Goal: Task Accomplishment & Management: Use online tool/utility

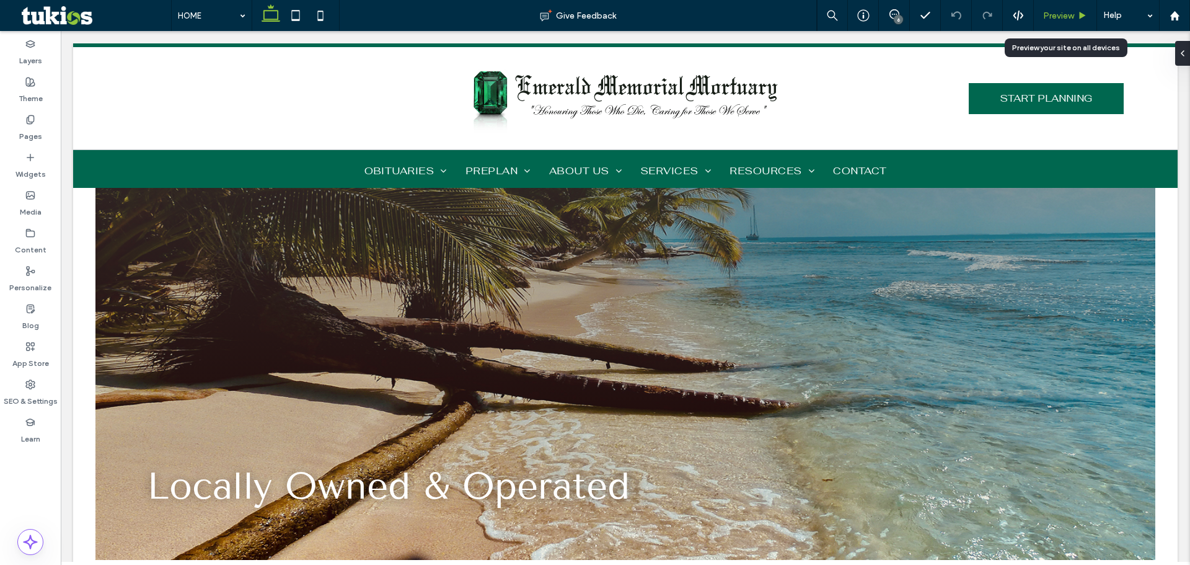
click at [1051, 15] on span "Preview" at bounding box center [1058, 16] width 31 height 11
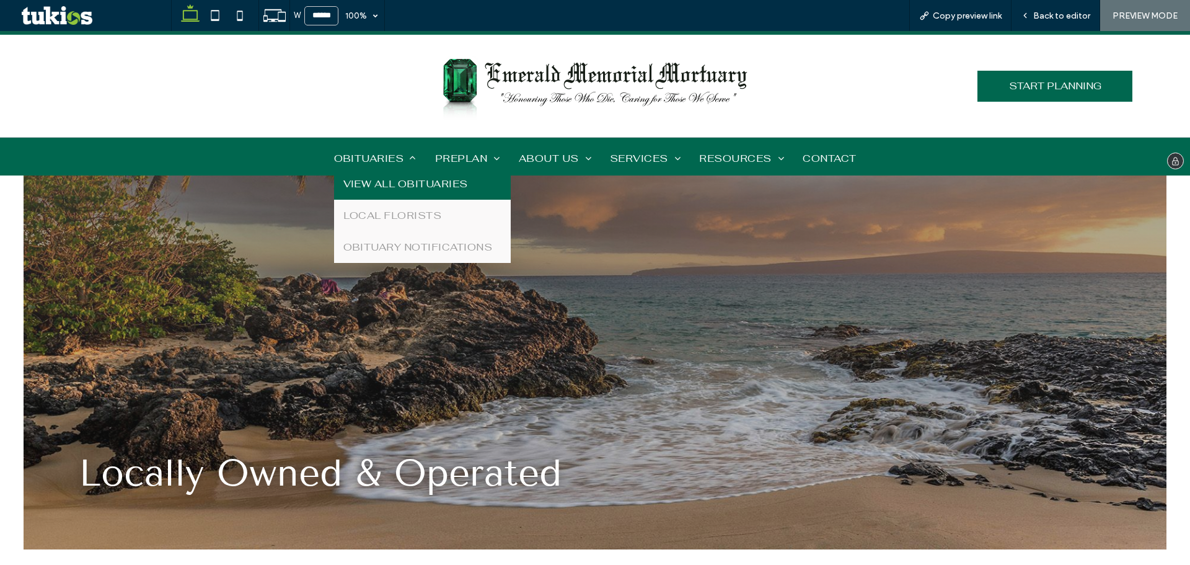
click at [386, 174] on link "VIEW ALL OBITUARIES" at bounding box center [422, 184] width 177 height 32
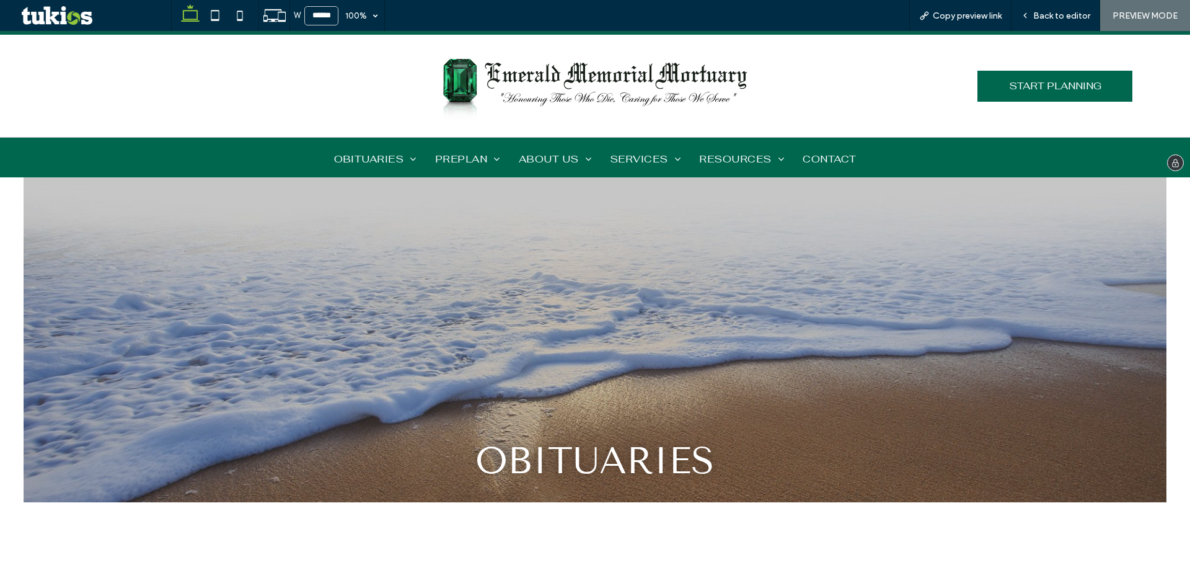
click at [475, 69] on img at bounding box center [595, 86] width 316 height 73
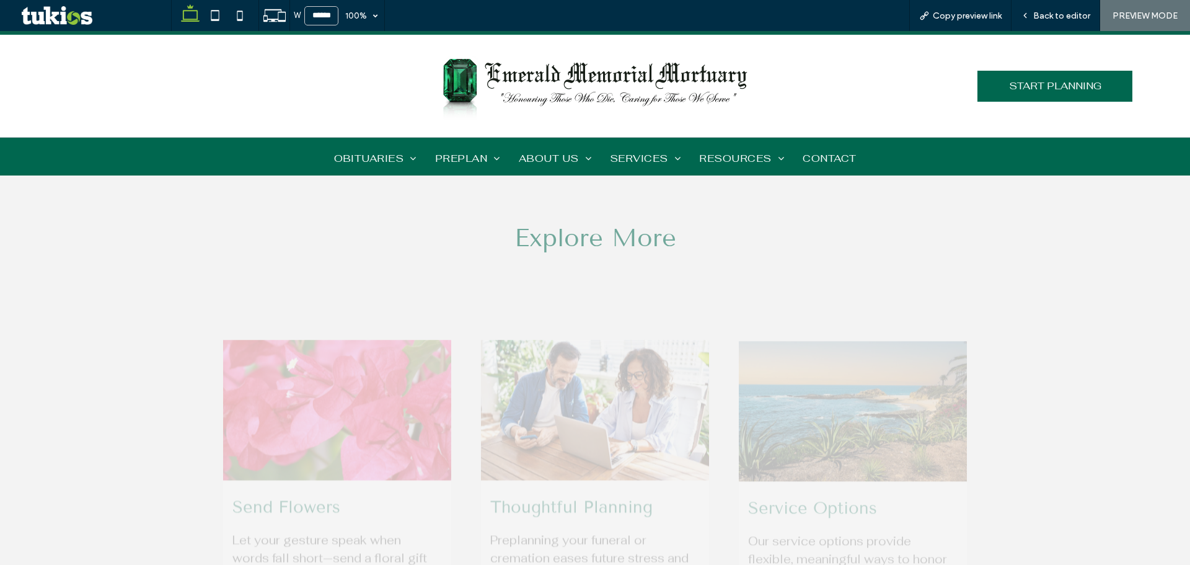
scroll to position [1302, 0]
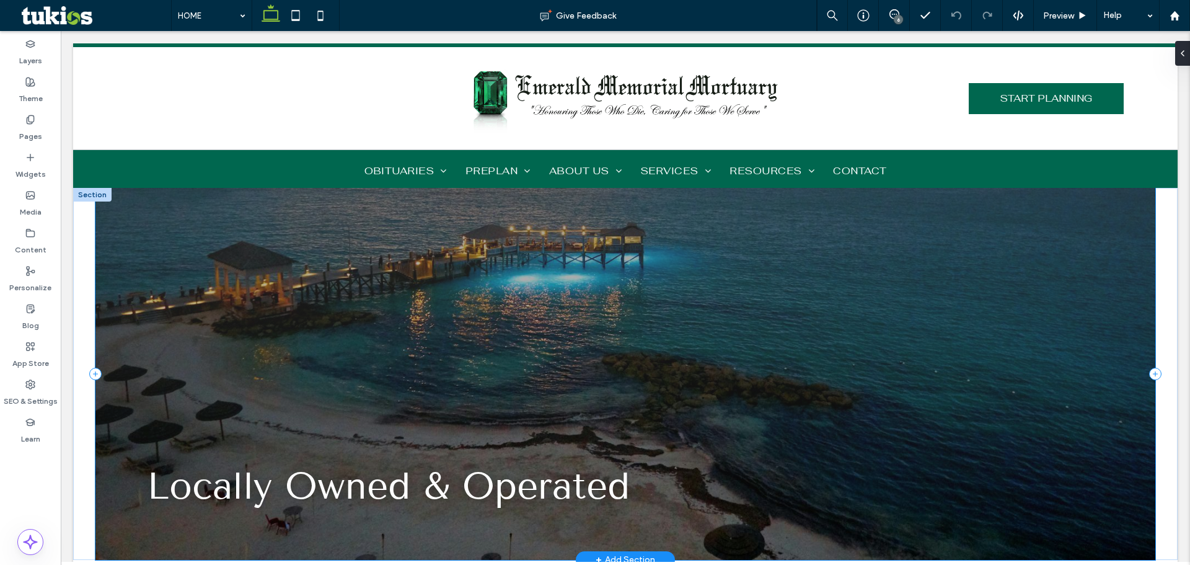
click at [905, 309] on div at bounding box center [625, 373] width 1061 height 371
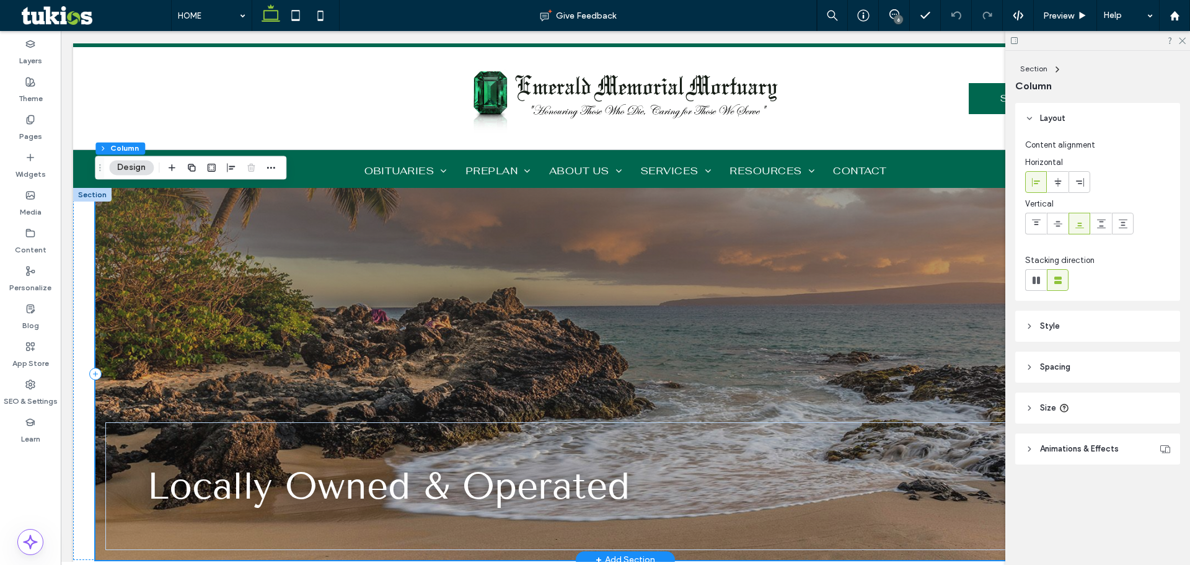
click at [160, 231] on div at bounding box center [625, 373] width 1061 height 371
drag, startPoint x: 1061, startPoint y: 446, endPoint x: 1070, endPoint y: 444, distance: 8.9
click at [1061, 446] on span "Animations & Effects" at bounding box center [1079, 449] width 79 height 12
click at [1077, 331] on header "Style" at bounding box center [1098, 326] width 165 height 31
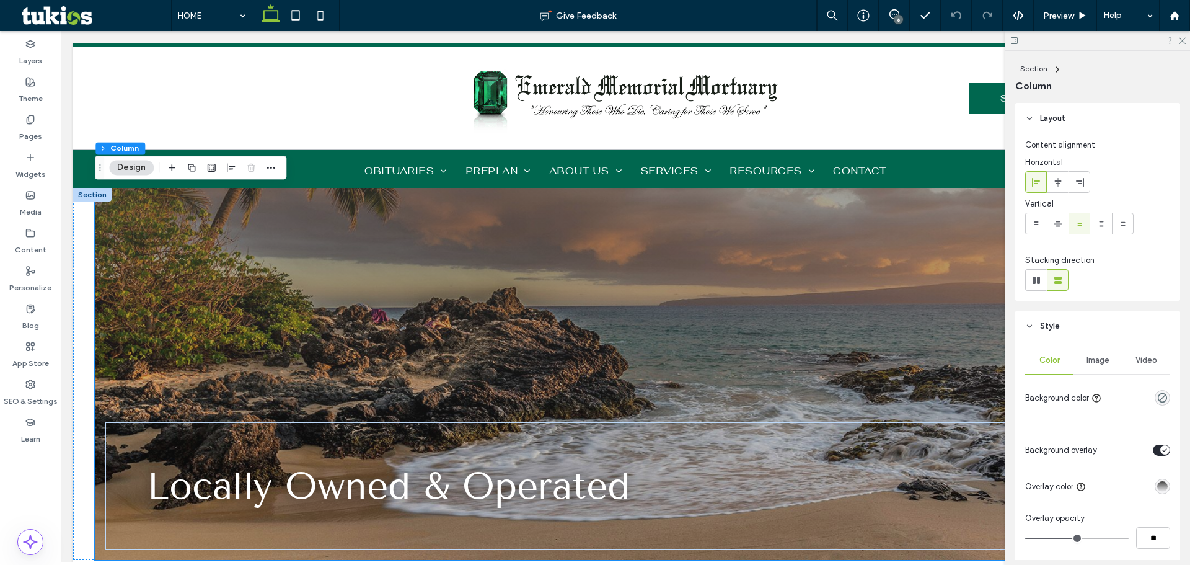
click at [1089, 363] on span "Image" at bounding box center [1098, 360] width 23 height 10
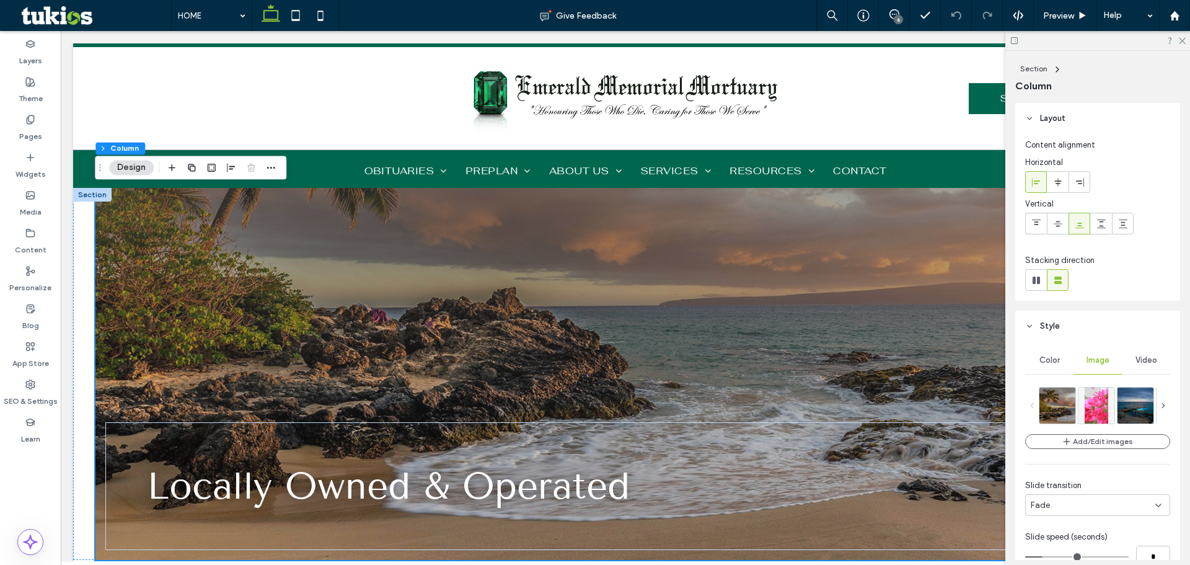
scroll to position [62, 0]
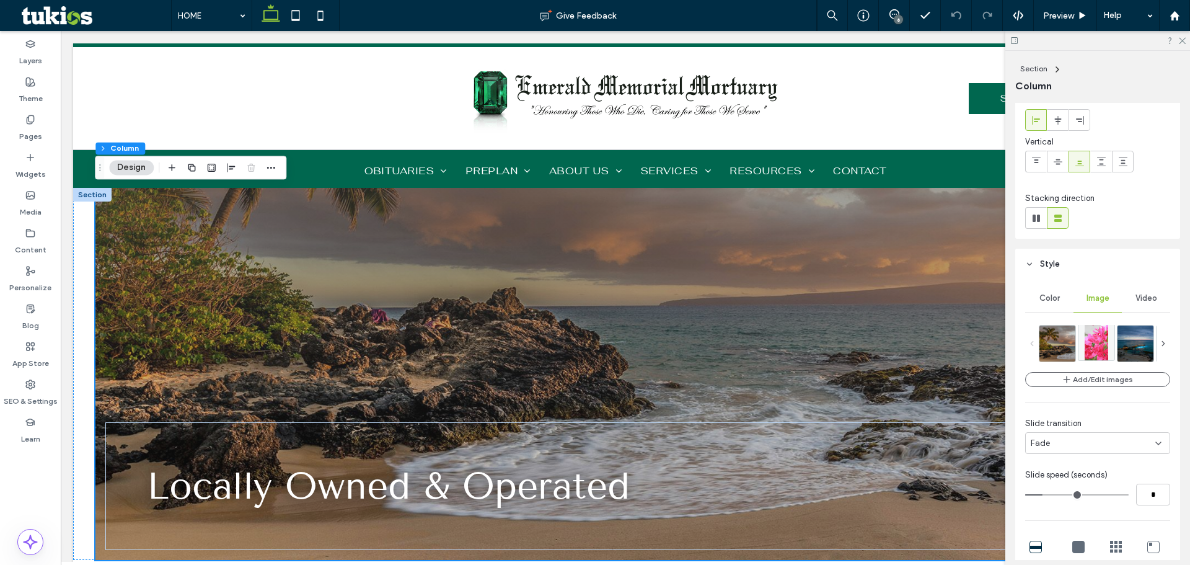
click at [1100, 353] on img at bounding box center [1097, 342] width 24 height 36
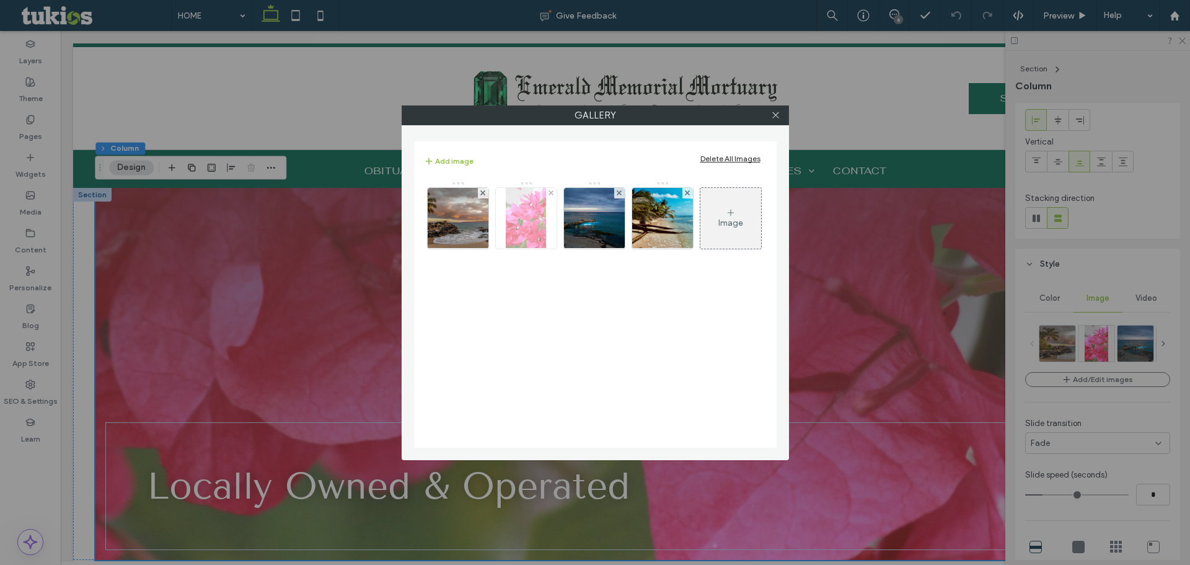
click at [535, 231] on img at bounding box center [526, 218] width 40 height 61
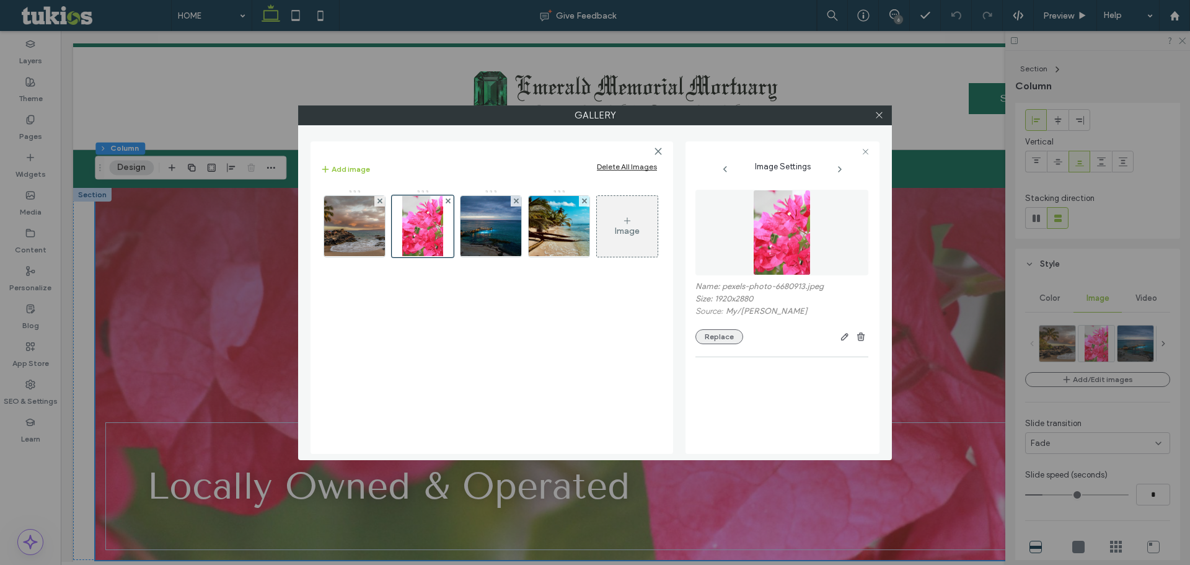
click at [722, 334] on button "Replace" at bounding box center [720, 336] width 48 height 15
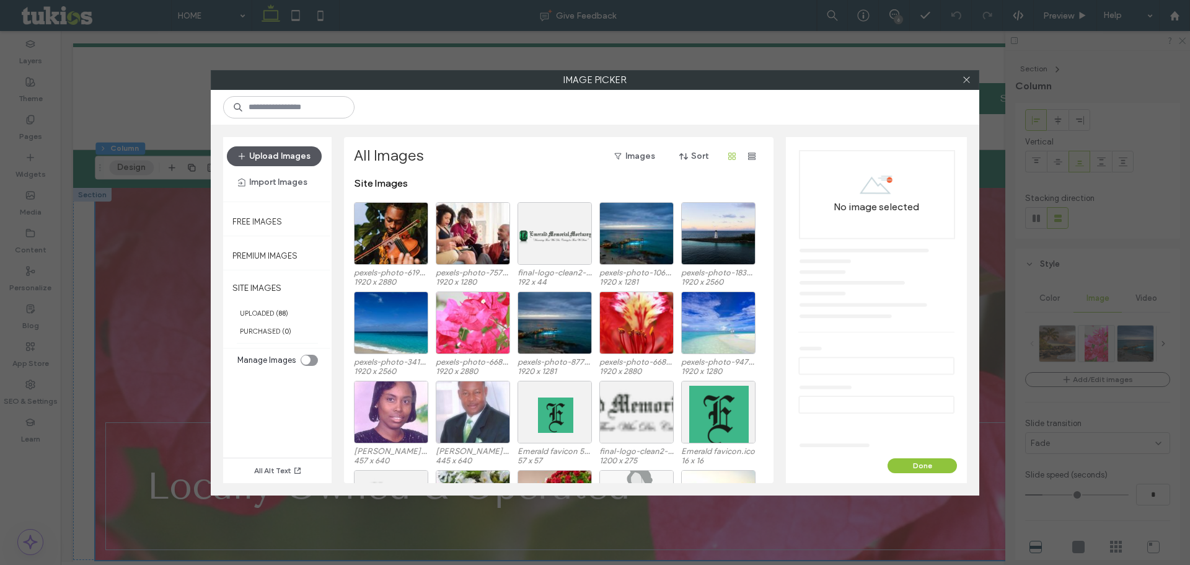
click at [275, 161] on button "Upload Images" at bounding box center [274, 156] width 95 height 20
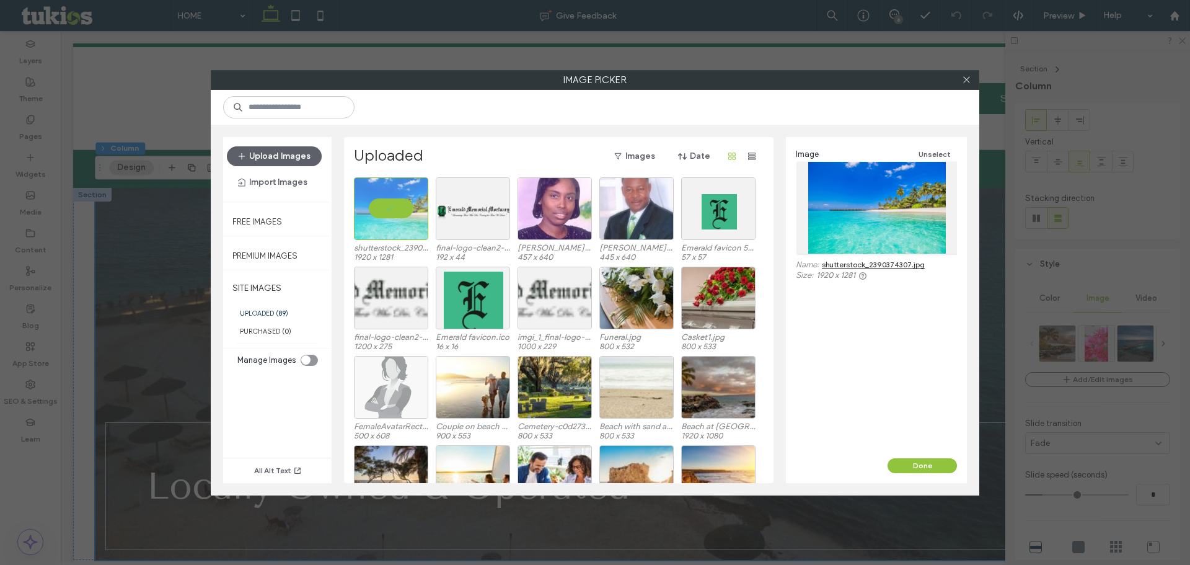
click at [921, 454] on div "Image Unselect Name: shutterstock_2390374307.jpg Size: 1920 x 1281" at bounding box center [876, 297] width 181 height 321
click at [921, 466] on button "Done" at bounding box center [922, 465] width 69 height 15
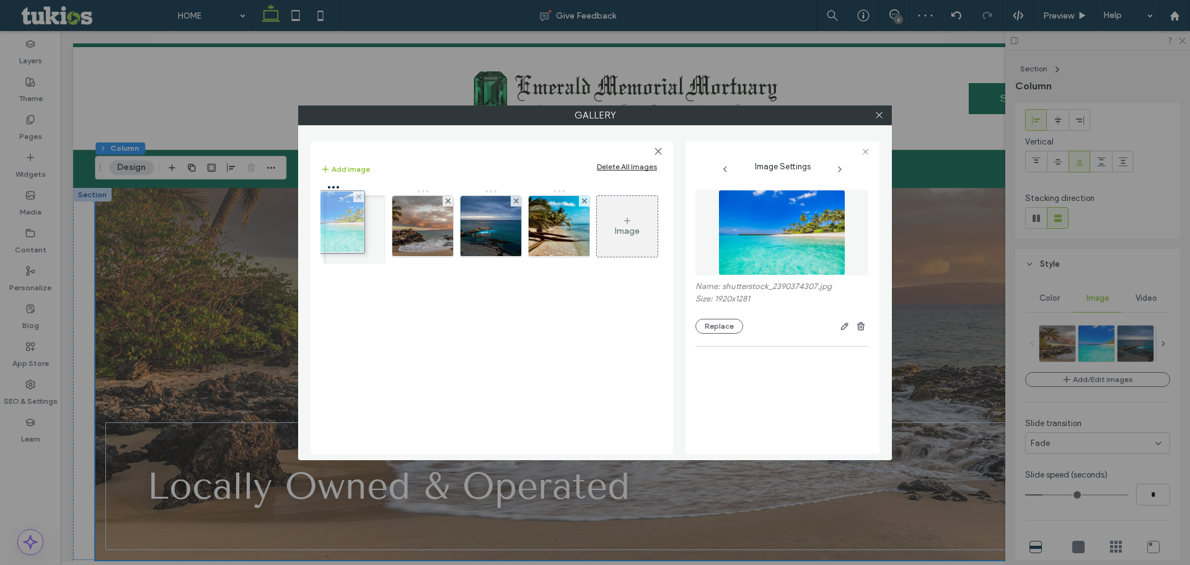
drag, startPoint x: 419, startPoint y: 226, endPoint x: 327, endPoint y: 221, distance: 92.5
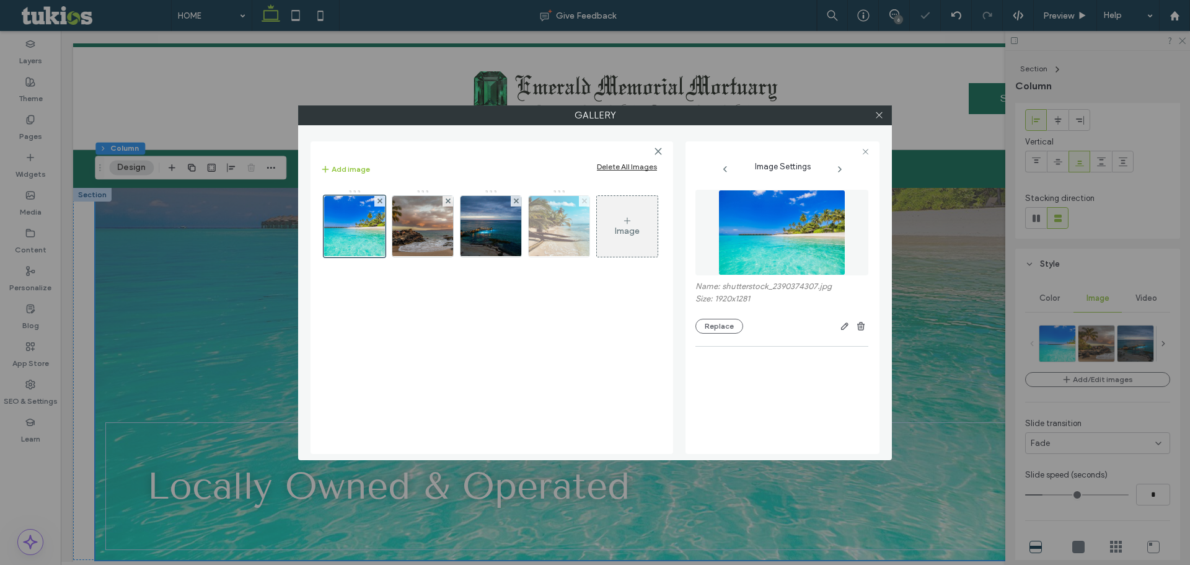
click at [586, 198] on span at bounding box center [584, 201] width 5 height 11
click at [882, 116] on icon at bounding box center [879, 114] width 9 height 9
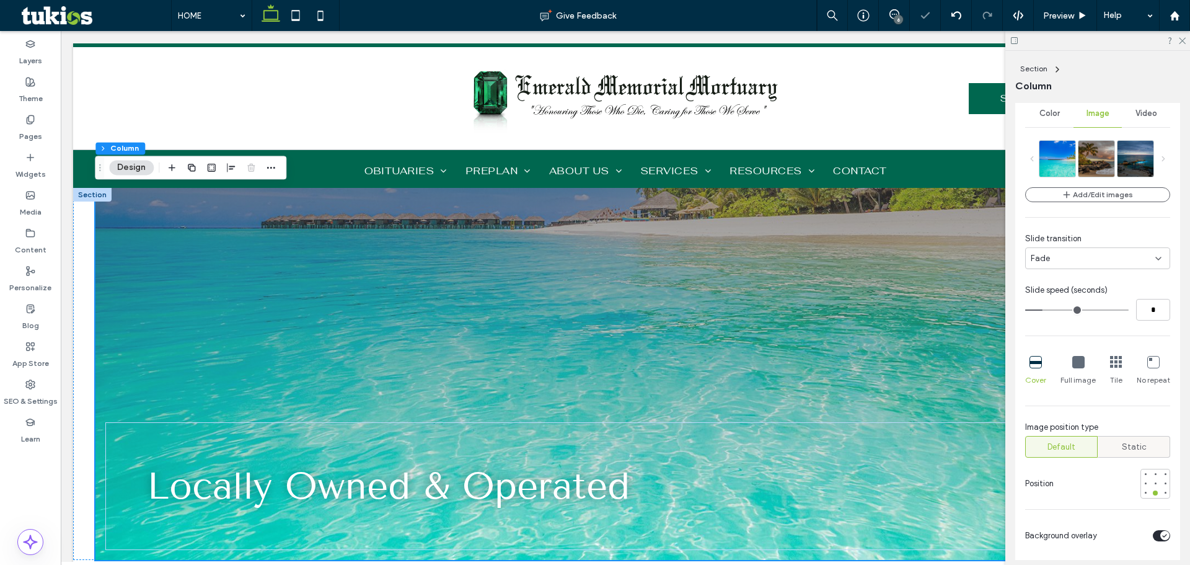
scroll to position [248, 0]
click at [1153, 479] on div at bounding box center [1155, 481] width 9 height 9
click at [1153, 472] on div at bounding box center [1155, 472] width 5 height 5
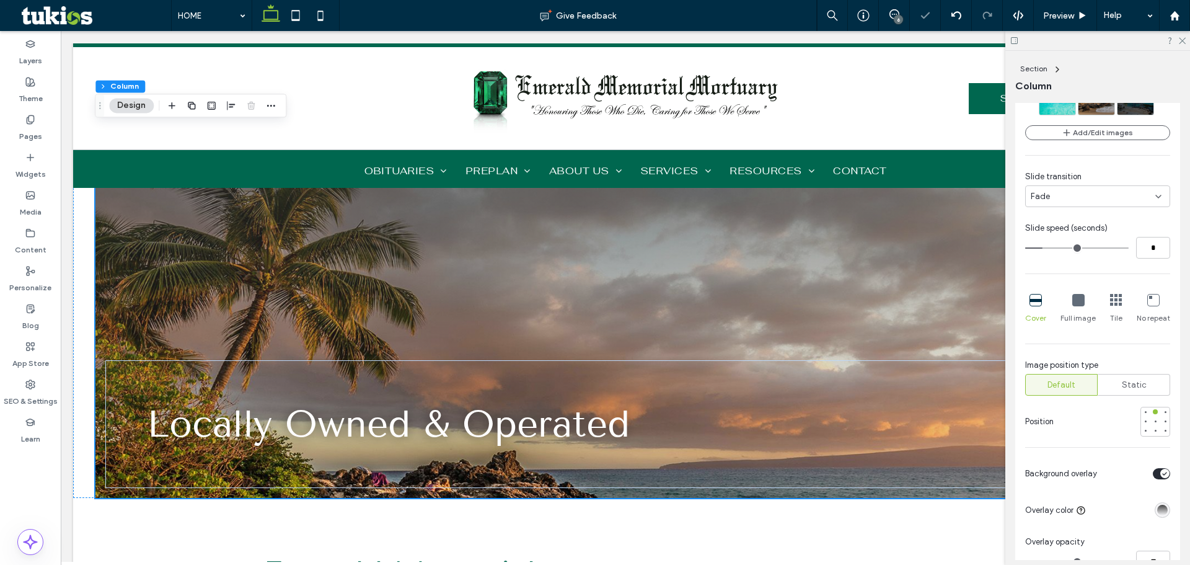
scroll to position [434, 0]
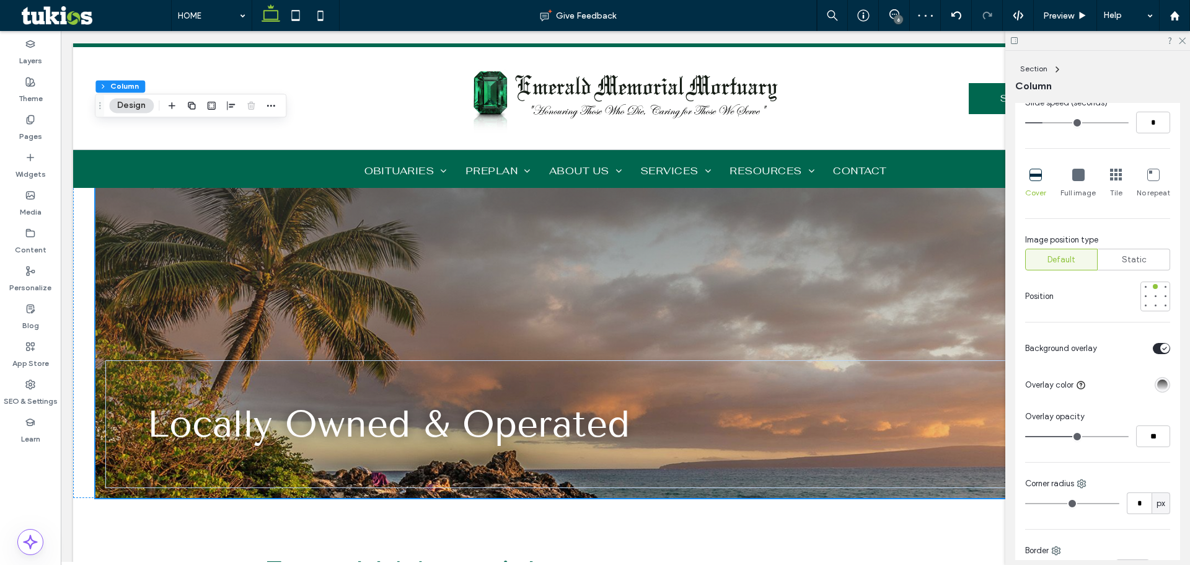
click at [1157, 386] on div "linear-gradient(0deg, rgba(0, 0, 0, 0) 0%, rgba(68, 68, 68, 1) 100%)" at bounding box center [1162, 384] width 11 height 11
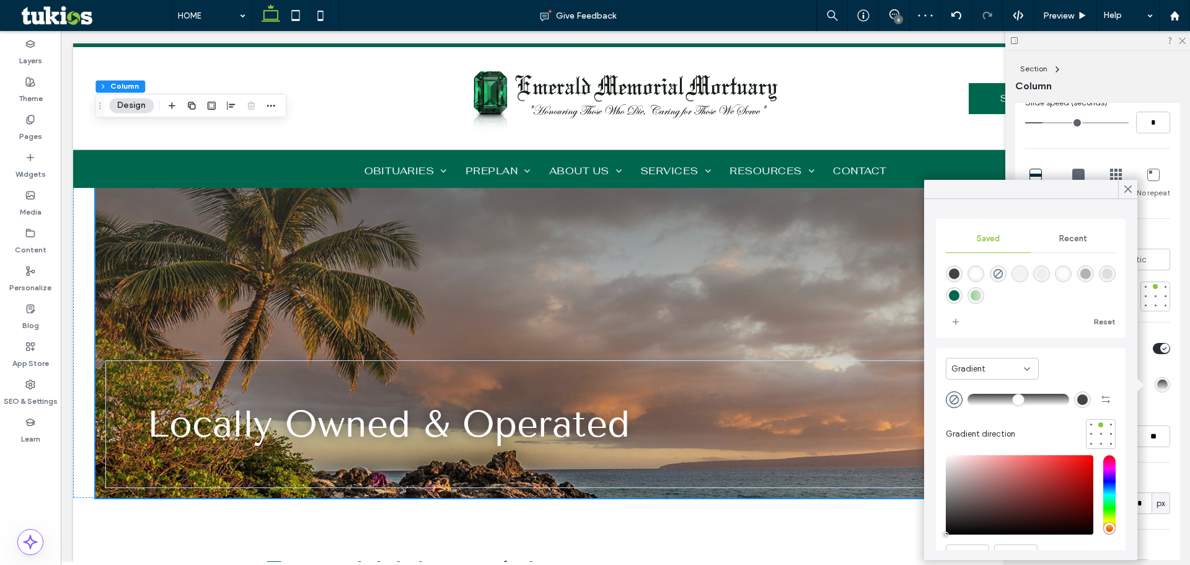
click at [1025, 371] on icon at bounding box center [1027, 369] width 10 height 10
click at [991, 389] on div "Color" at bounding box center [993, 390] width 92 height 22
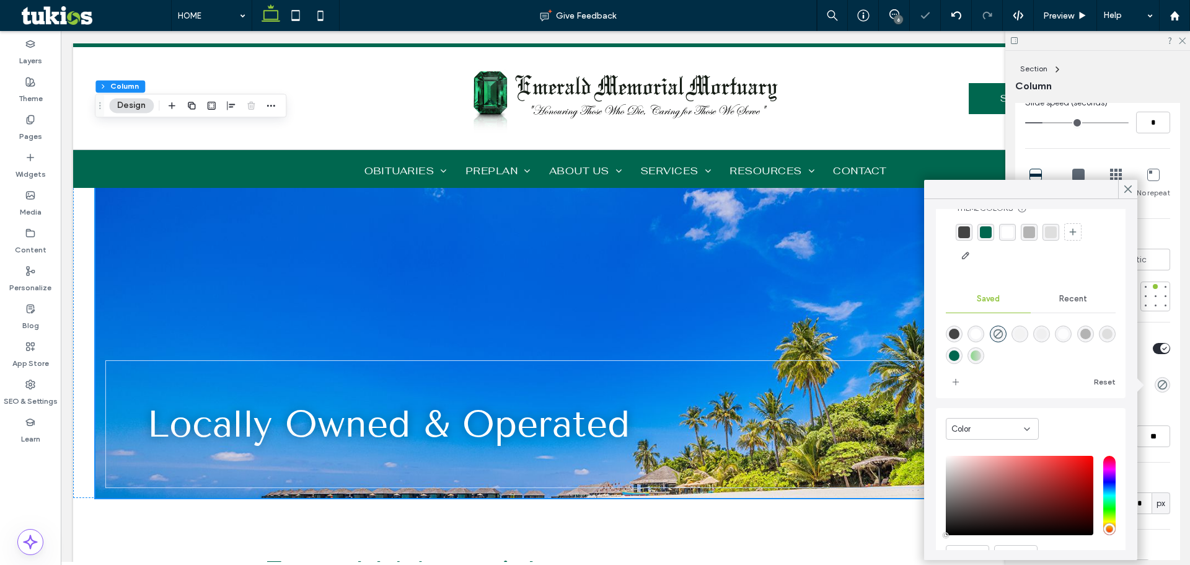
scroll to position [68, 0]
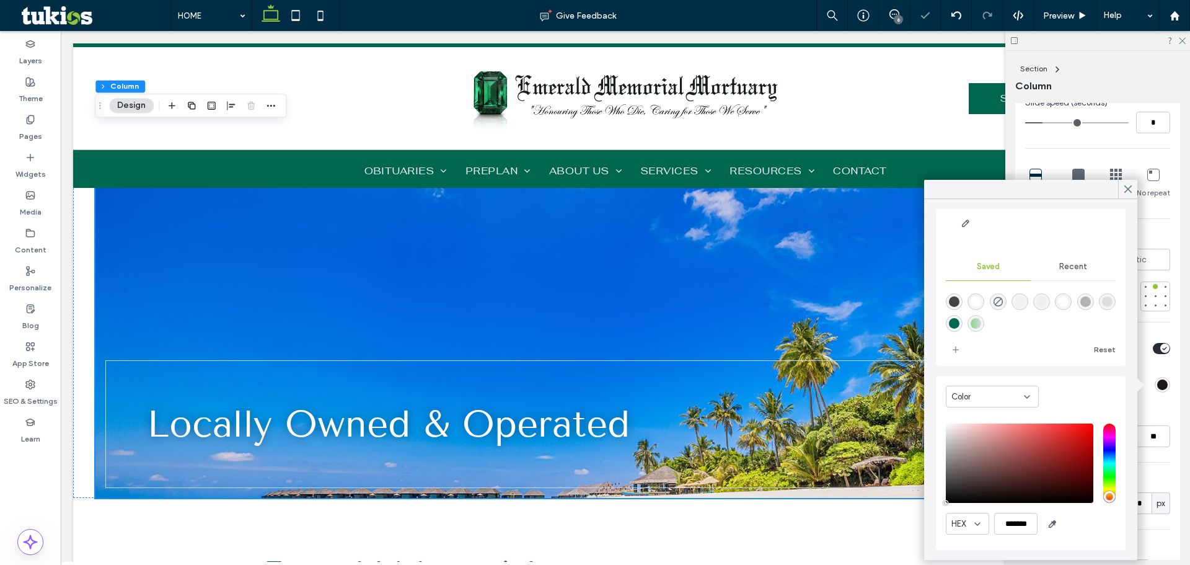
click at [957, 499] on div "saturation and value" at bounding box center [1020, 462] width 148 height 79
type input "*******"
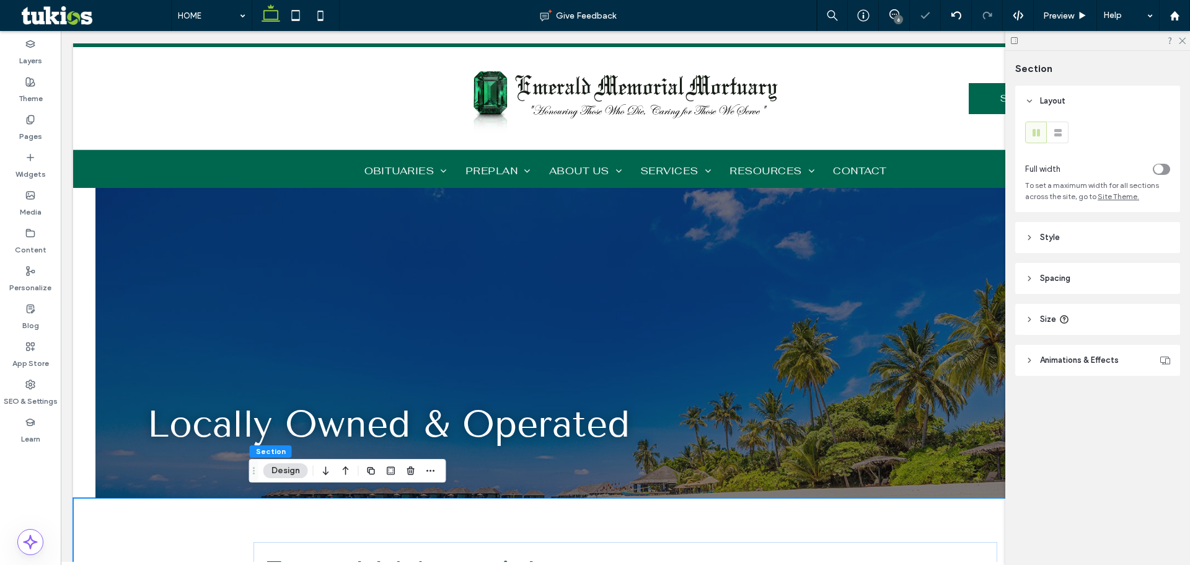
click at [1060, 228] on header "Style" at bounding box center [1098, 237] width 165 height 31
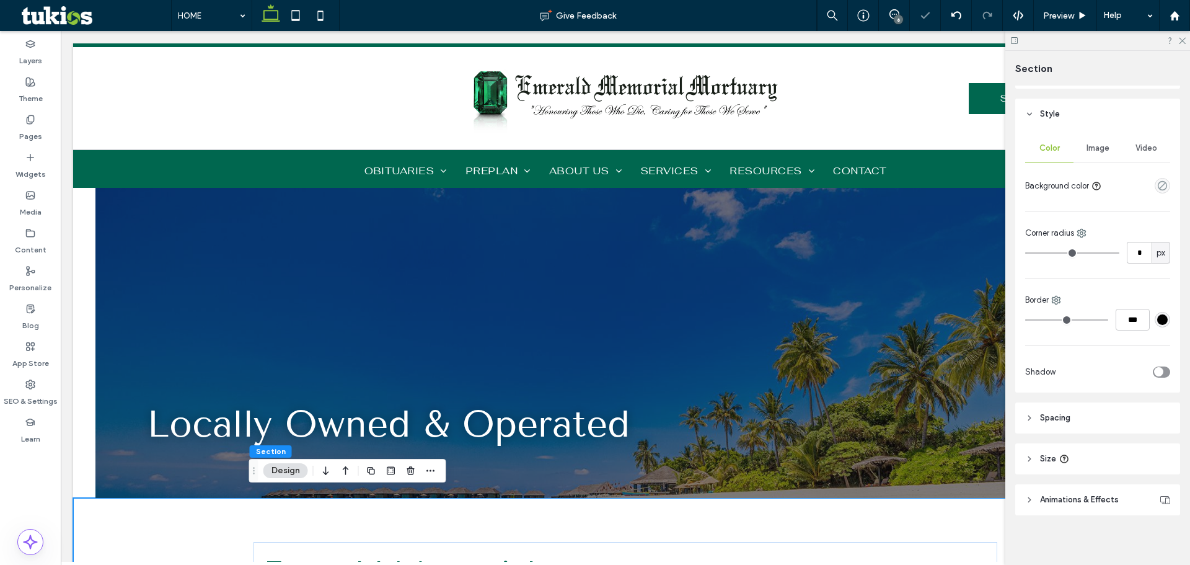
scroll to position [124, 0]
click at [699, 380] on div "Locally Owned & Operated" at bounding box center [625, 423] width 1041 height 127
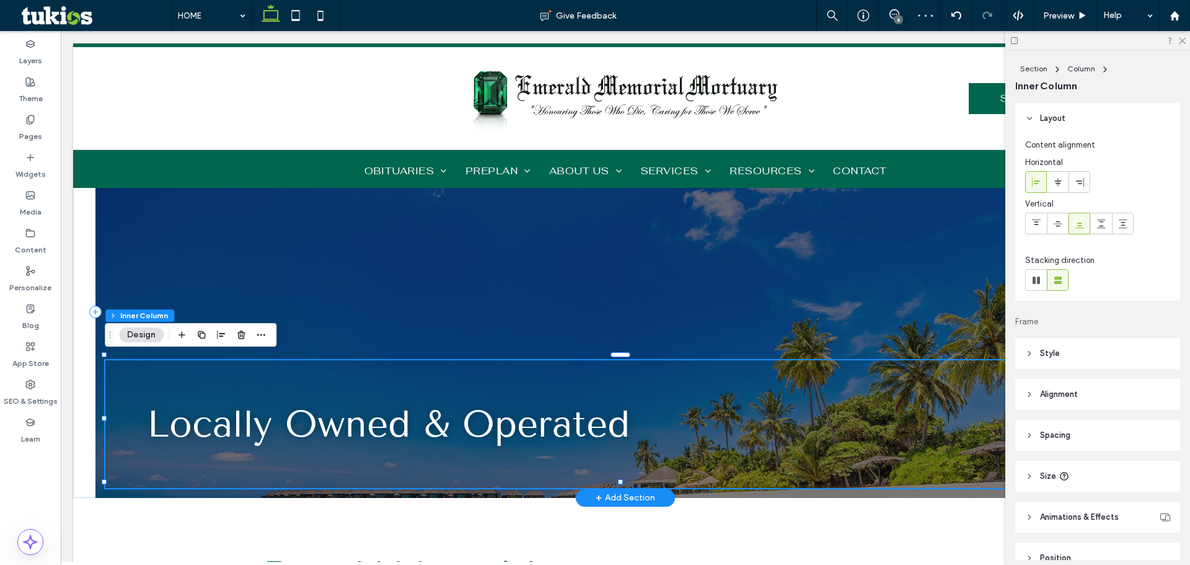
click at [704, 259] on div at bounding box center [625, 311] width 1061 height 371
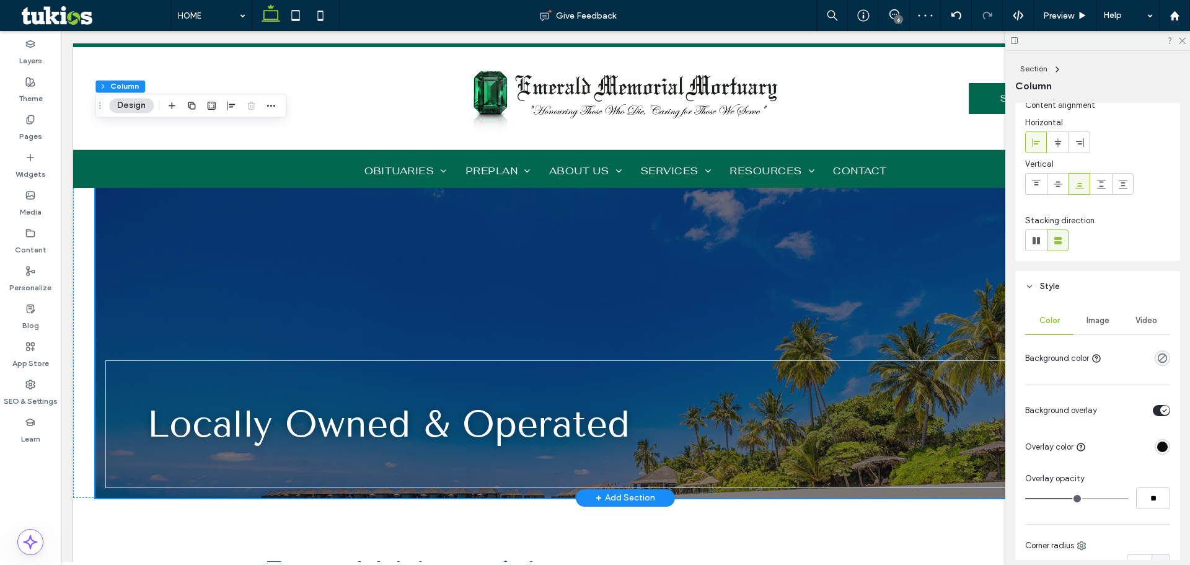
scroll to position [62, 0]
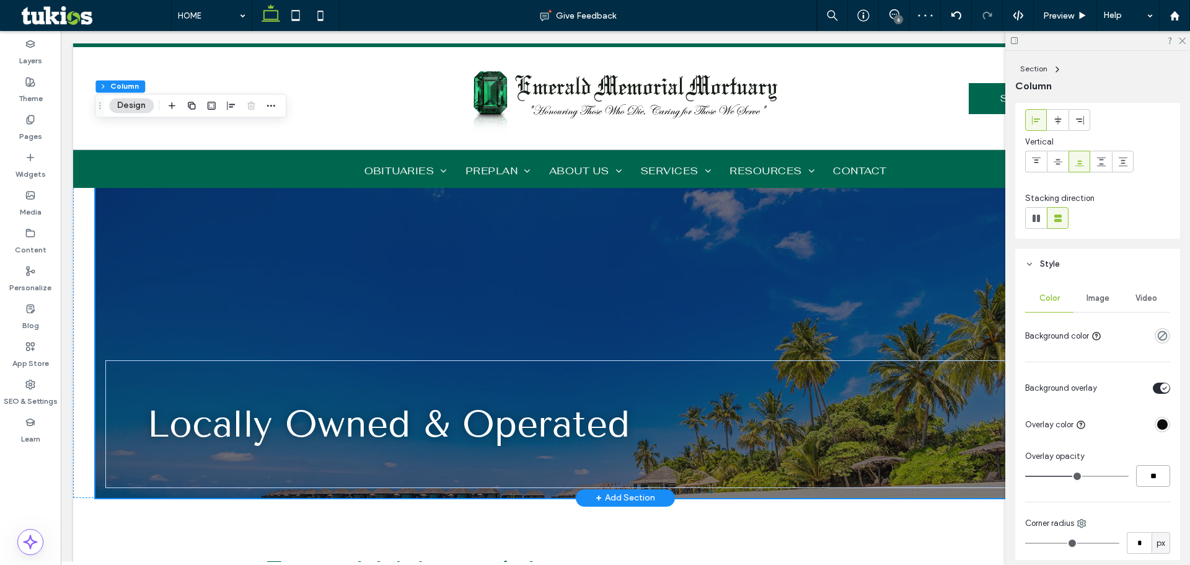
click at [1151, 484] on input "**" at bounding box center [1153, 476] width 34 height 22
click at [1157, 428] on div "rgba(12, 11, 11, 1)" at bounding box center [1162, 424] width 11 height 11
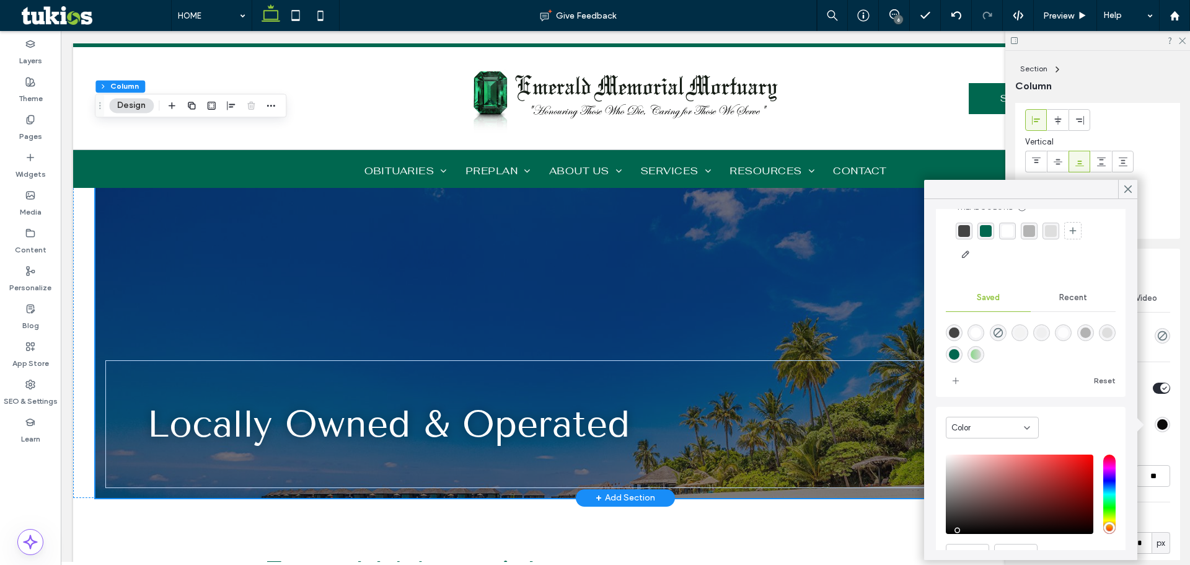
scroll to position [68, 0]
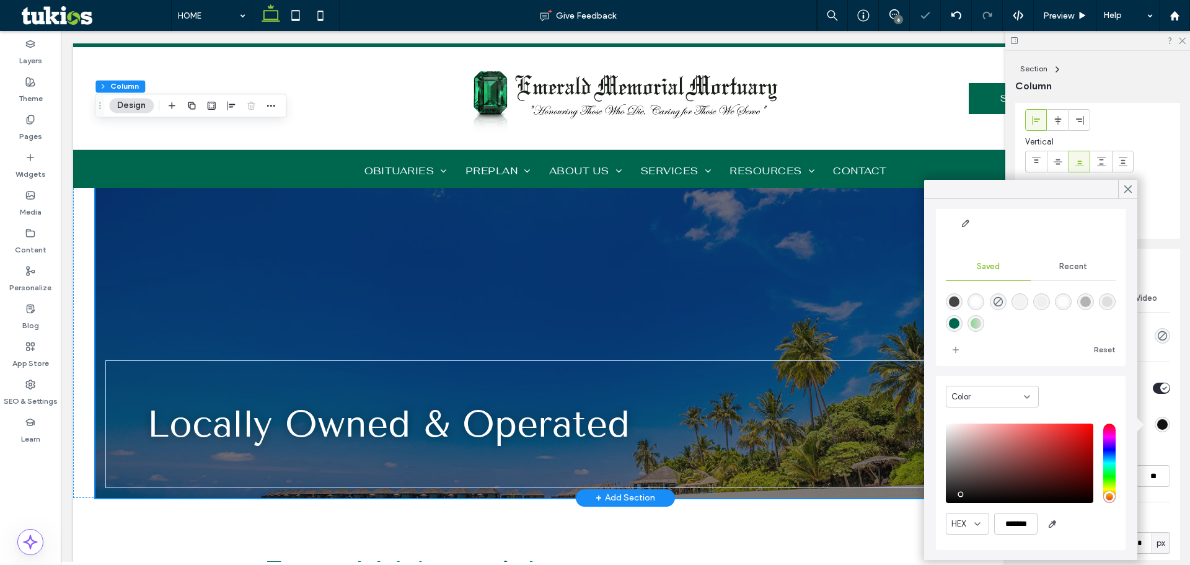
type input "*******"
drag, startPoint x: 949, startPoint y: 500, endPoint x: 925, endPoint y: 516, distance: 28.9
click at [927, 515] on div "Theme Colors Save time with Theme Colors Create a color palette to instantly ad…" at bounding box center [1030, 379] width 213 height 361
click at [1154, 486] on input "**" at bounding box center [1153, 476] width 34 height 22
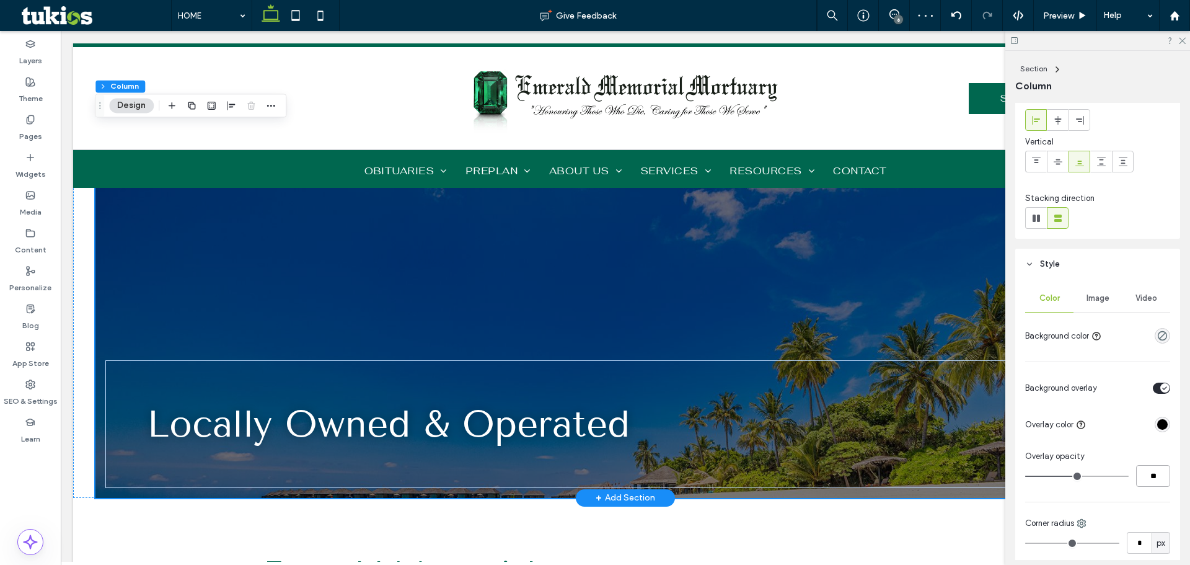
type input "**"
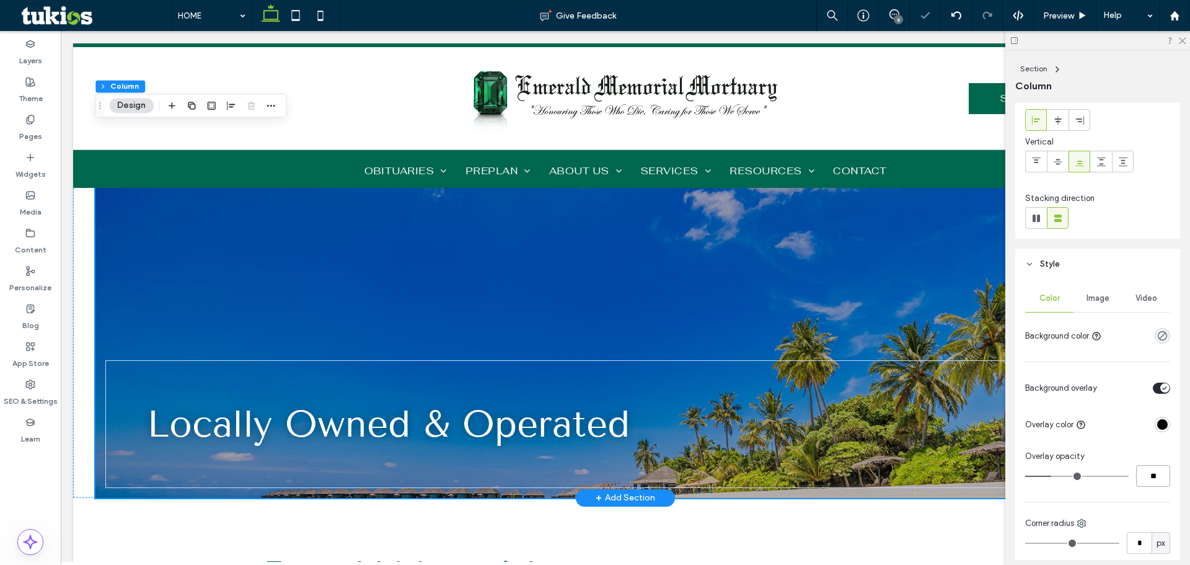
drag, startPoint x: 1155, startPoint y: 480, endPoint x: 1111, endPoint y: 486, distance: 44.5
click at [1113, 485] on div "**" at bounding box center [1097, 476] width 145 height 22
type input "**"
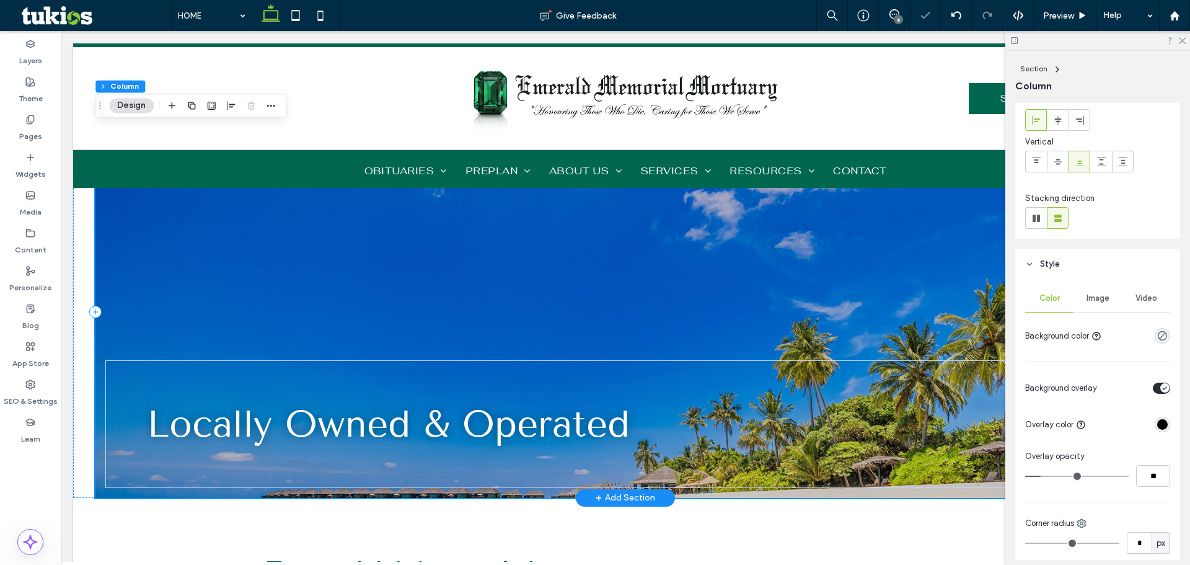
click at [751, 290] on div at bounding box center [625, 311] width 1061 height 371
click at [1089, 298] on span "Image" at bounding box center [1098, 298] width 23 height 10
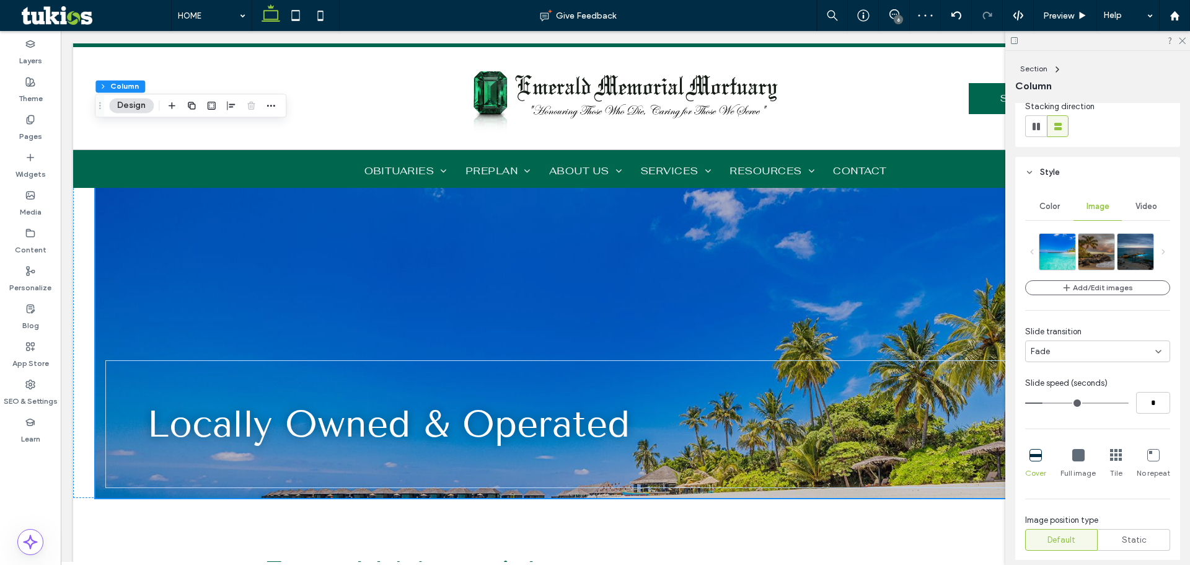
scroll to position [248, 0]
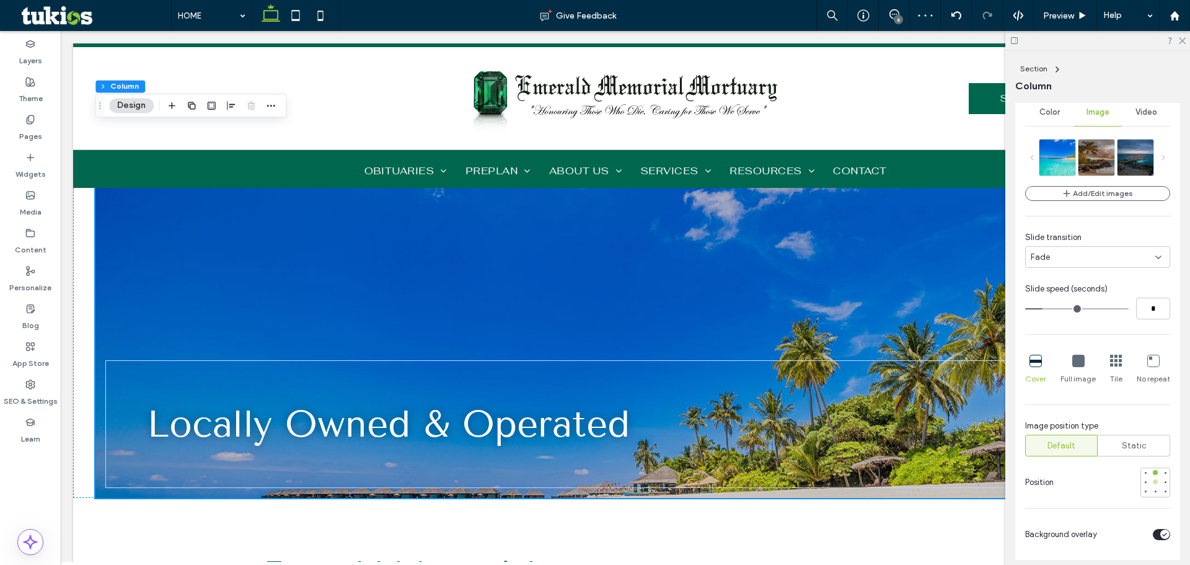
click at [1153, 480] on div at bounding box center [1155, 481] width 5 height 5
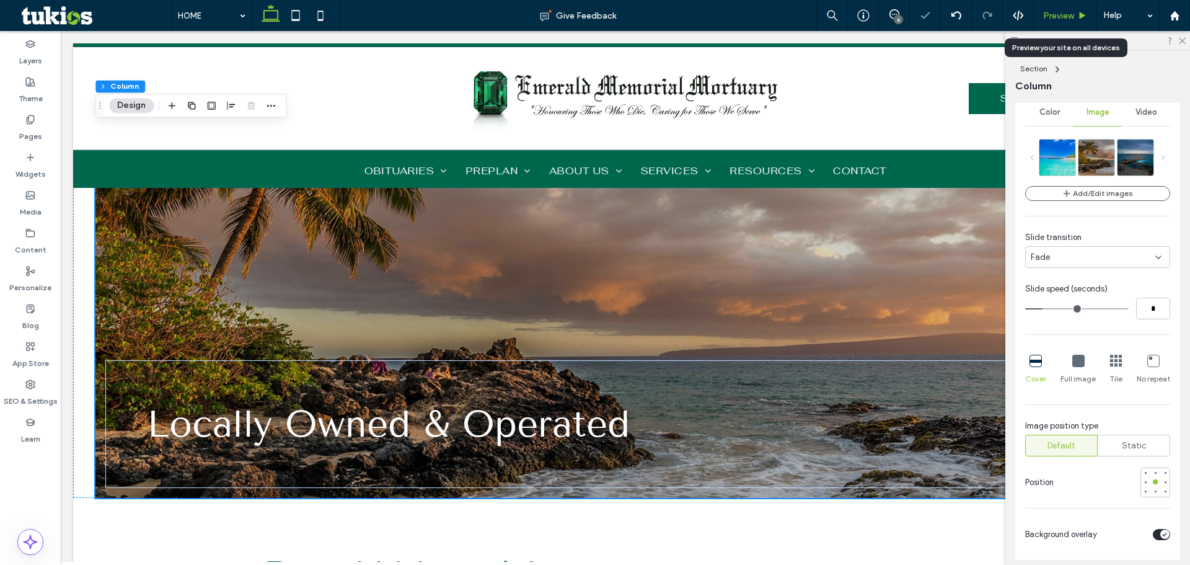
click at [1059, 14] on span "Preview" at bounding box center [1058, 16] width 31 height 11
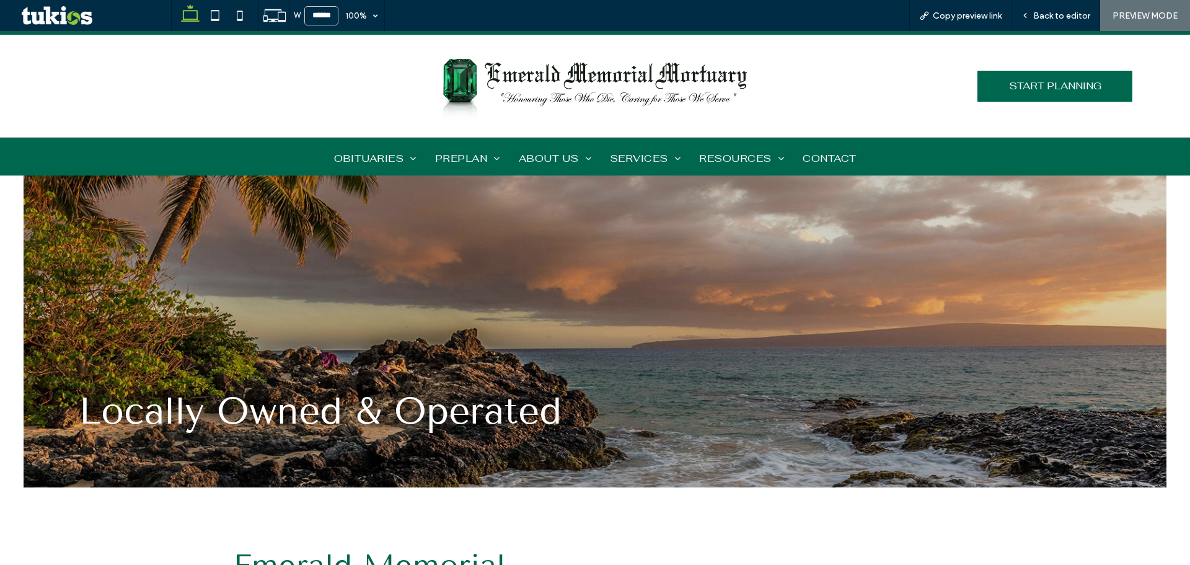
scroll to position [50, 0]
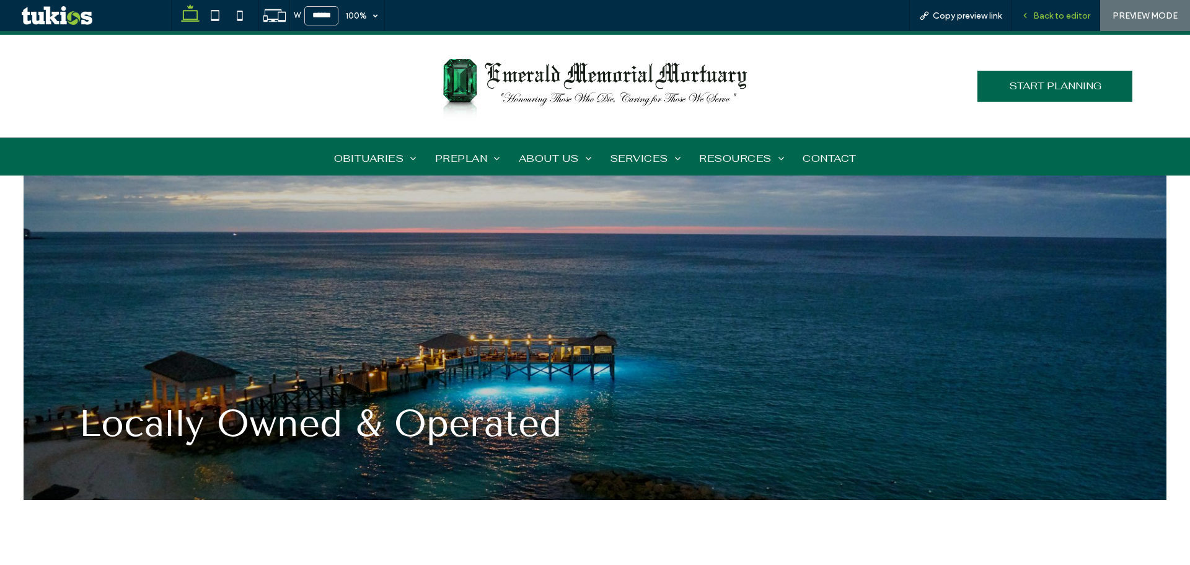
drag, startPoint x: 1035, startPoint y: 1, endPoint x: 1042, endPoint y: 19, distance: 19.5
click at [1042, 19] on span "Back to editor" at bounding box center [1061, 16] width 57 height 11
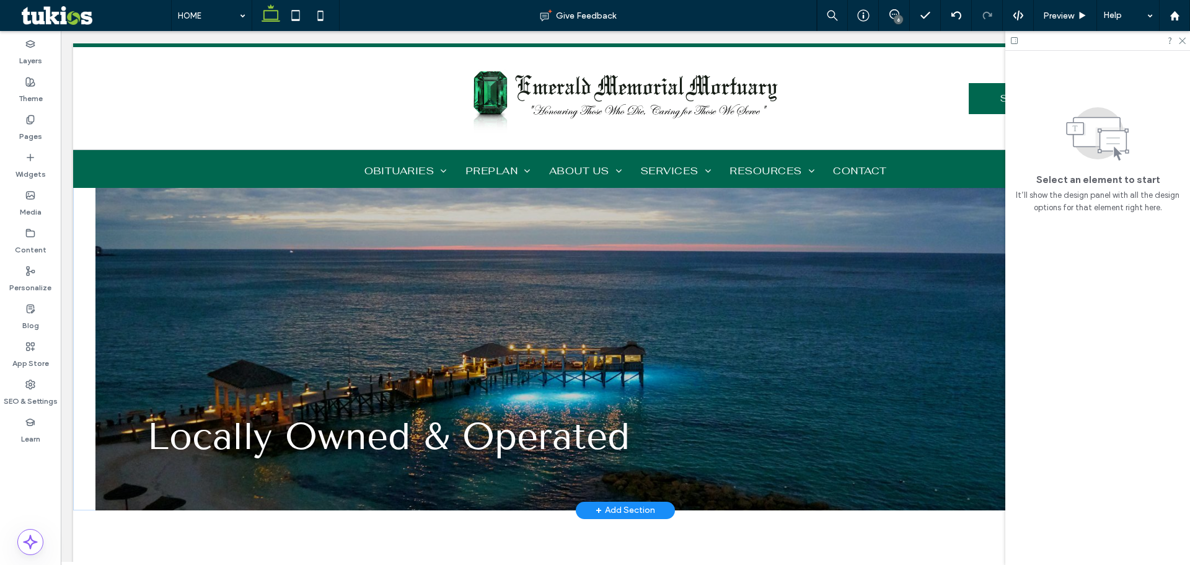
scroll to position [62, 0]
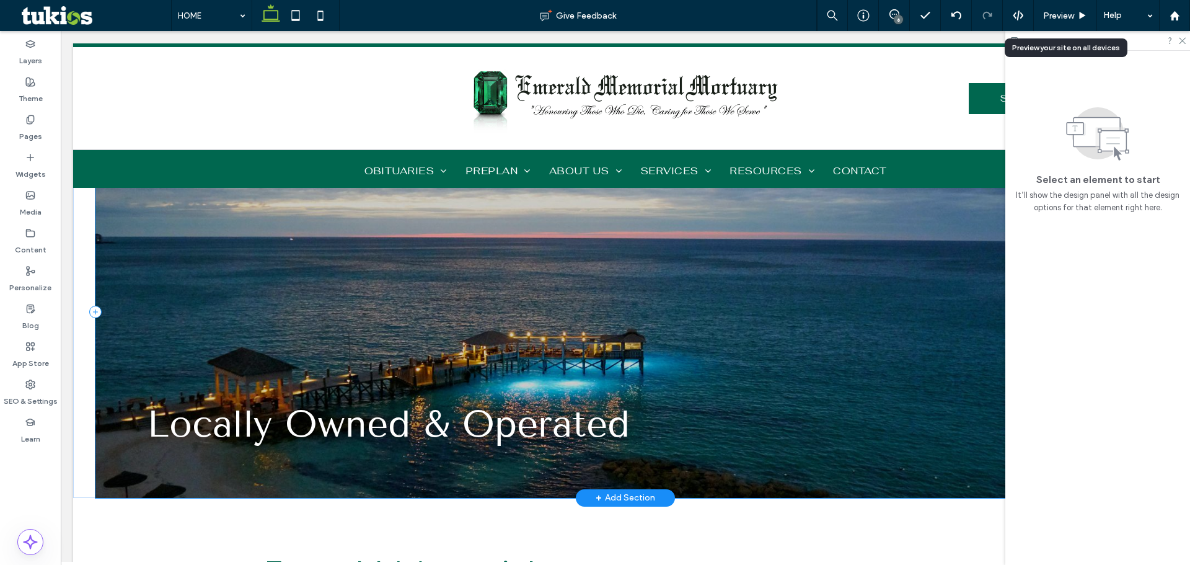
click at [730, 285] on div at bounding box center [625, 311] width 1061 height 371
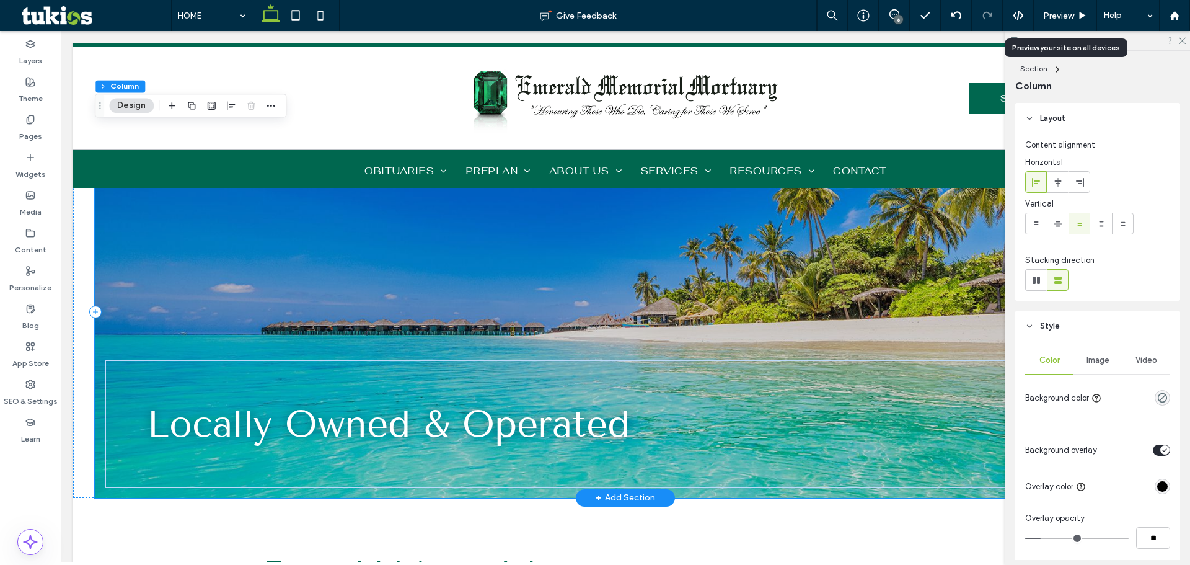
click at [795, 294] on div at bounding box center [625, 311] width 1061 height 371
click at [1095, 351] on div "Image" at bounding box center [1098, 360] width 48 height 27
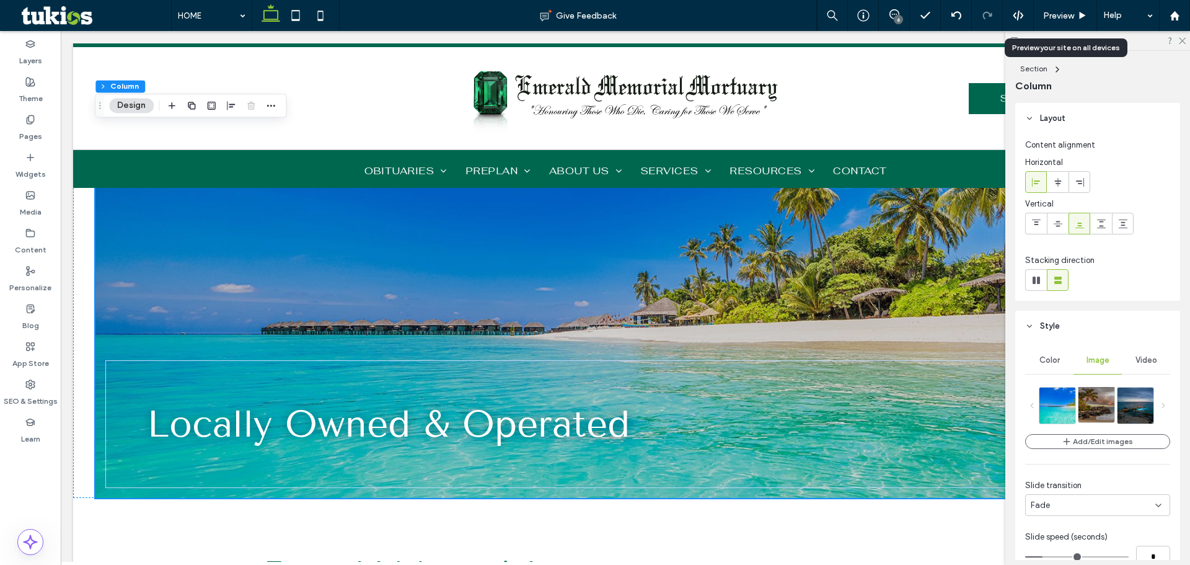
click at [1109, 415] on img at bounding box center [1111, 404] width 64 height 36
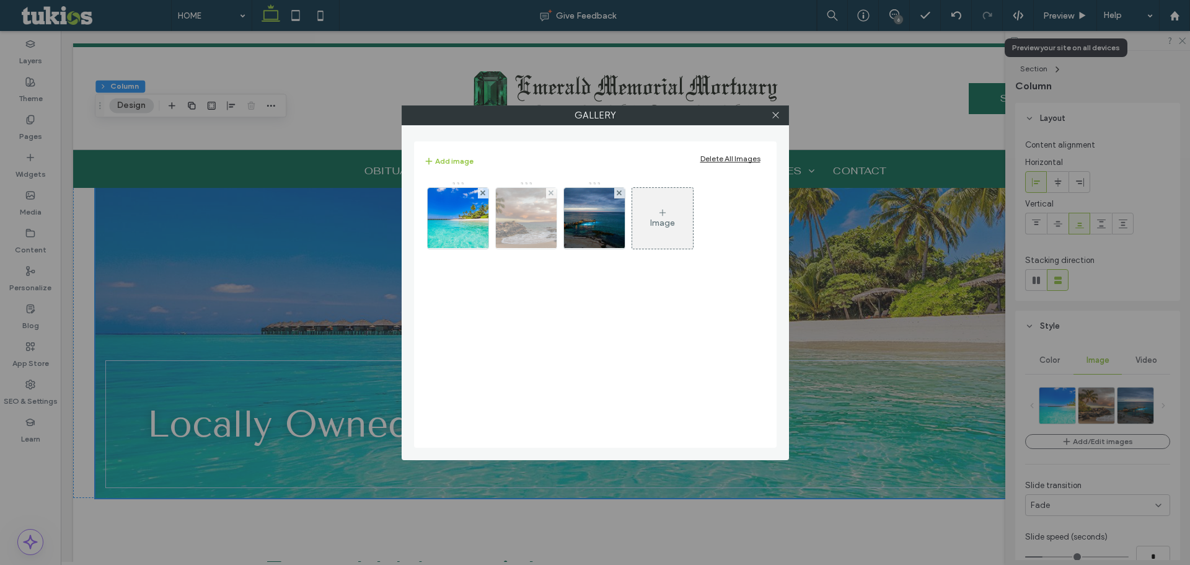
click at [509, 217] on img at bounding box center [526, 218] width 108 height 61
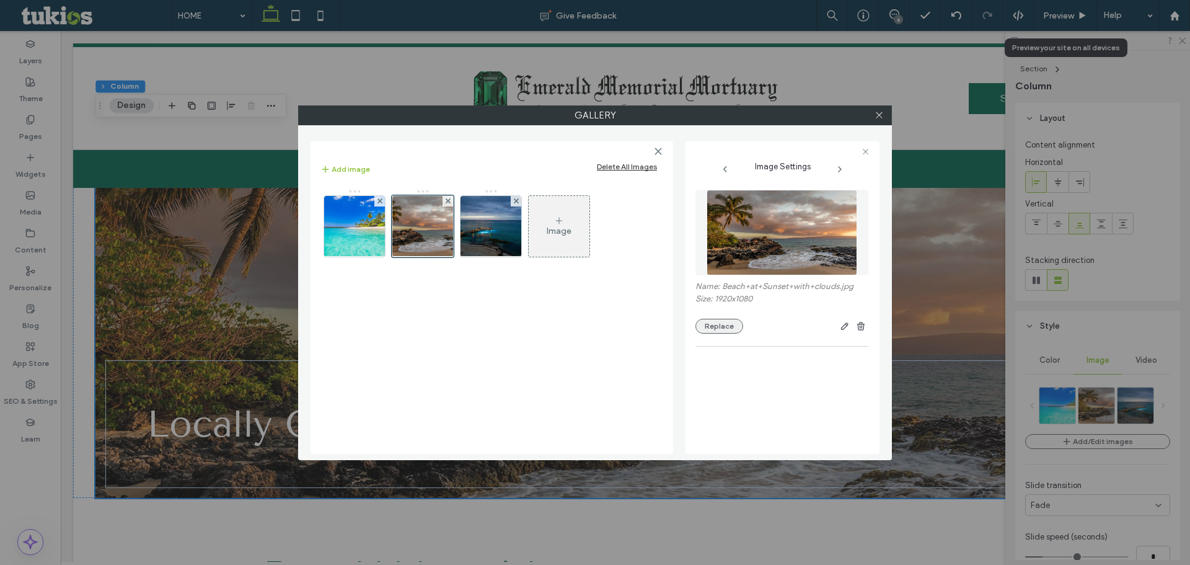
click at [726, 327] on button "Replace" at bounding box center [720, 326] width 48 height 15
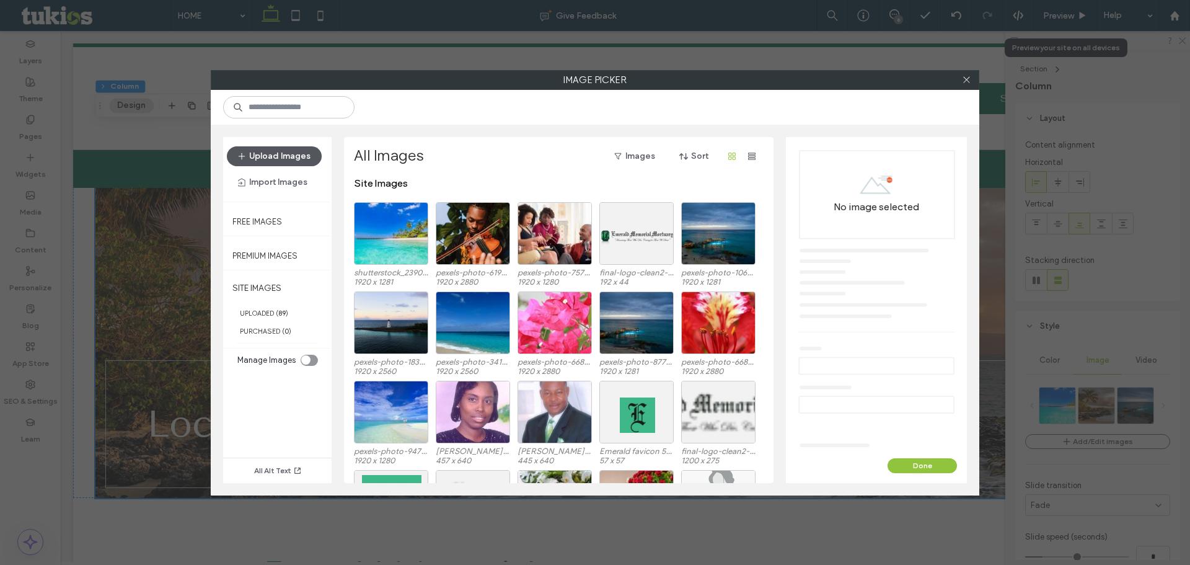
click at [258, 154] on button "Upload Images" at bounding box center [274, 156] width 95 height 20
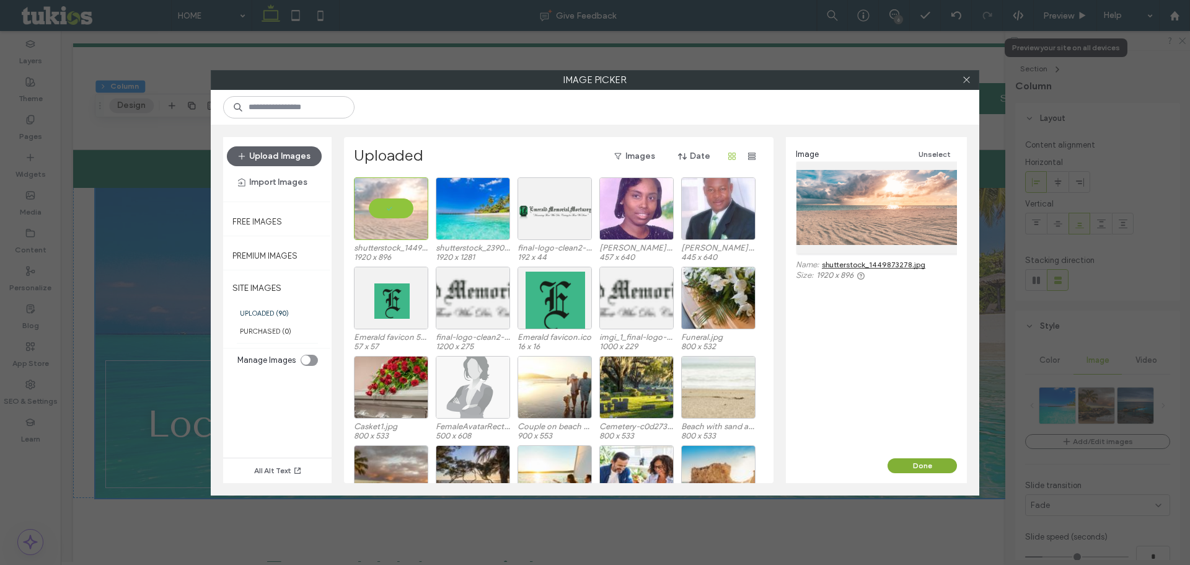
click at [910, 461] on button "Done" at bounding box center [922, 465] width 69 height 15
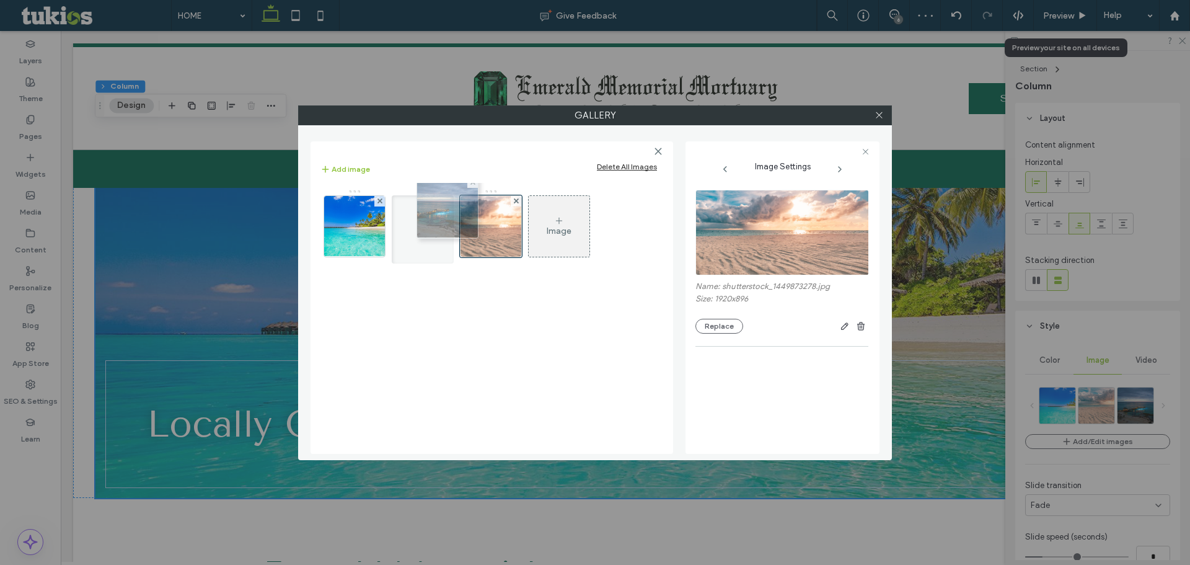
drag, startPoint x: 476, startPoint y: 218, endPoint x: 429, endPoint y: 200, distance: 50.1
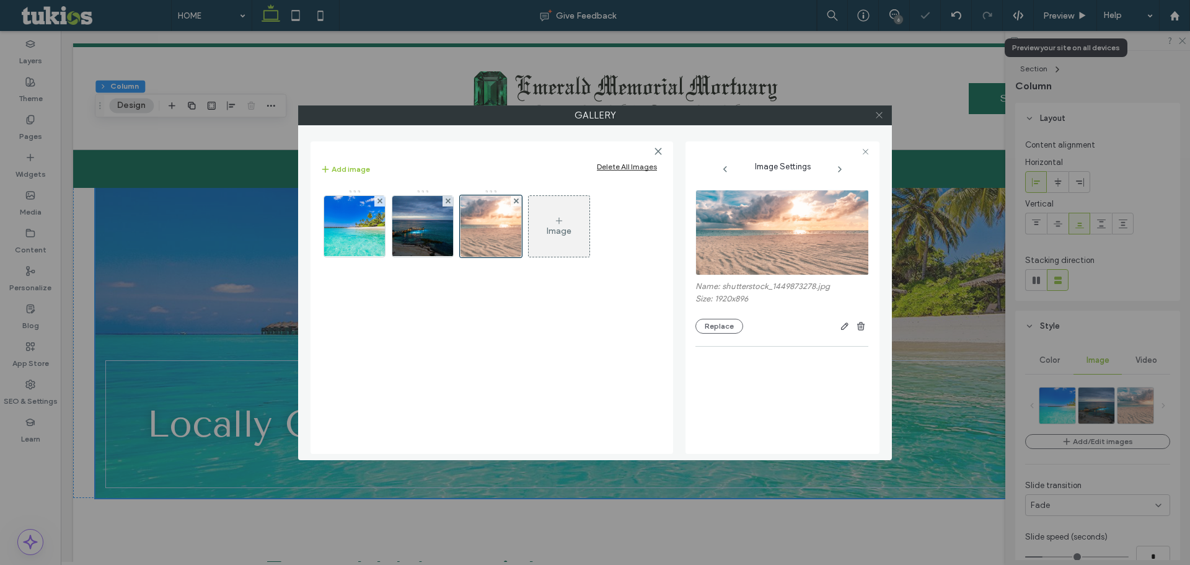
click at [883, 116] on icon at bounding box center [879, 114] width 9 height 9
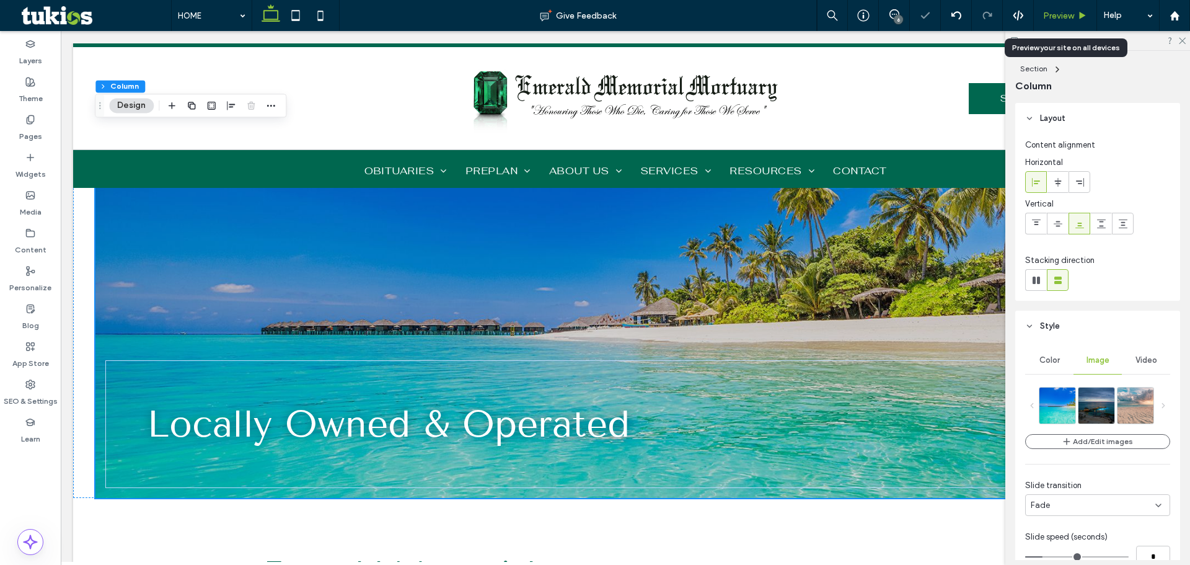
click at [1078, 13] on div "Preview" at bounding box center [1065, 16] width 63 height 11
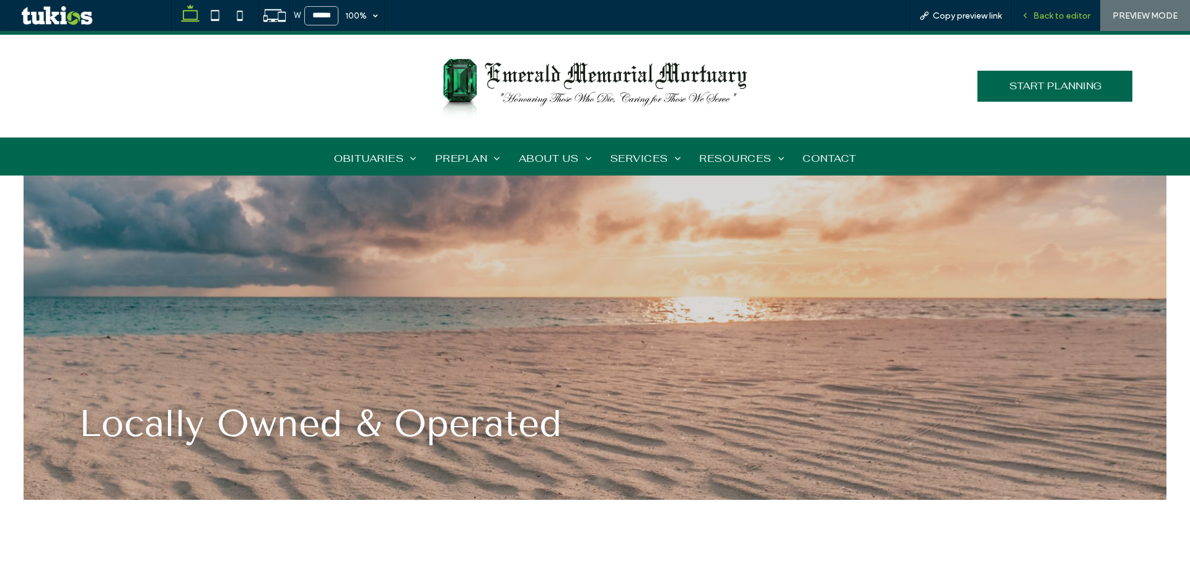
click at [1060, 14] on span "Back to editor" at bounding box center [1061, 16] width 57 height 11
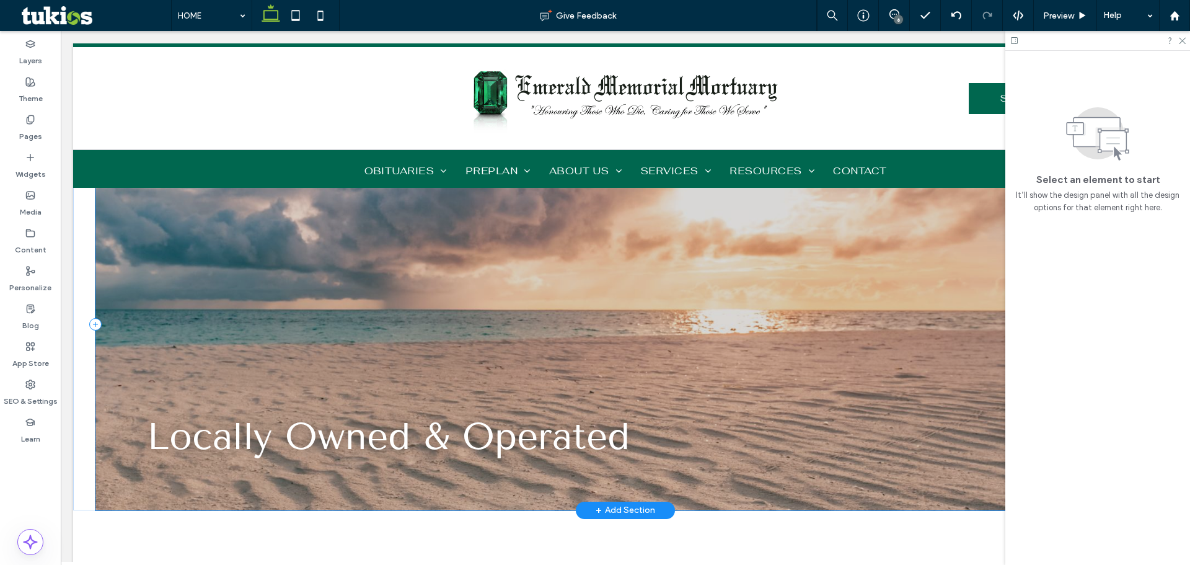
scroll to position [62, 0]
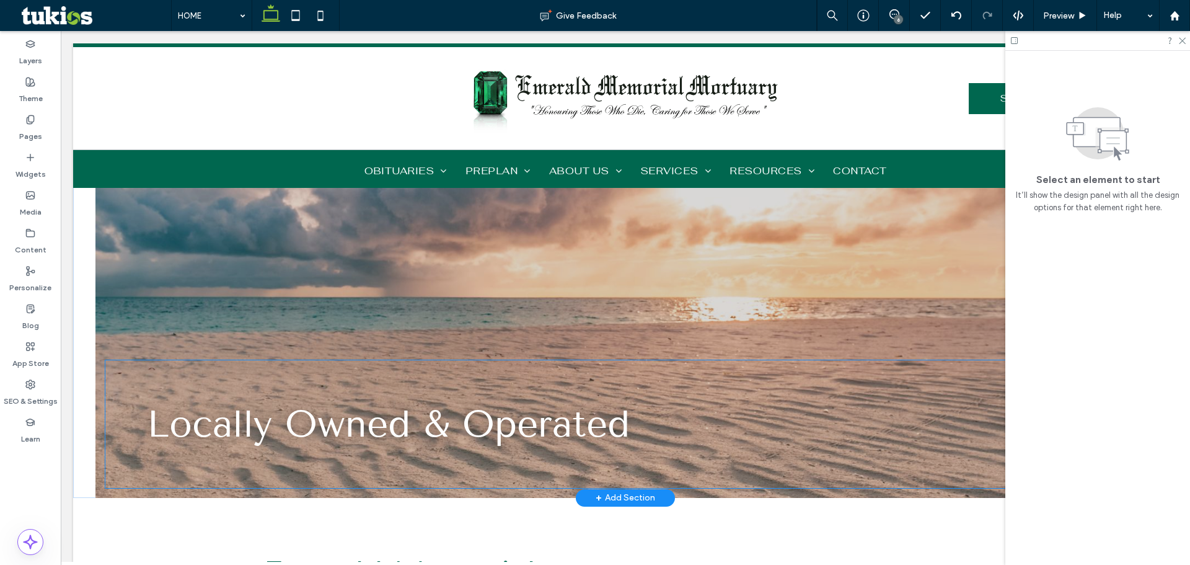
click at [681, 441] on div "Locally Owned & Operated" at bounding box center [625, 423] width 1041 height 127
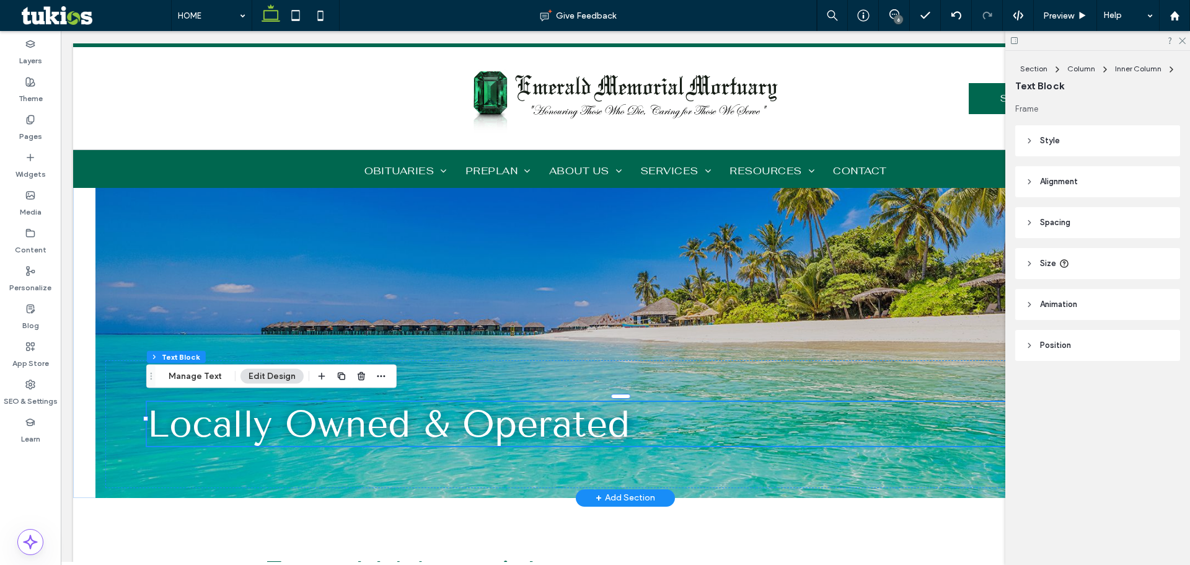
click at [627, 420] on span "Locally Owned & Operated" at bounding box center [388, 424] width 483 height 44
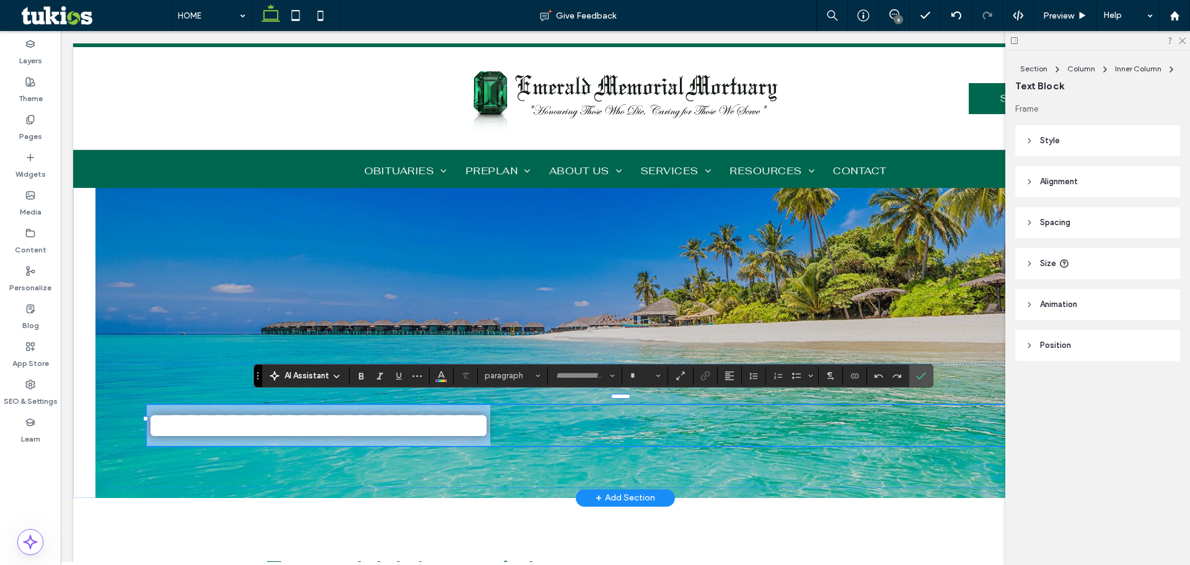
type input "**********"
type input "**"
click at [633, 422] on h2 "**********" at bounding box center [625, 425] width 957 height 41
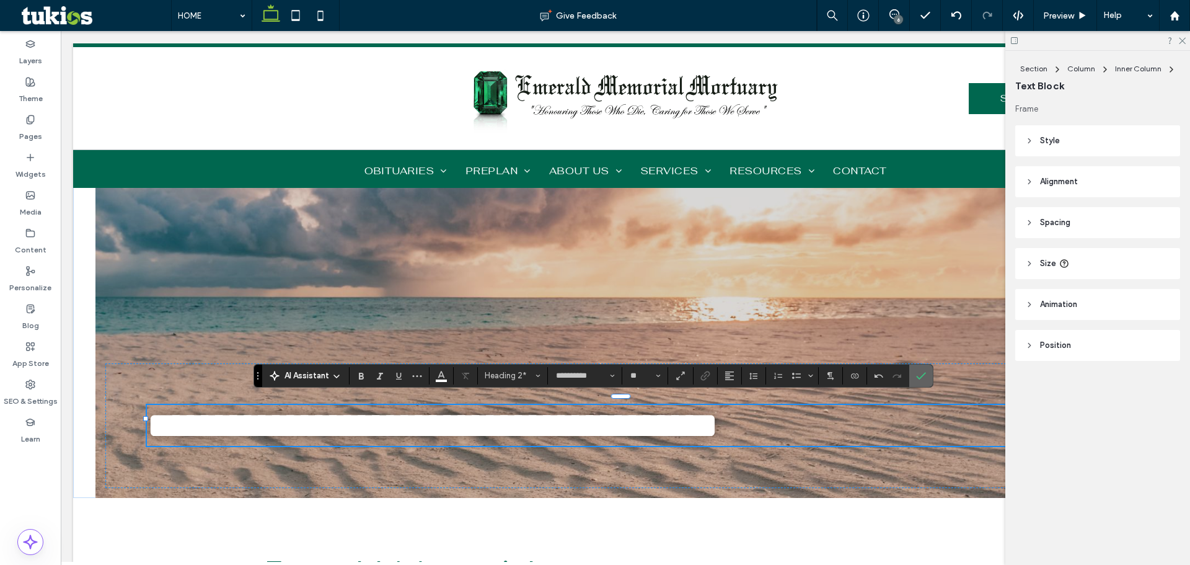
click at [924, 376] on icon "Confirm" at bounding box center [921, 376] width 10 height 10
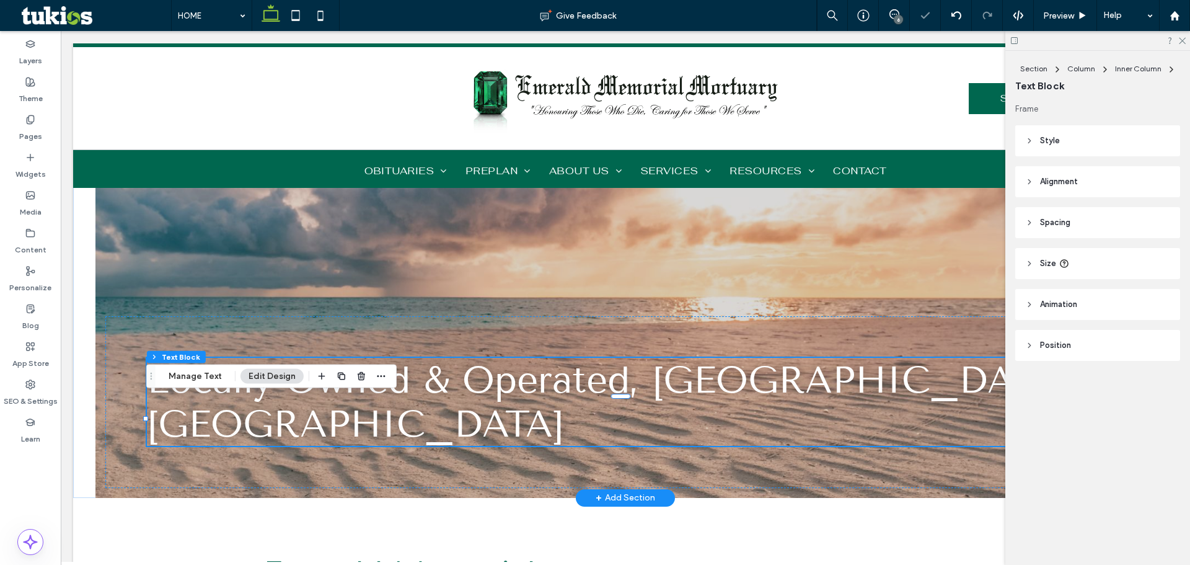
click at [970, 429] on h2 "Locally Owned & Operated, Nassau Bahamas" at bounding box center [625, 402] width 957 height 88
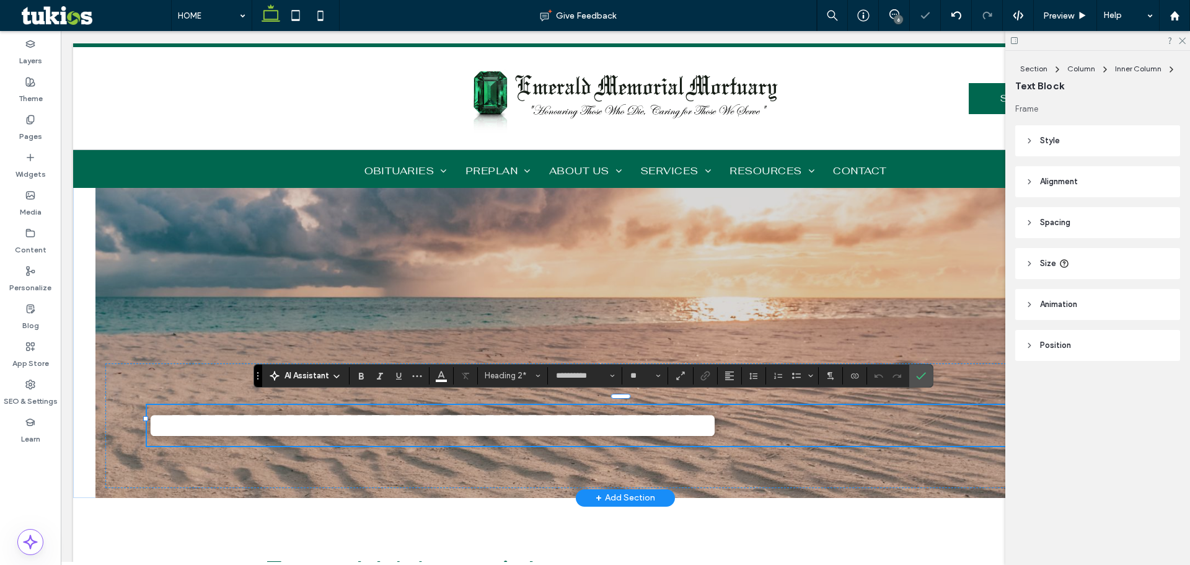
click at [719, 429] on span "**********" at bounding box center [433, 425] width 572 height 37
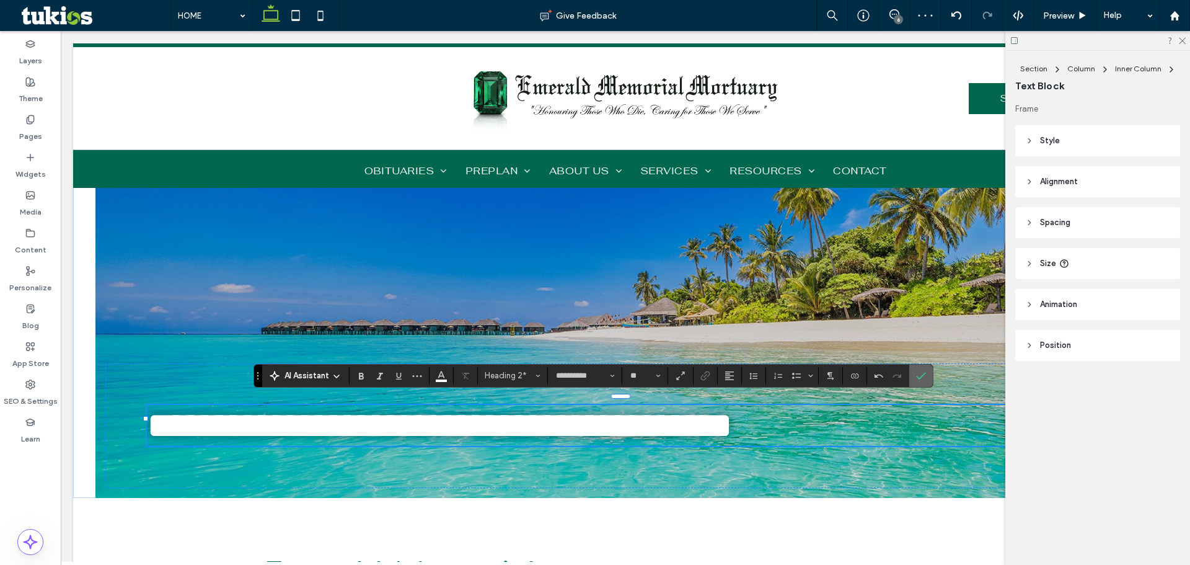
click at [927, 377] on label "Confirm" at bounding box center [921, 376] width 19 height 22
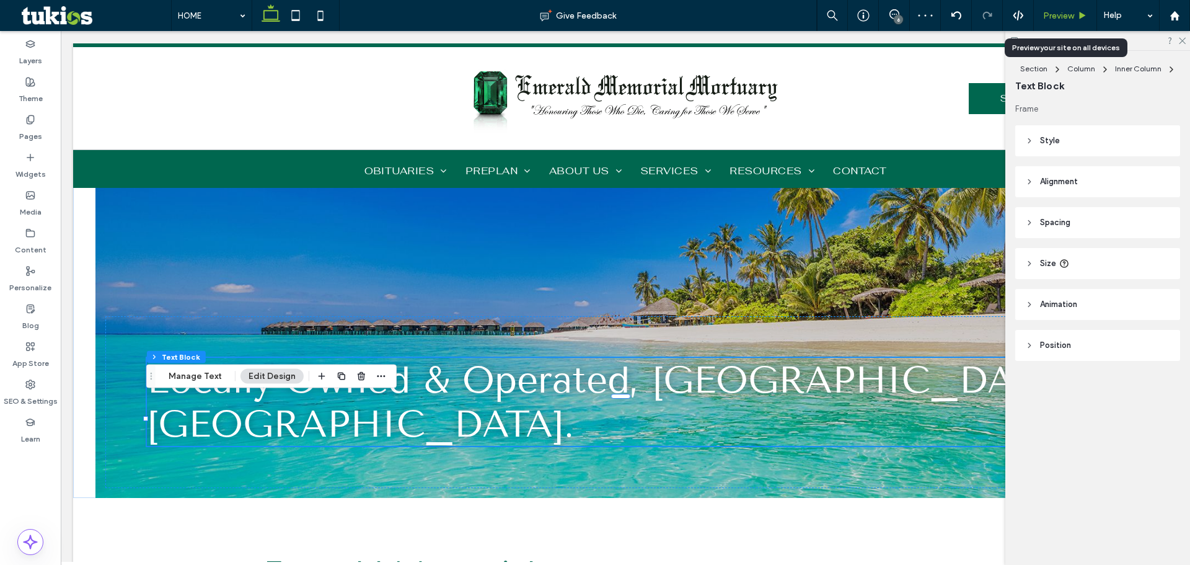
click at [1058, 16] on span "Preview" at bounding box center [1058, 16] width 31 height 11
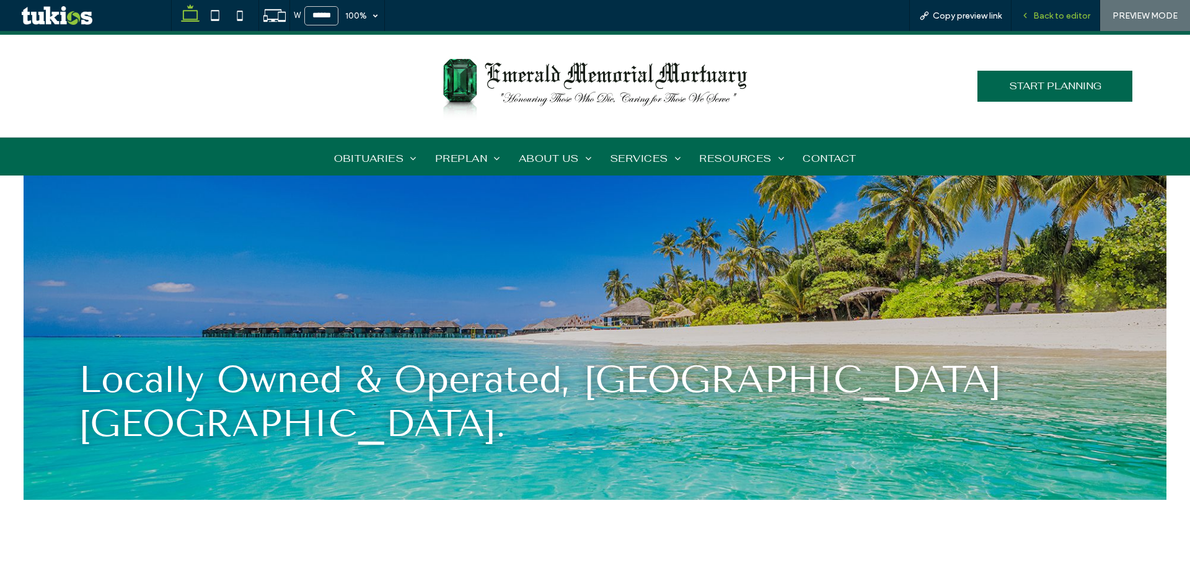
click at [1060, 20] on div "Back to editor" at bounding box center [1056, 15] width 89 height 31
click at [1056, 14] on span "Back to editor" at bounding box center [1061, 16] width 57 height 11
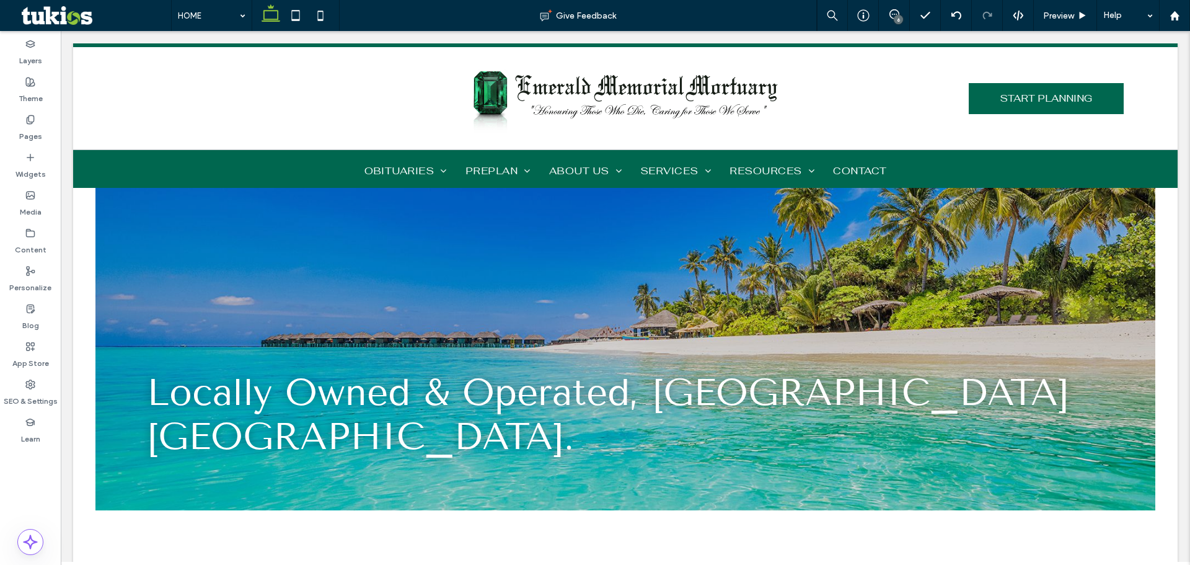
scroll to position [62, 0]
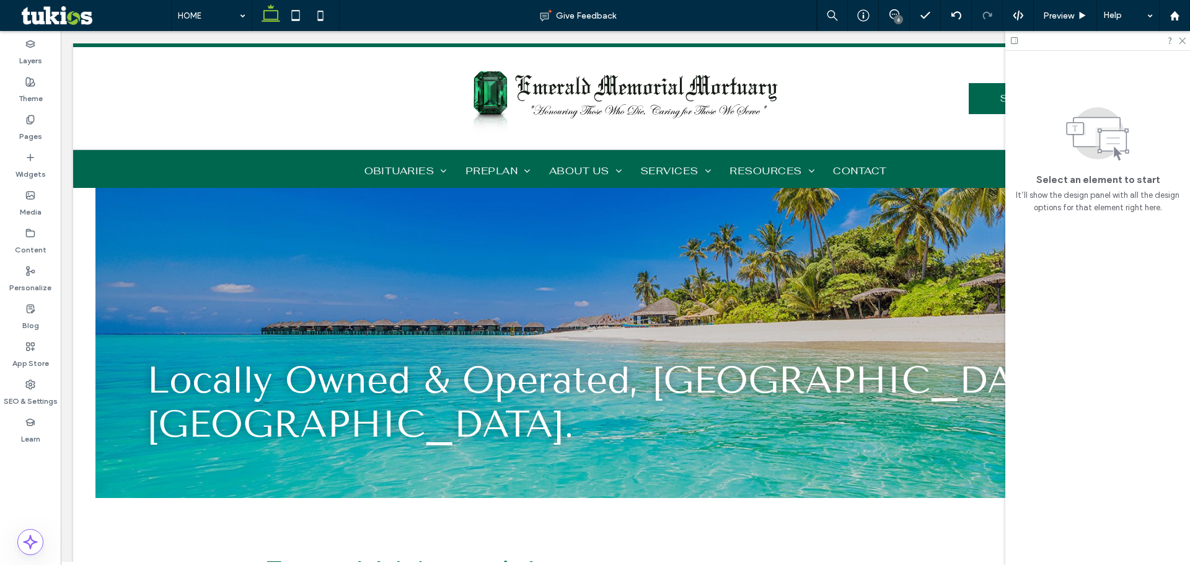
click at [1011, 83] on div "Select an element to start It’ll show the design panel with all the design opti…" at bounding box center [1098, 137] width 185 height 173
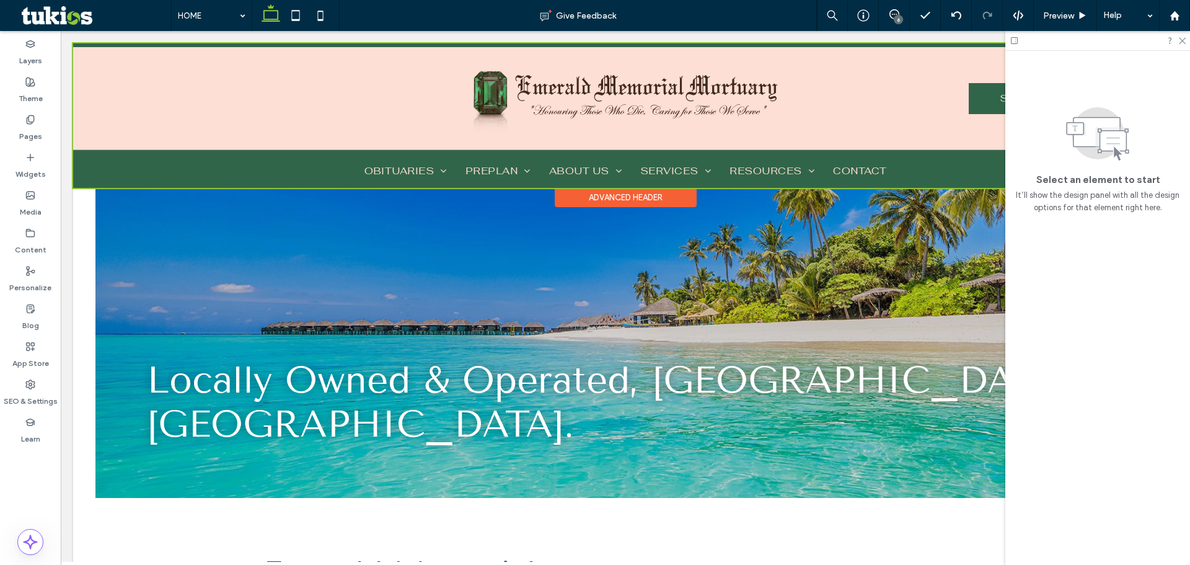
click at [963, 94] on div at bounding box center [625, 115] width 1105 height 144
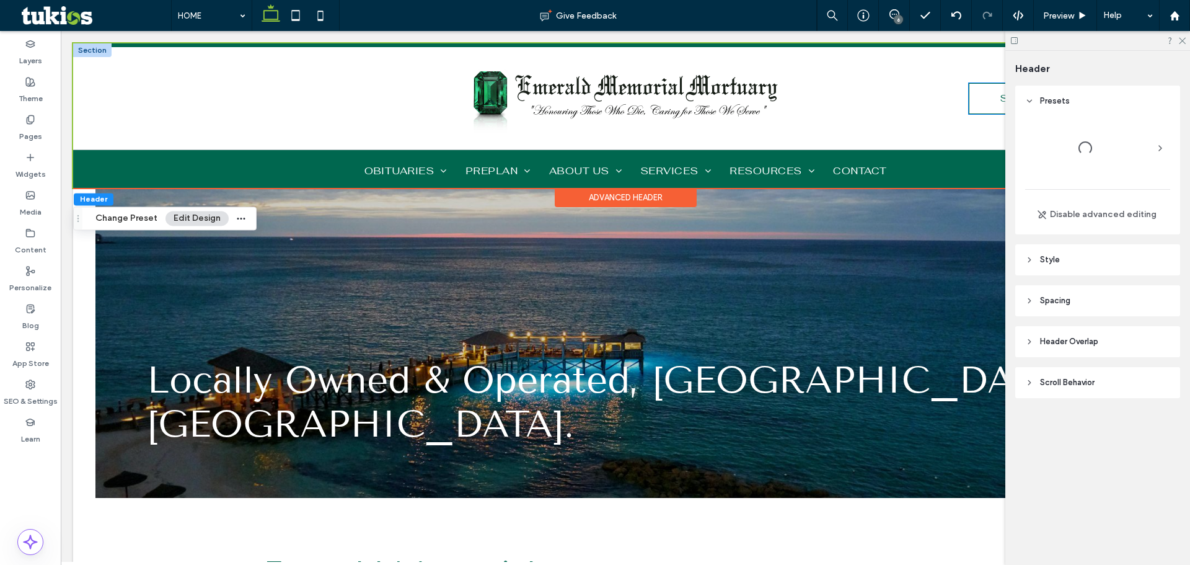
click at [970, 97] on link "START PLANNING" at bounding box center [1046, 98] width 155 height 31
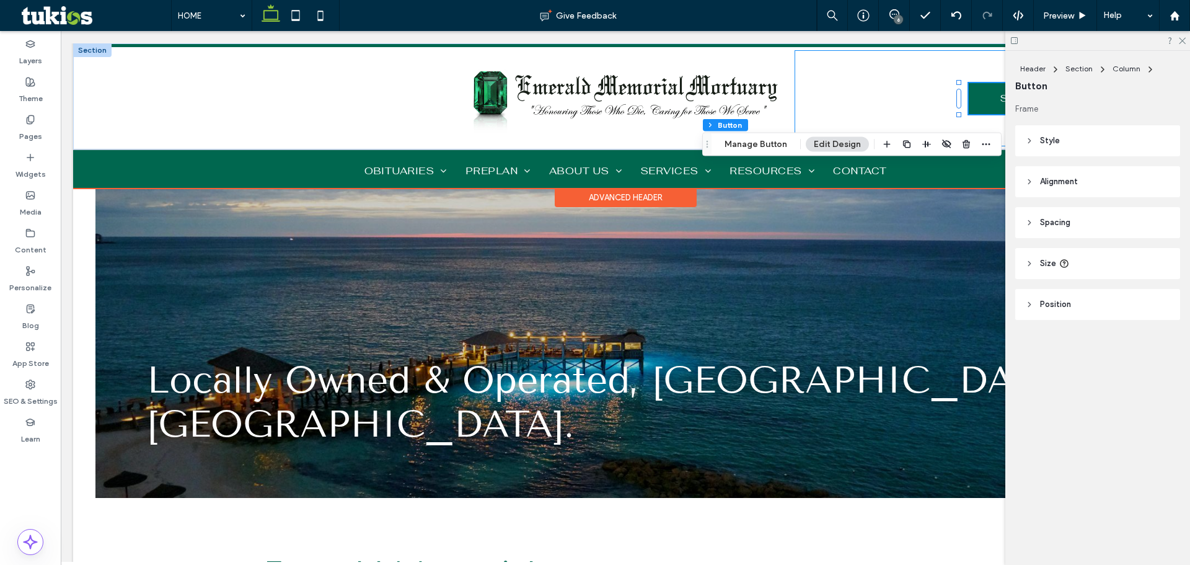
click at [927, 81] on div "START PLANNING" at bounding box center [964, 98] width 339 height 96
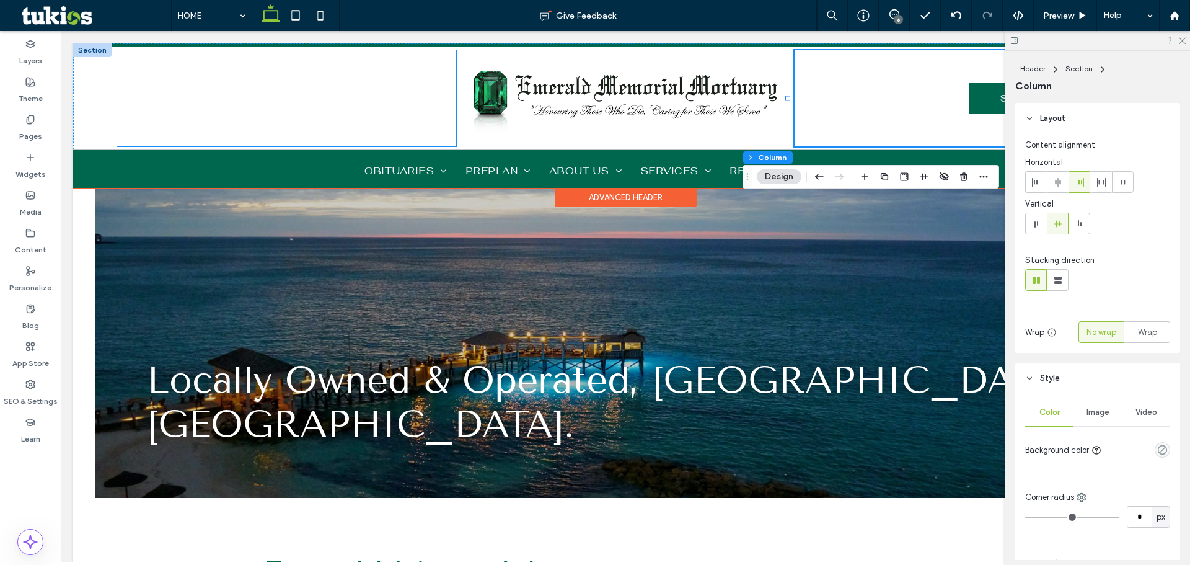
click at [397, 90] on div "242-457-1986" at bounding box center [286, 98] width 339 height 96
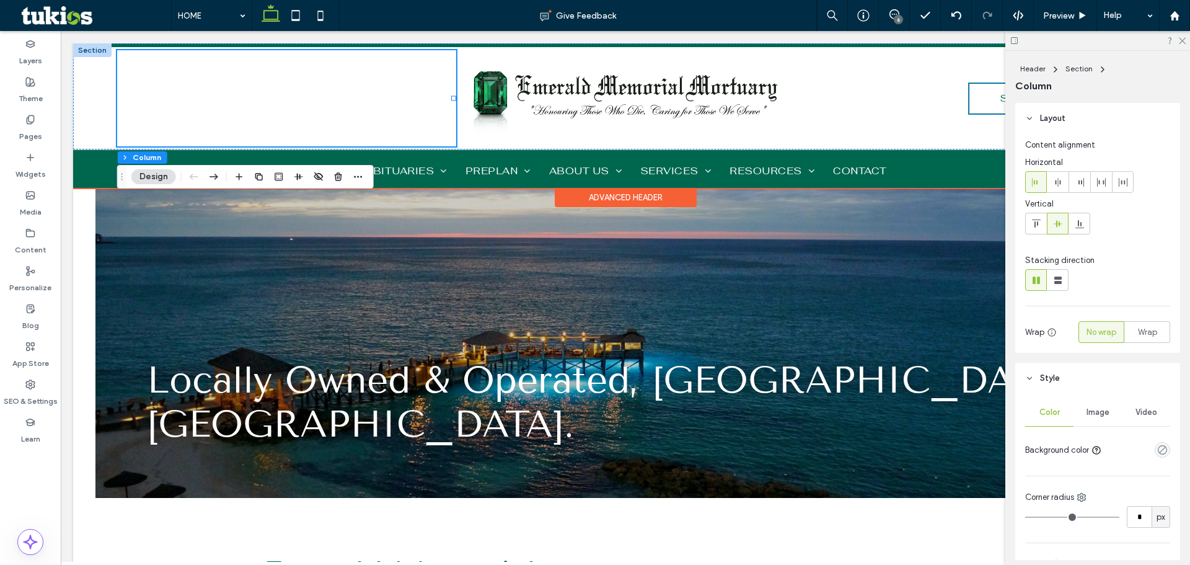
click at [987, 99] on link "START PLANNING" at bounding box center [1046, 98] width 155 height 31
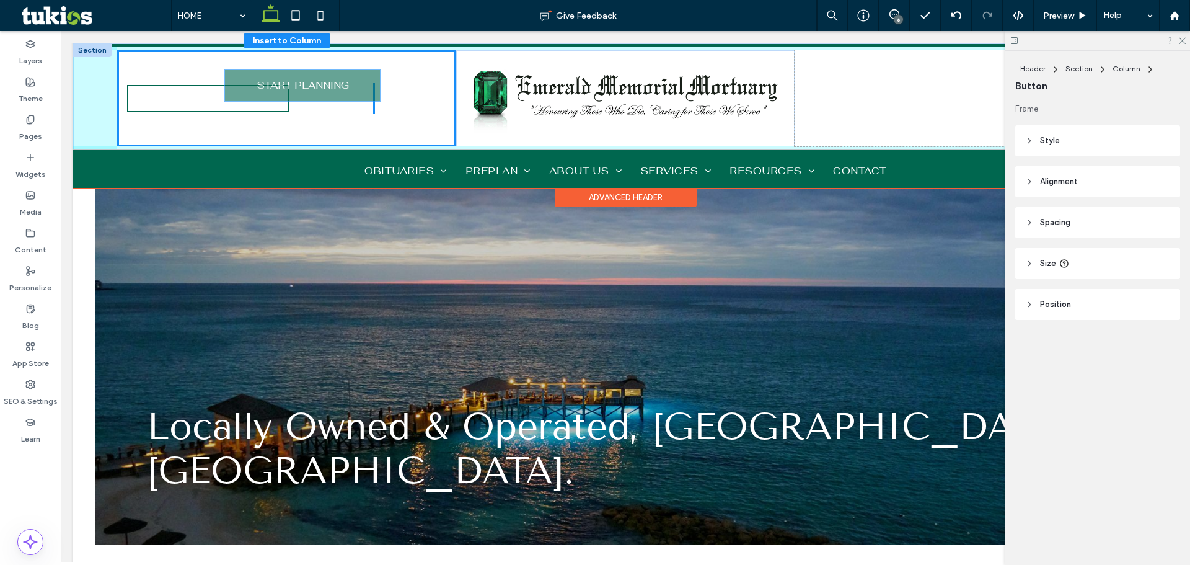
scroll to position [0, 0]
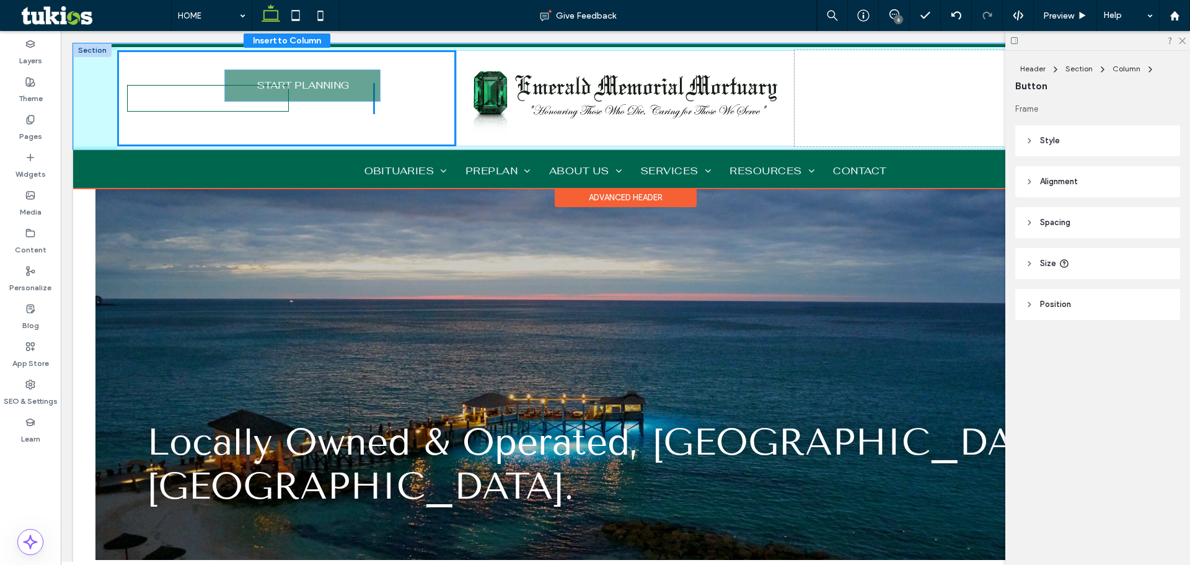
drag, startPoint x: 979, startPoint y: 101, endPoint x: 244, endPoint y: 88, distance: 734.8
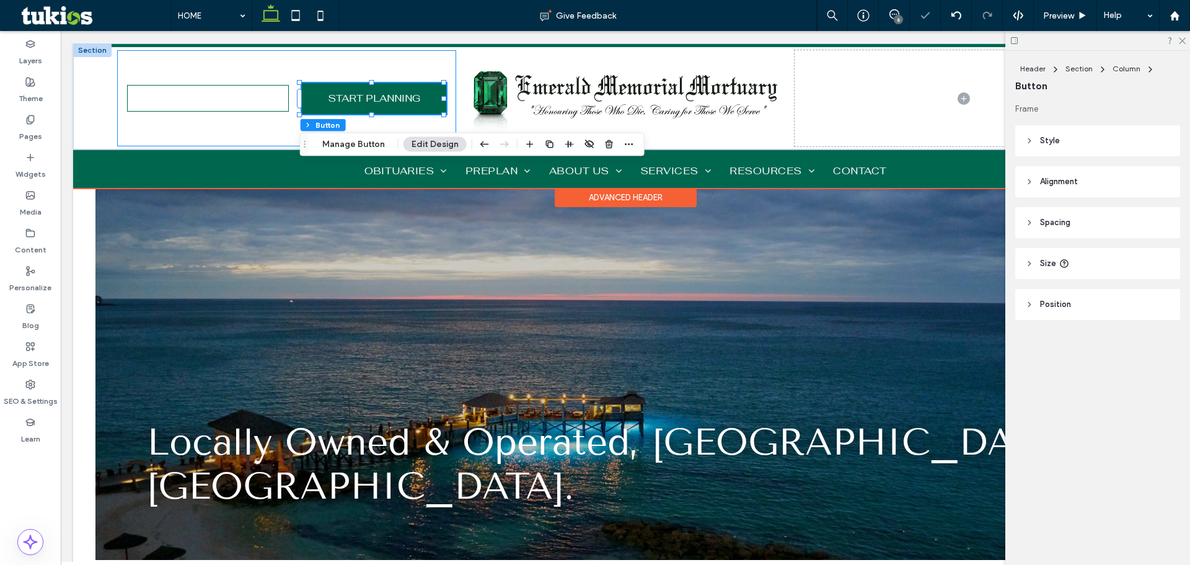
click at [237, 101] on link "242-457-1986" at bounding box center [208, 98] width 162 height 27
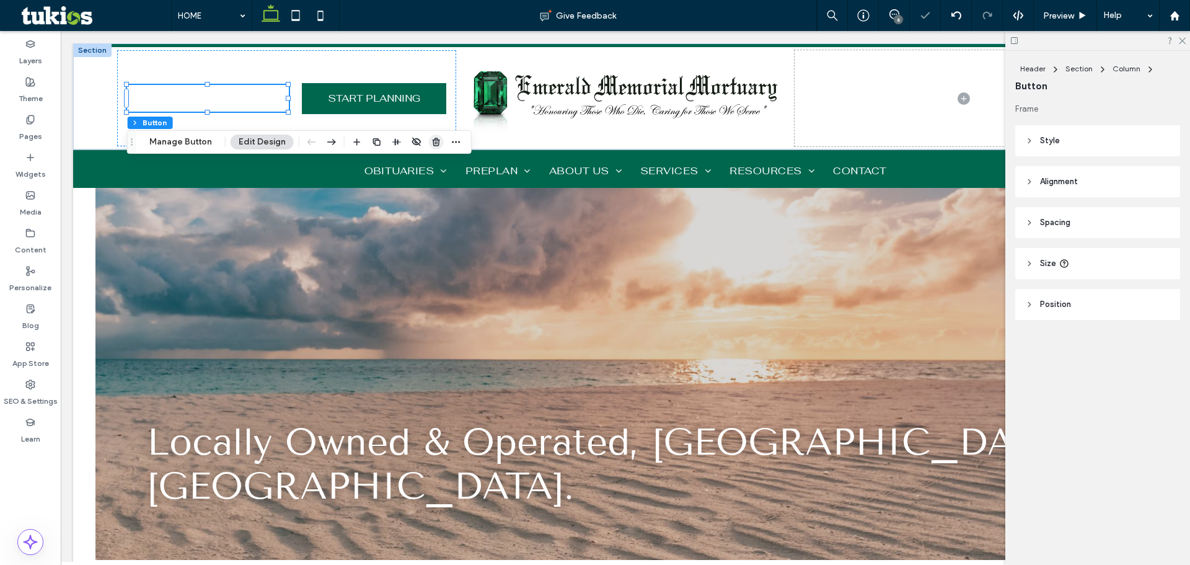
drag, startPoint x: 432, startPoint y: 141, endPoint x: 381, endPoint y: 111, distance: 59.4
click at [432, 141] on icon "button" at bounding box center [436, 142] width 10 height 10
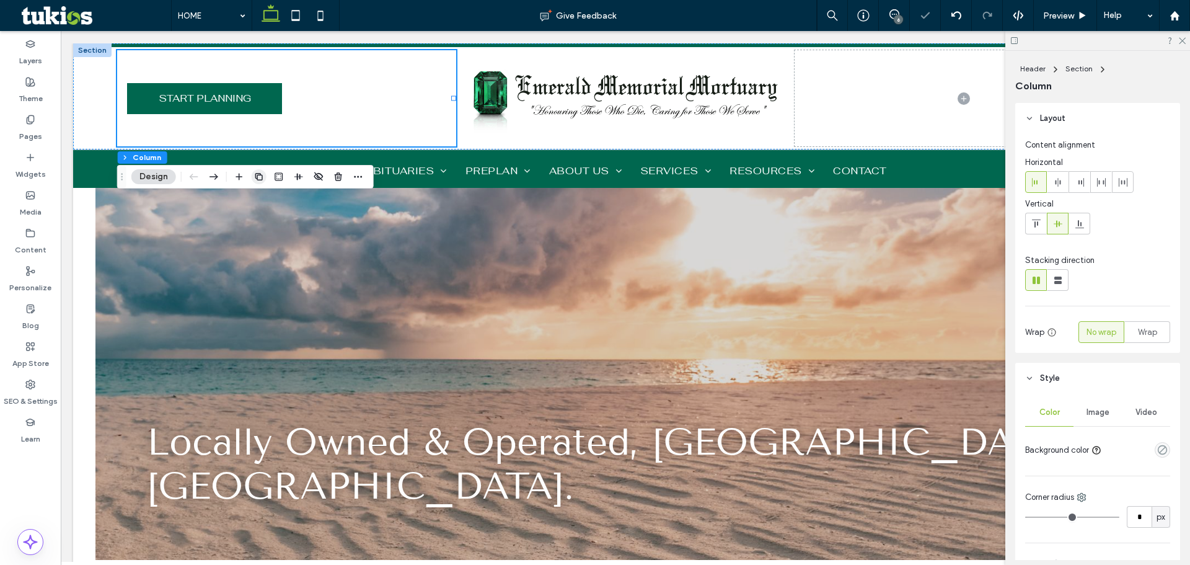
click at [31, 166] on label "Widgets" at bounding box center [30, 170] width 30 height 17
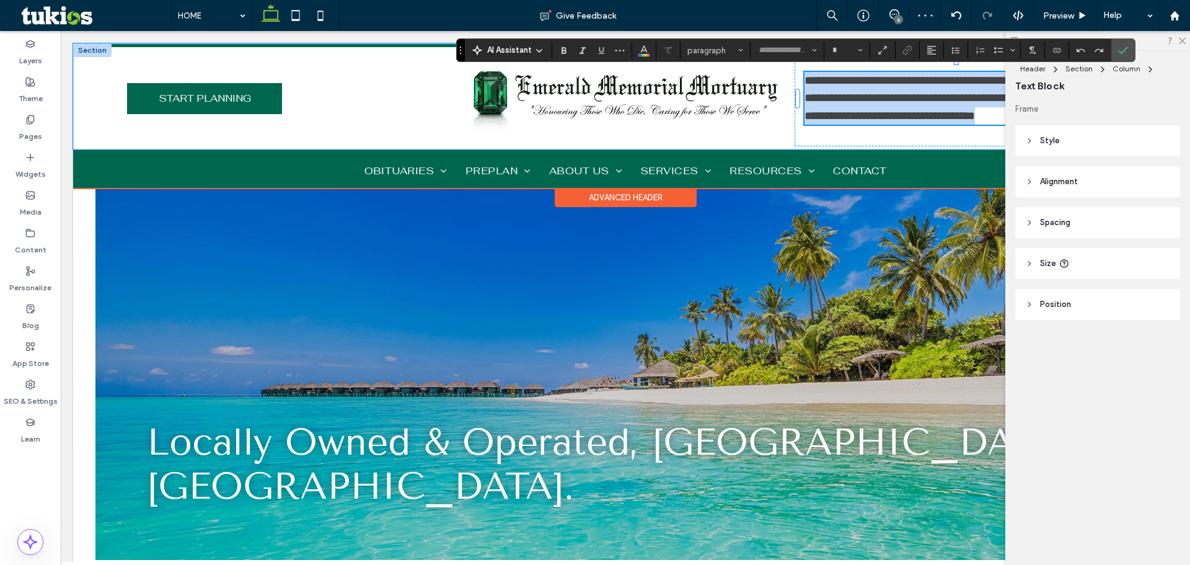
type input "********"
type input "**"
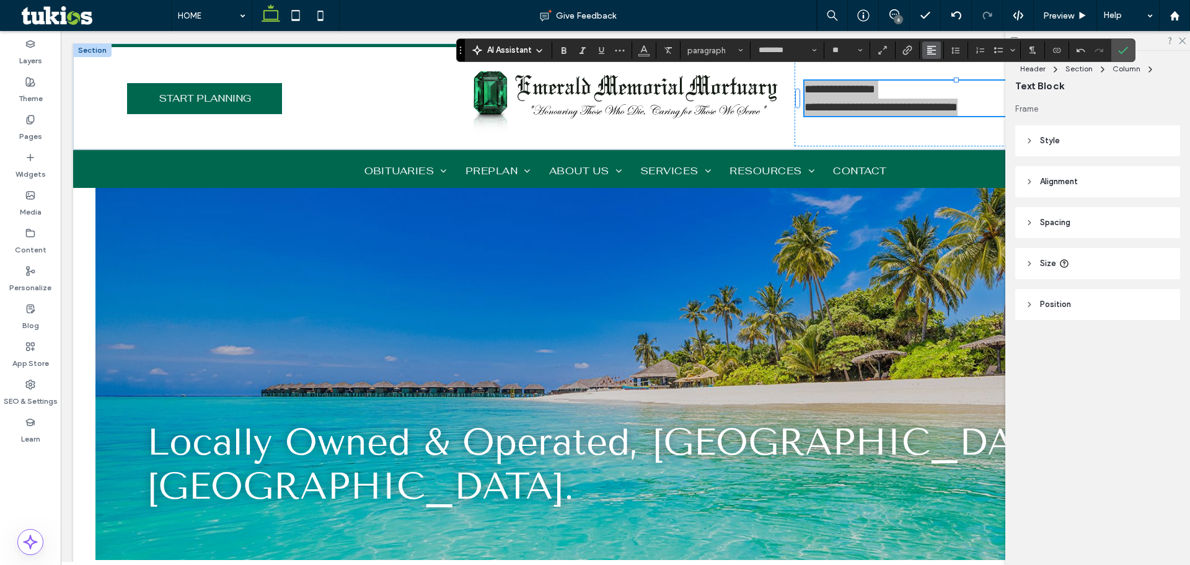
click at [932, 55] on span "Alignment" at bounding box center [932, 50] width 10 height 16
click at [950, 107] on div "ui.textEditor.alignment.right" at bounding box center [944, 107] width 16 height 10
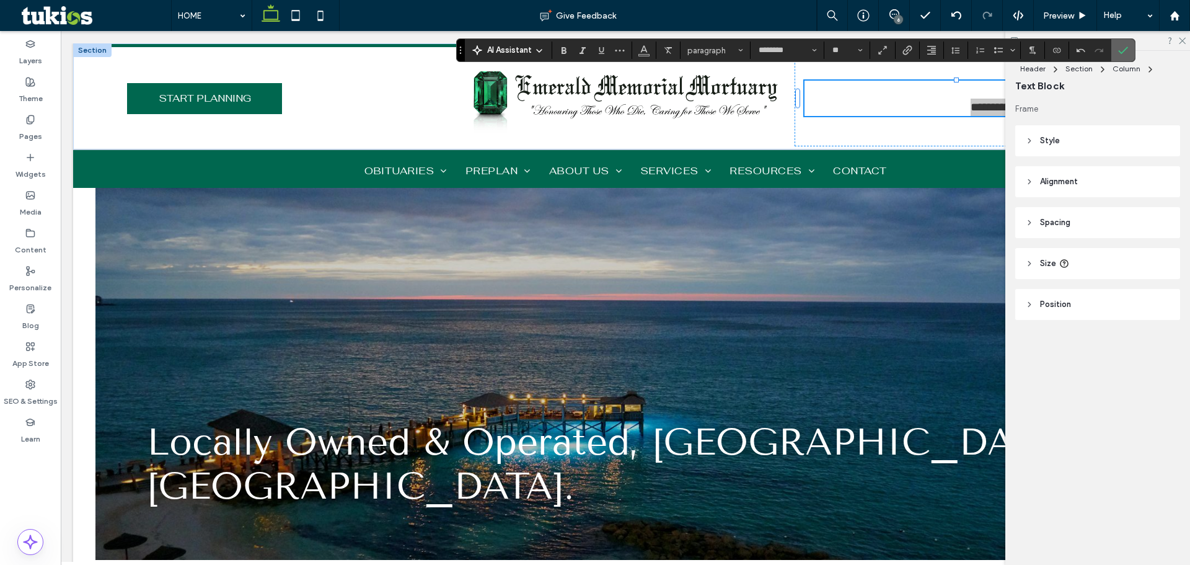
click at [1118, 49] on icon "Confirm" at bounding box center [1123, 50] width 10 height 10
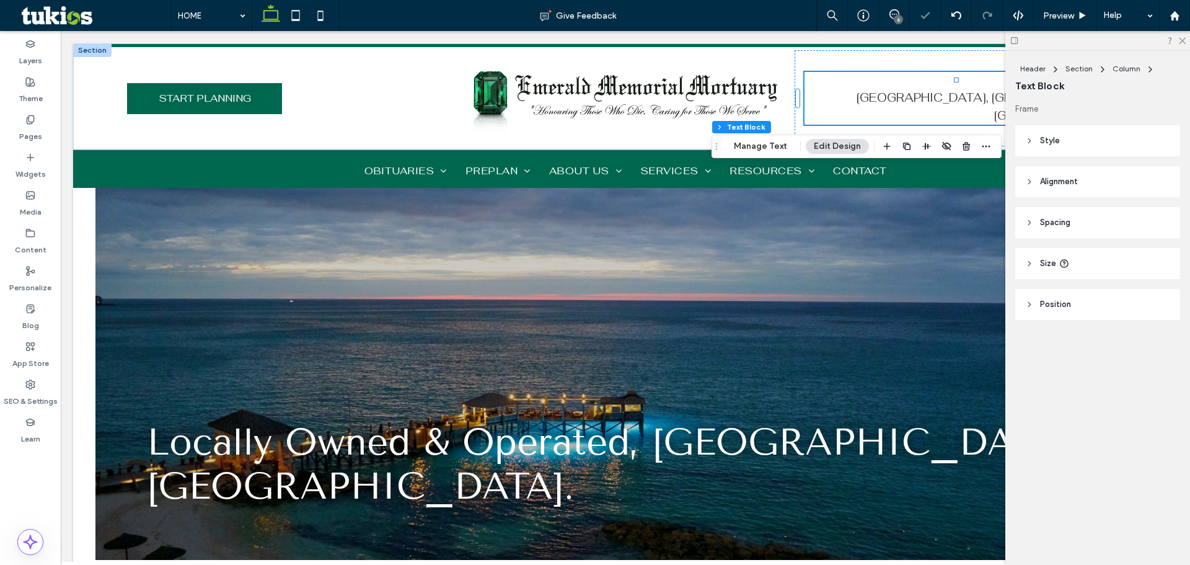
click at [1186, 40] on div at bounding box center [1098, 40] width 185 height 19
click at [1181, 40] on icon at bounding box center [1182, 40] width 8 height 8
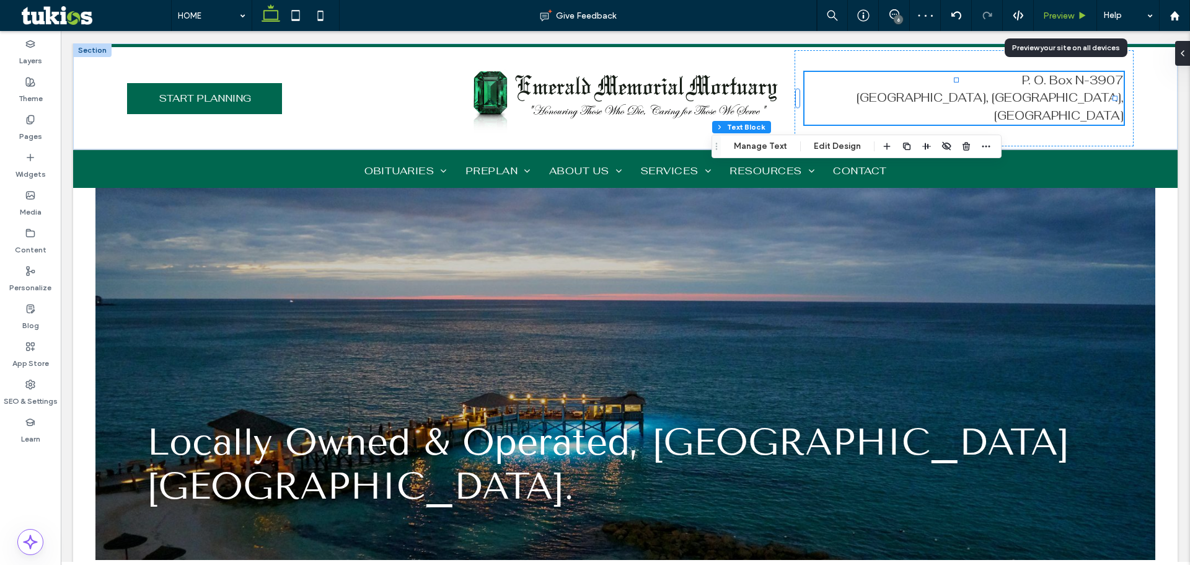
click at [1067, 20] on span "Preview" at bounding box center [1058, 16] width 31 height 11
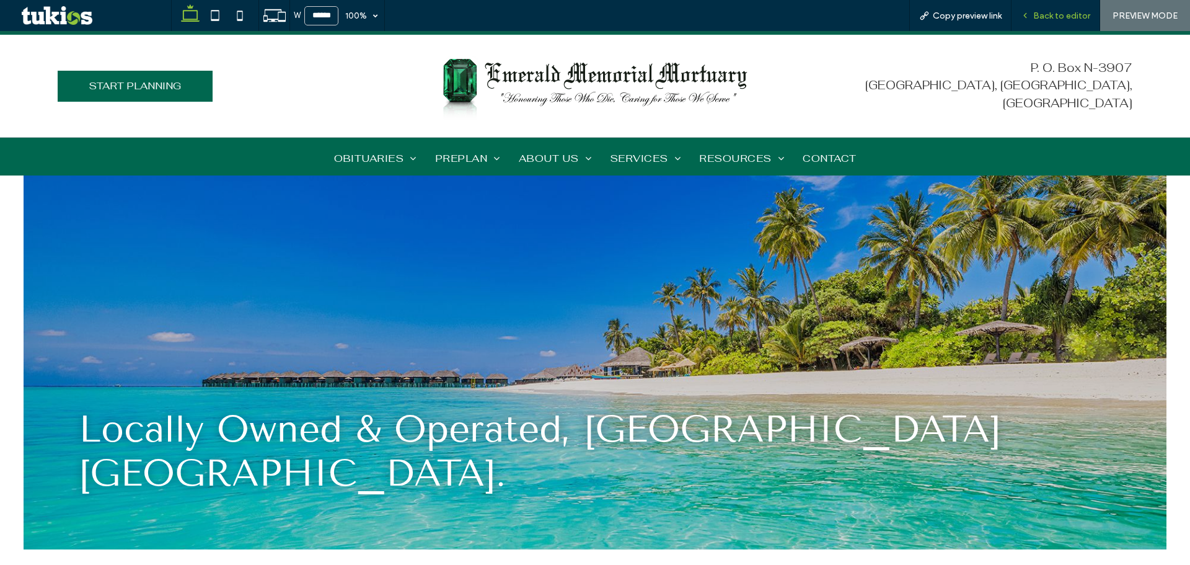
click at [1082, 15] on span "Back to editor" at bounding box center [1061, 16] width 57 height 11
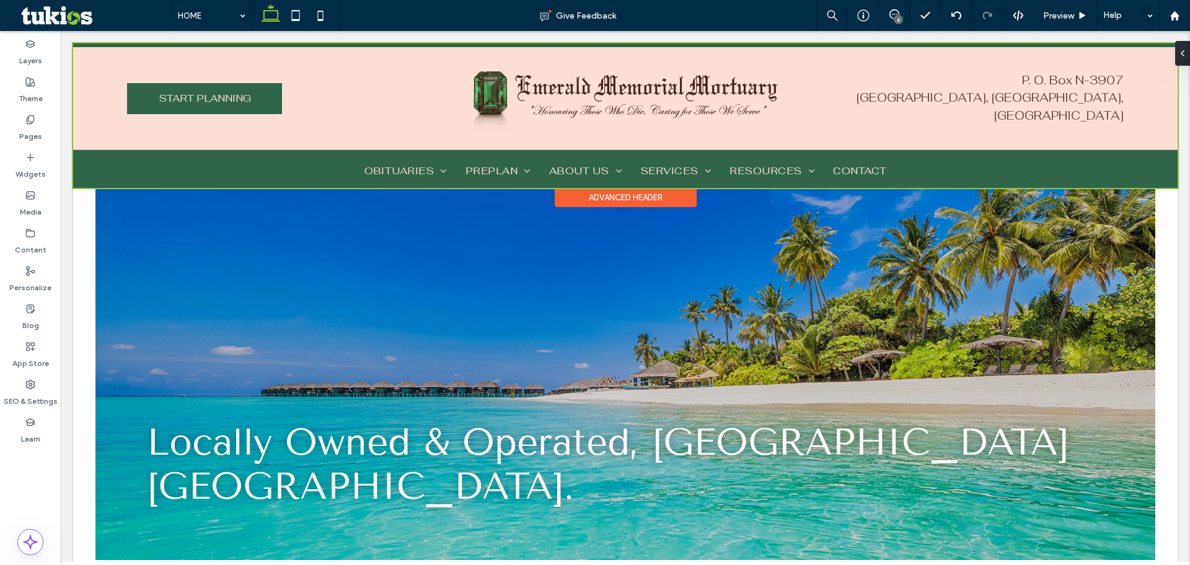
click at [1005, 93] on div at bounding box center [625, 115] width 1105 height 144
click at [1005, 90] on p "P. O. Box N-3907" at bounding box center [964, 81] width 319 height 18
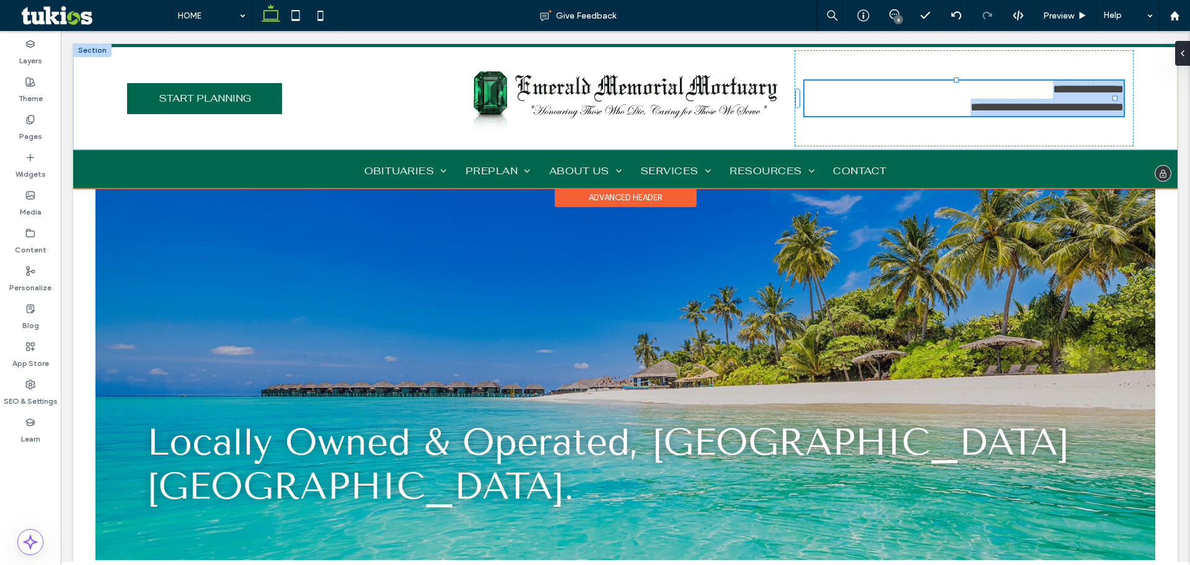
type input "********"
type input "**"
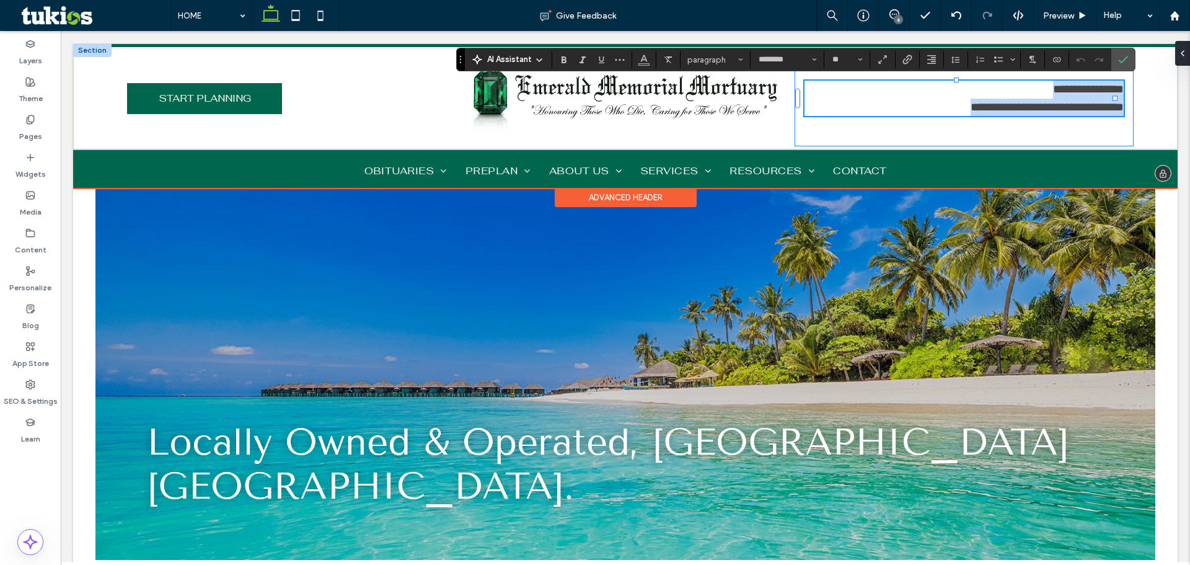
click at [1112, 106] on span "**********" at bounding box center [1047, 107] width 153 height 12
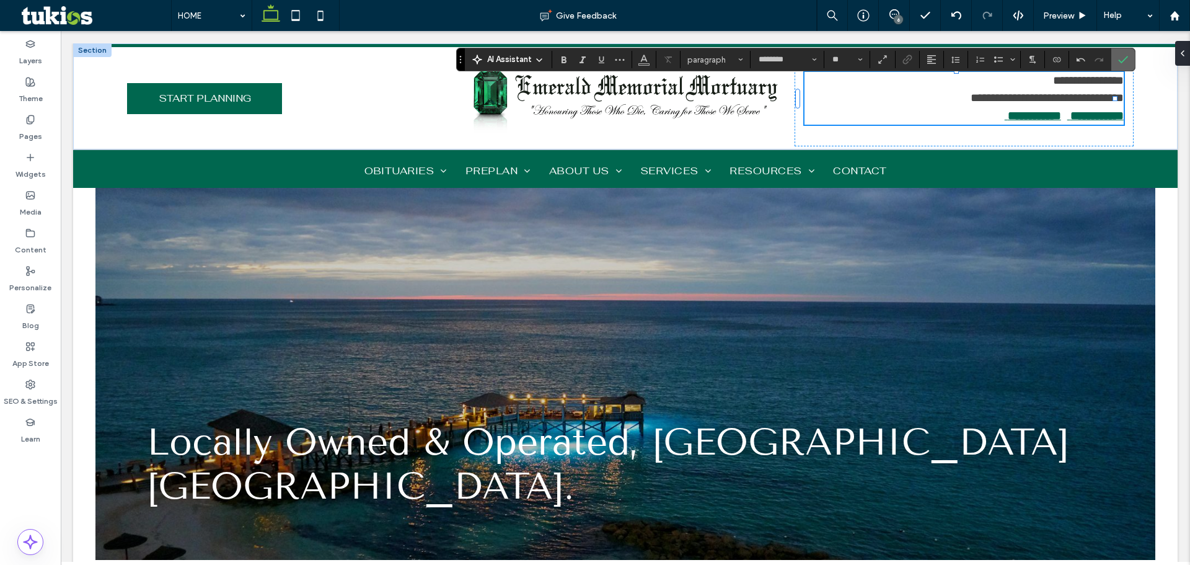
drag, startPoint x: 1133, startPoint y: 58, endPoint x: 1050, endPoint y: 14, distance: 94.0
click at [1133, 58] on section at bounding box center [1124, 59] width 24 height 22
drag, startPoint x: 1120, startPoint y: 54, endPoint x: 1049, endPoint y: 7, distance: 84.9
click at [1120, 54] on span "Confirm" at bounding box center [1121, 59] width 6 height 22
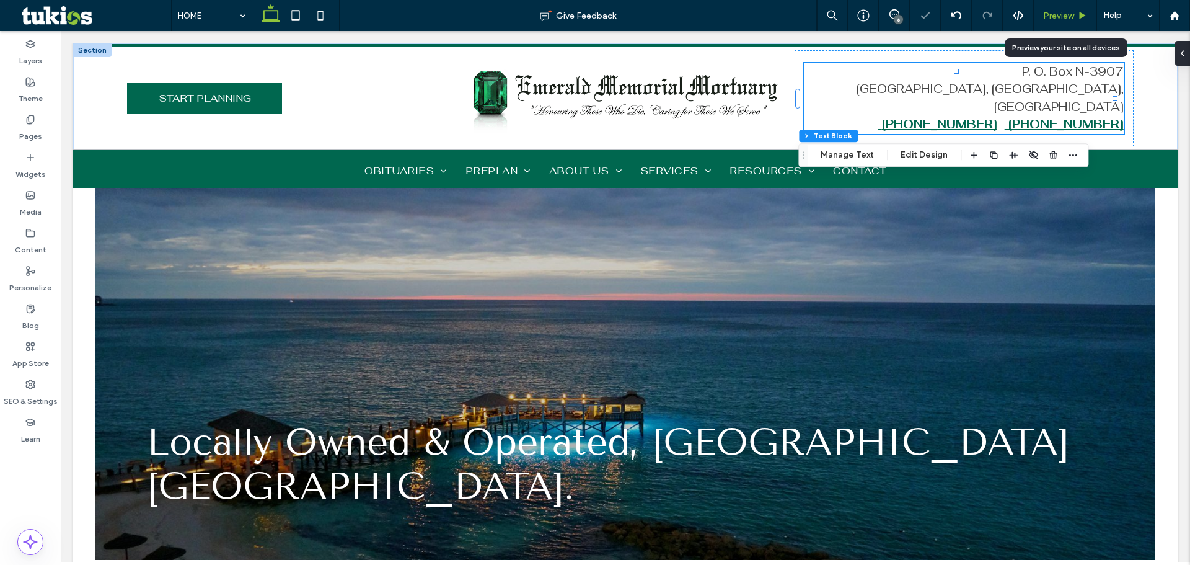
click at [1069, 11] on span "Preview" at bounding box center [1058, 16] width 31 height 11
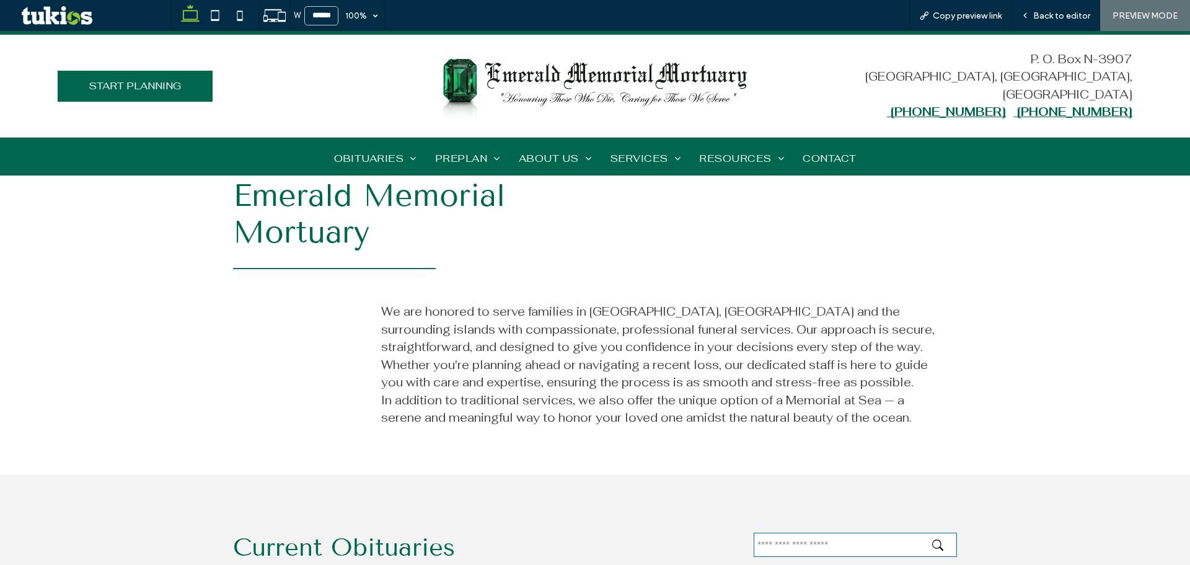
scroll to position [620, 0]
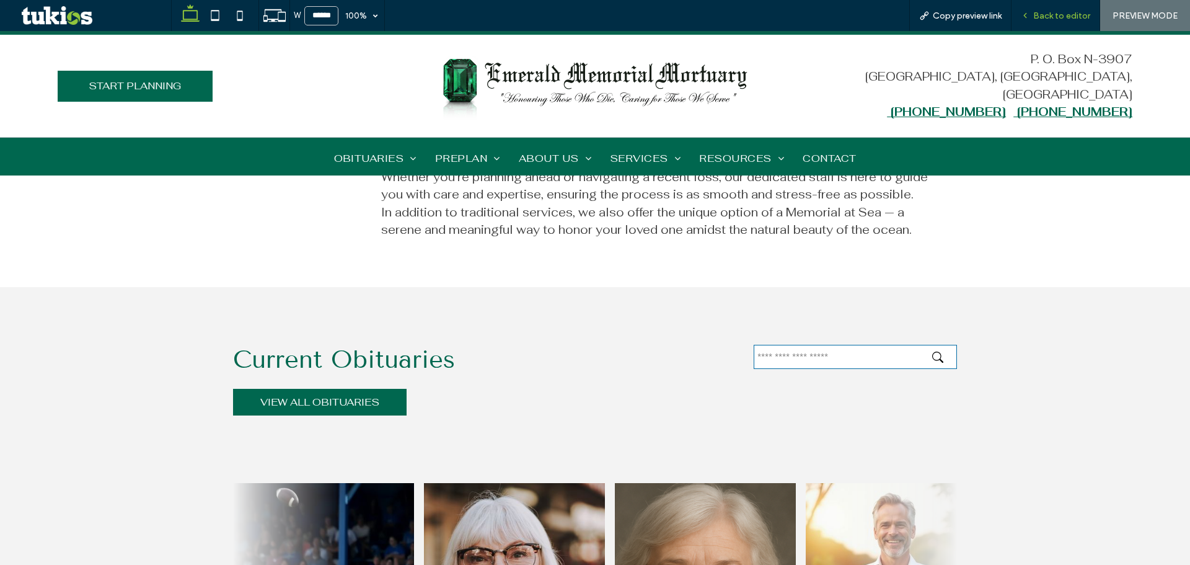
click at [1078, 11] on span "Back to editor" at bounding box center [1061, 16] width 57 height 11
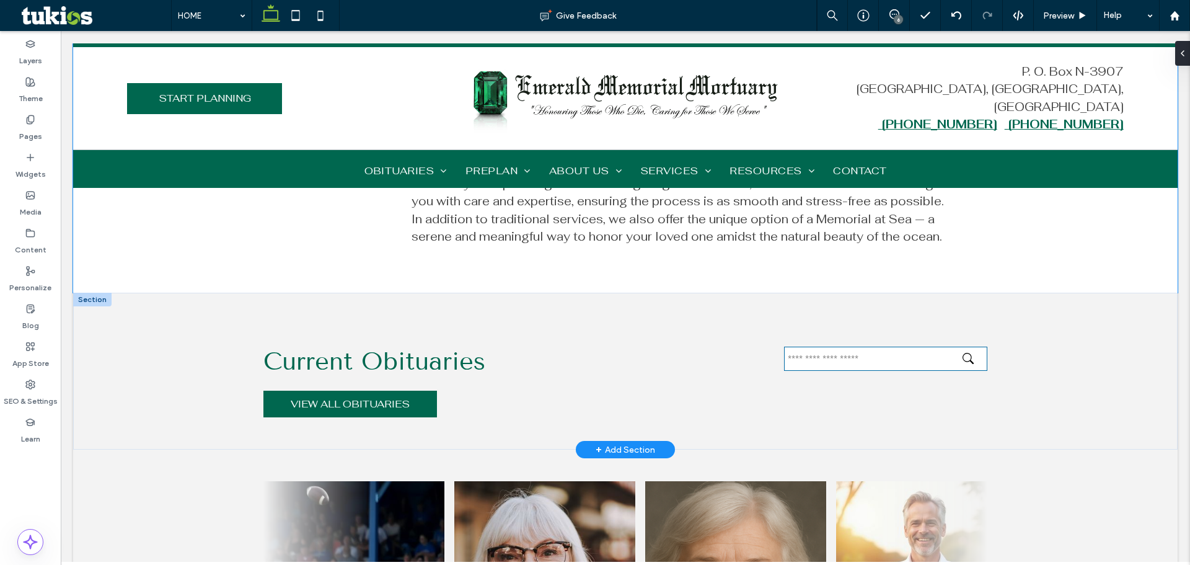
scroll to position [627, 0]
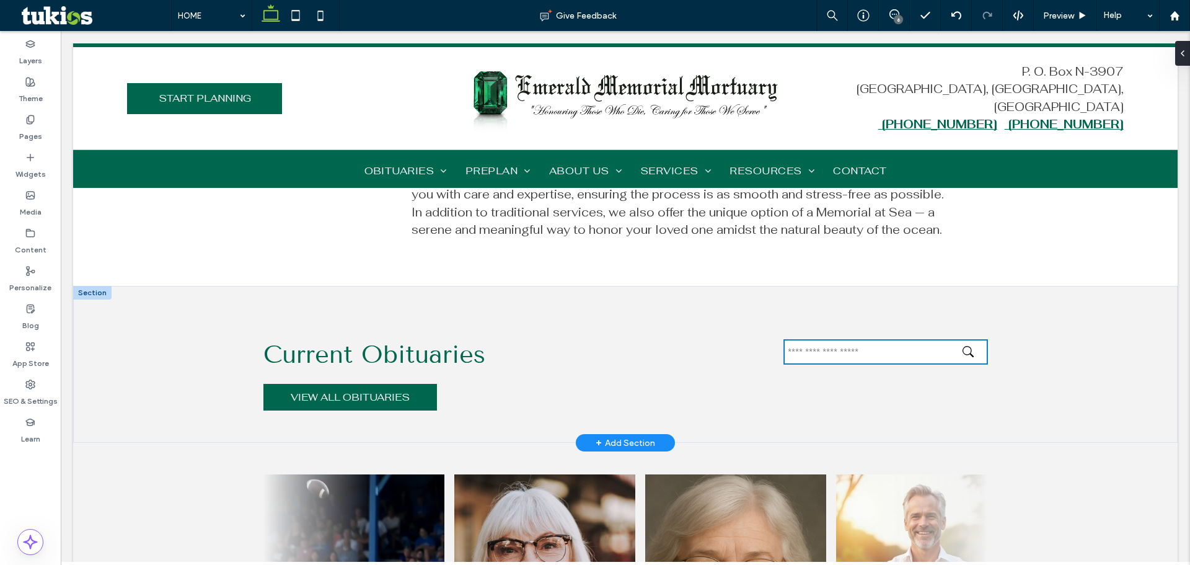
click at [882, 359] on input "text" at bounding box center [885, 352] width 203 height 24
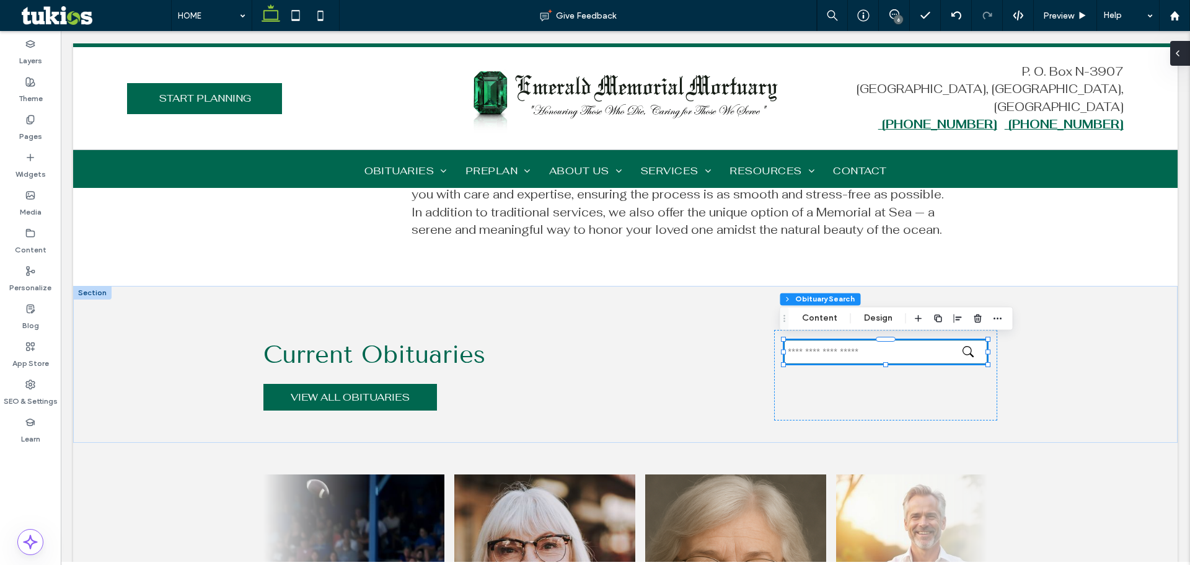
drag, startPoint x: 1183, startPoint y: 51, endPoint x: 1122, endPoint y: 32, distance: 64.3
click at [1183, 51] on div at bounding box center [1180, 53] width 20 height 25
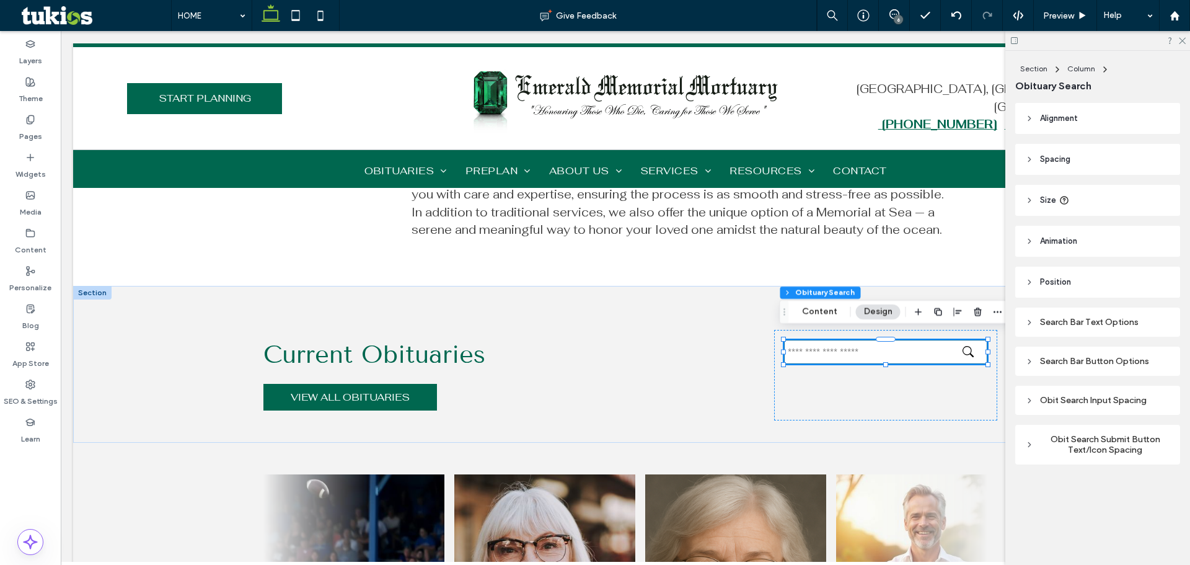
click at [1122, 312] on div "Search Bar Text Options" at bounding box center [1098, 322] width 165 height 29
click at [1122, 320] on div "Search Bar Text Options" at bounding box center [1097, 322] width 145 height 11
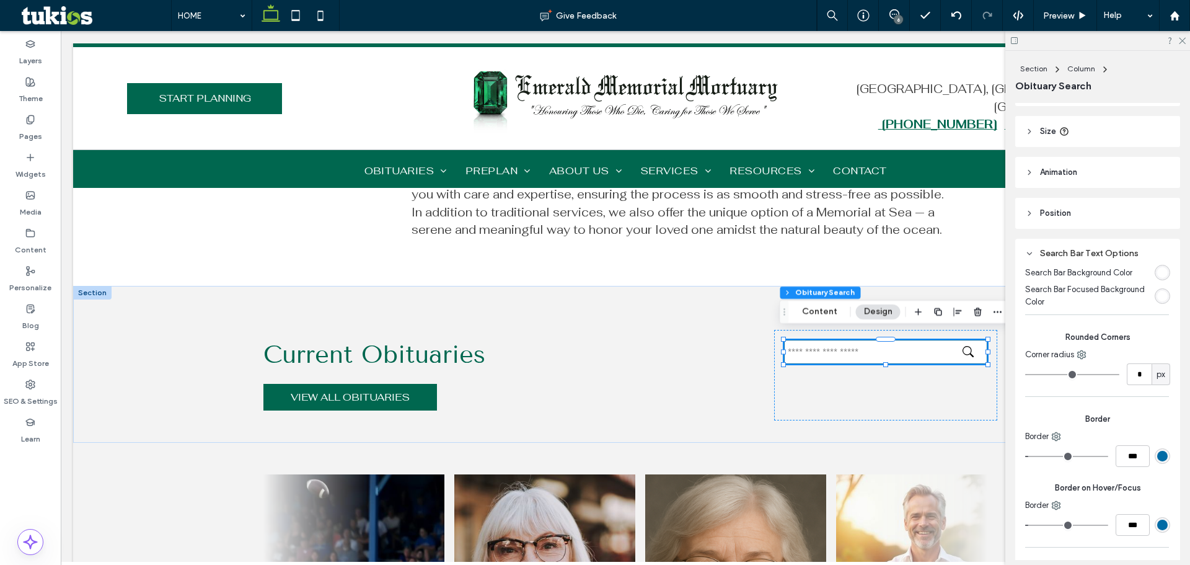
scroll to position [124, 0]
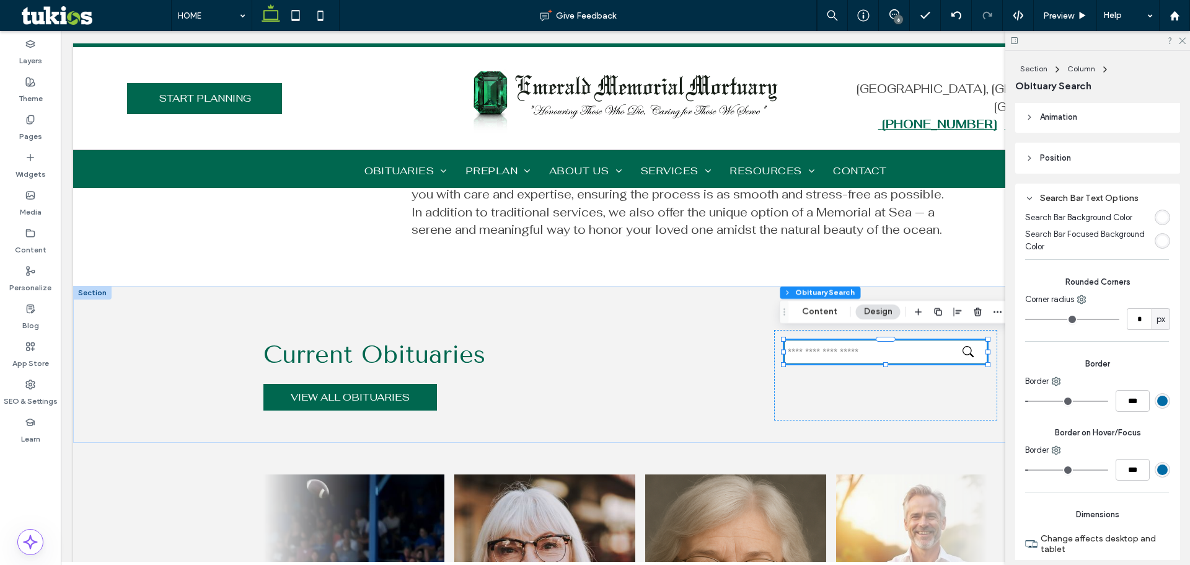
click at [1158, 406] on div "rgb(1, 107, 165)" at bounding box center [1162, 400] width 15 height 15
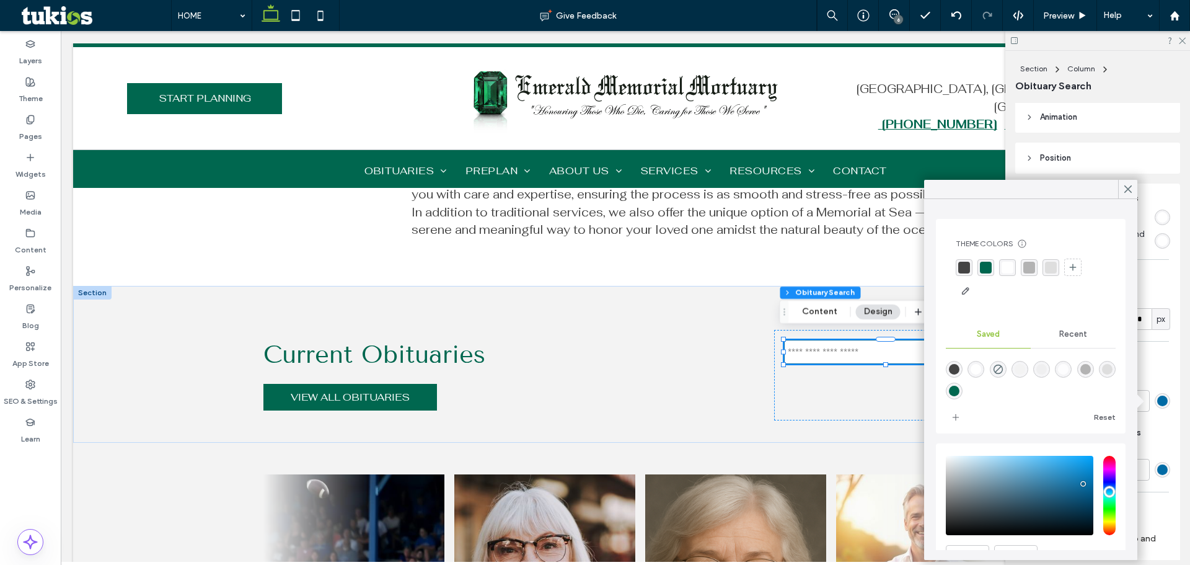
click at [986, 268] on div "rgba(0,103,79,1)" at bounding box center [986, 268] width 12 height 12
click at [1157, 474] on div "rgb(1, 107, 165)" at bounding box center [1162, 469] width 11 height 11
click at [986, 269] on div "rgba(0,103,79,1)" at bounding box center [986, 268] width 12 height 12
click at [1162, 440] on div "Border on Hover/Focus Border ***" at bounding box center [1097, 451] width 145 height 69
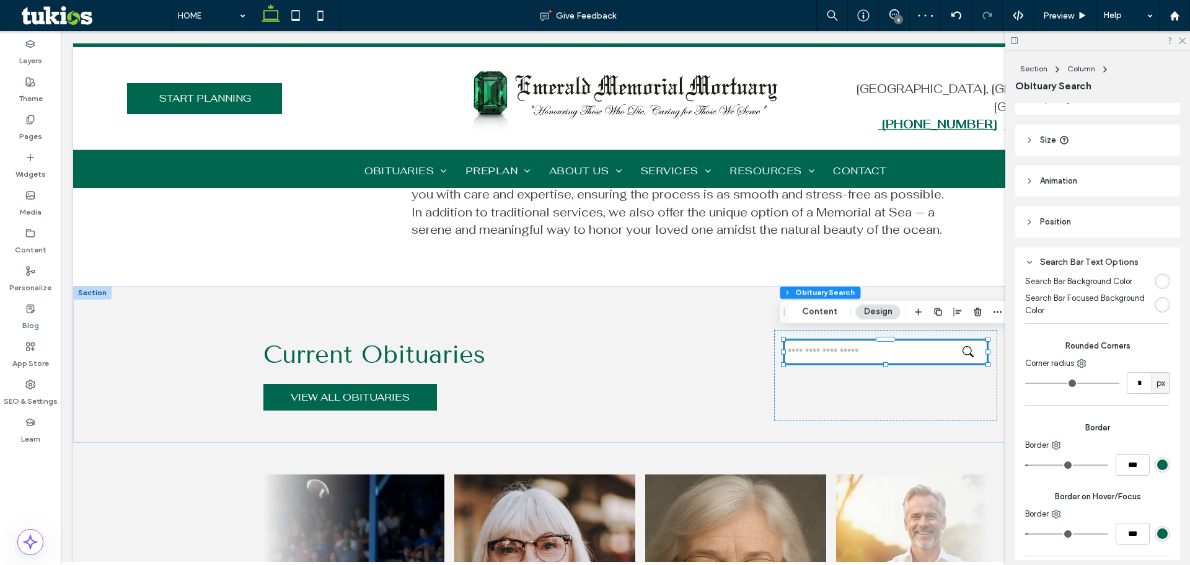
scroll to position [0, 0]
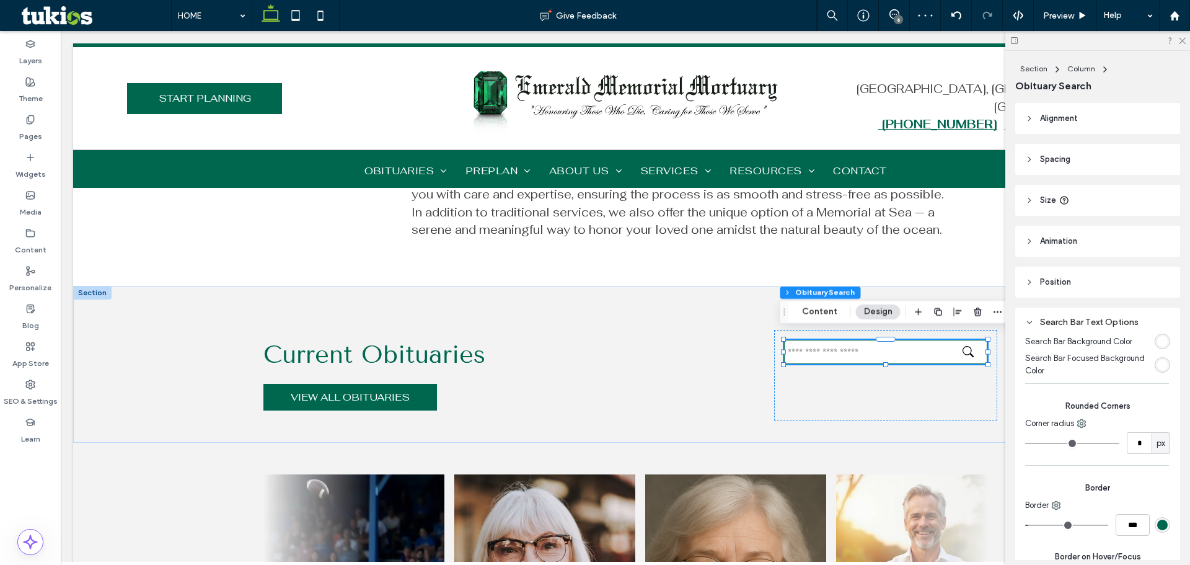
click at [1043, 273] on header "Position" at bounding box center [1098, 282] width 165 height 31
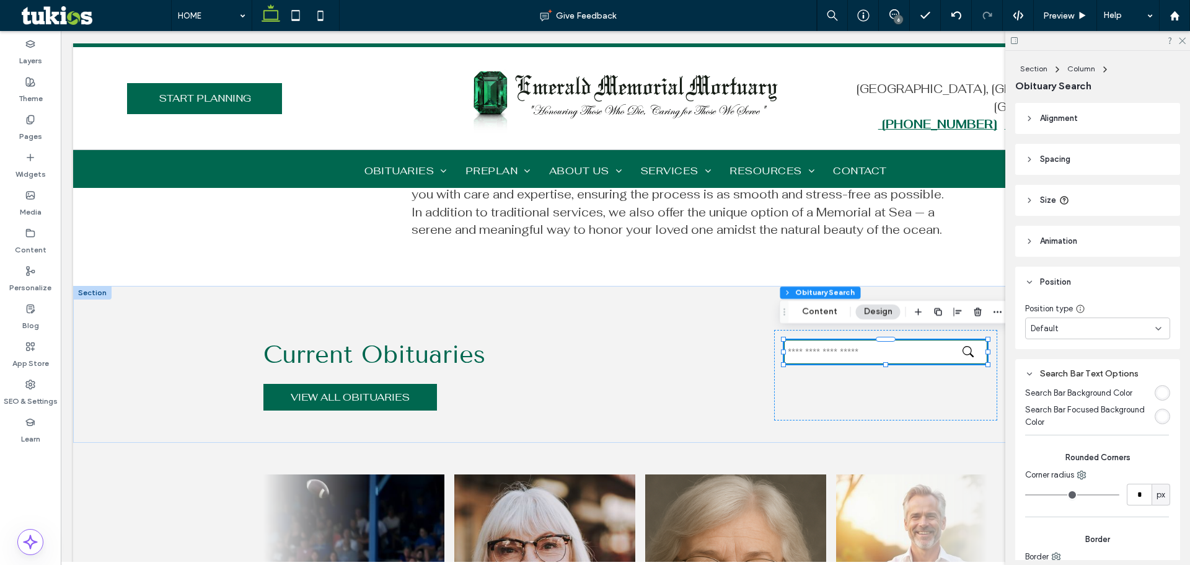
click at [1060, 101] on div "Section Column Obituary Search" at bounding box center [1098, 77] width 165 height 52
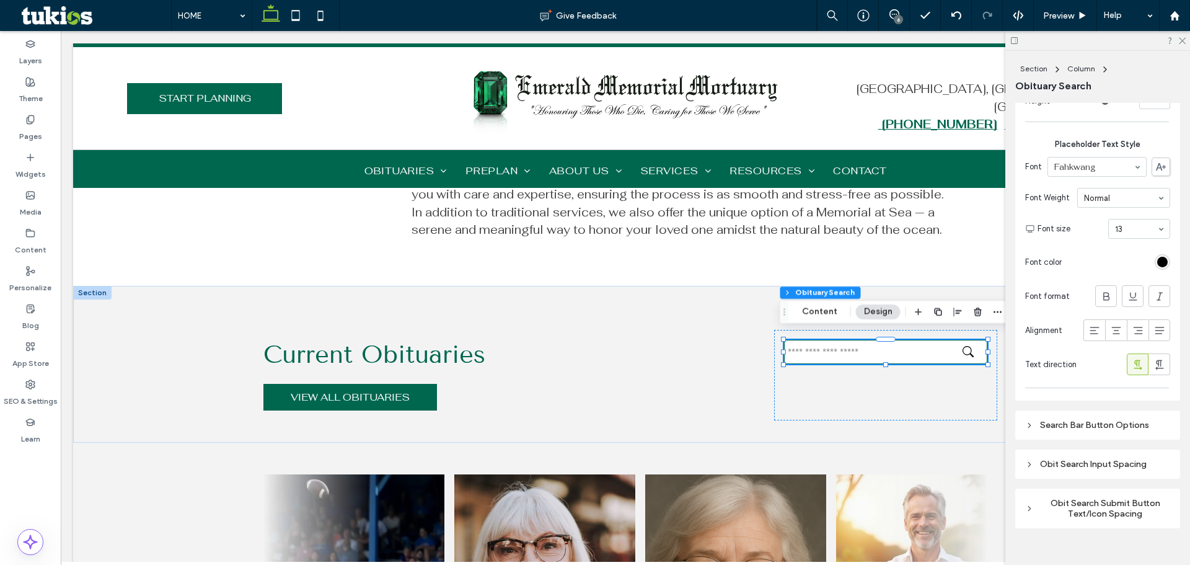
scroll to position [709, 0]
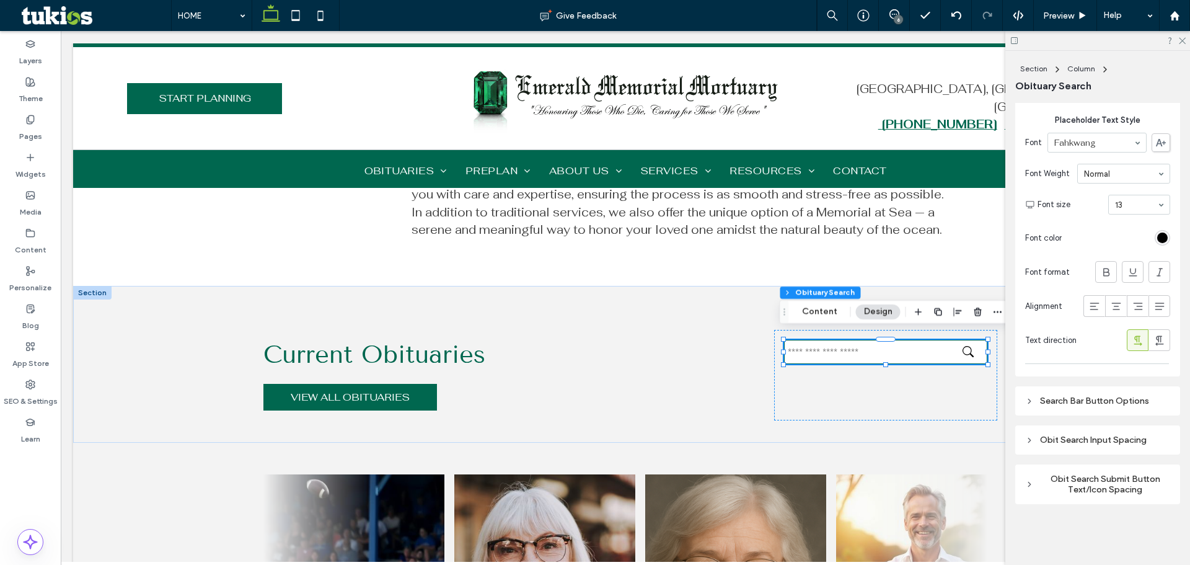
drag, startPoint x: 1102, startPoint y: 407, endPoint x: 1137, endPoint y: 449, distance: 55.1
click at [1102, 405] on div "Search Bar Button Options" at bounding box center [1097, 400] width 145 height 17
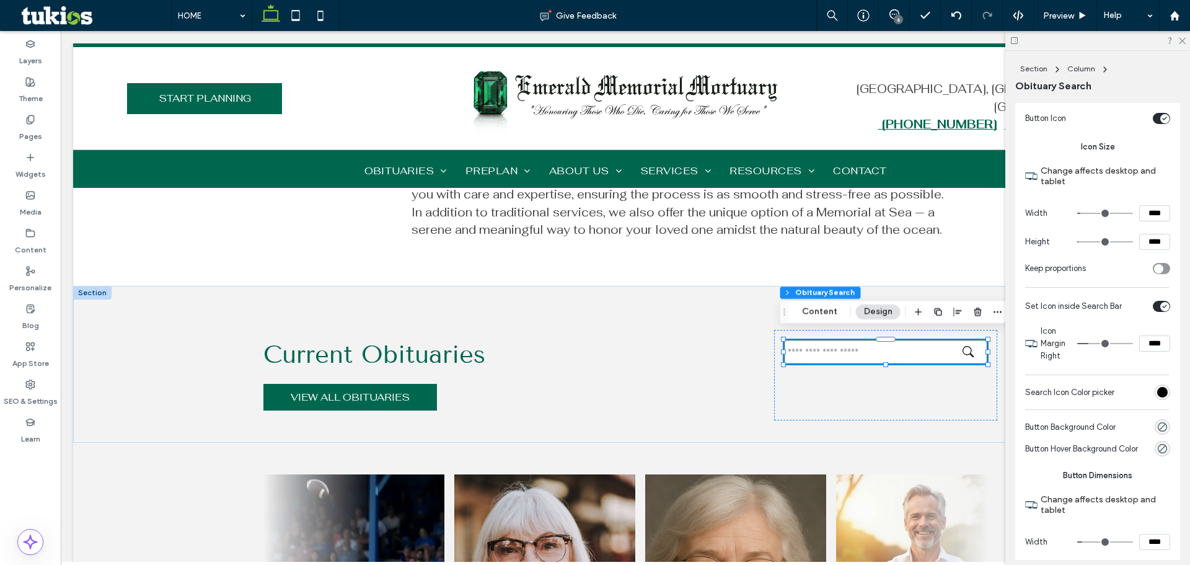
scroll to position [1081, 0]
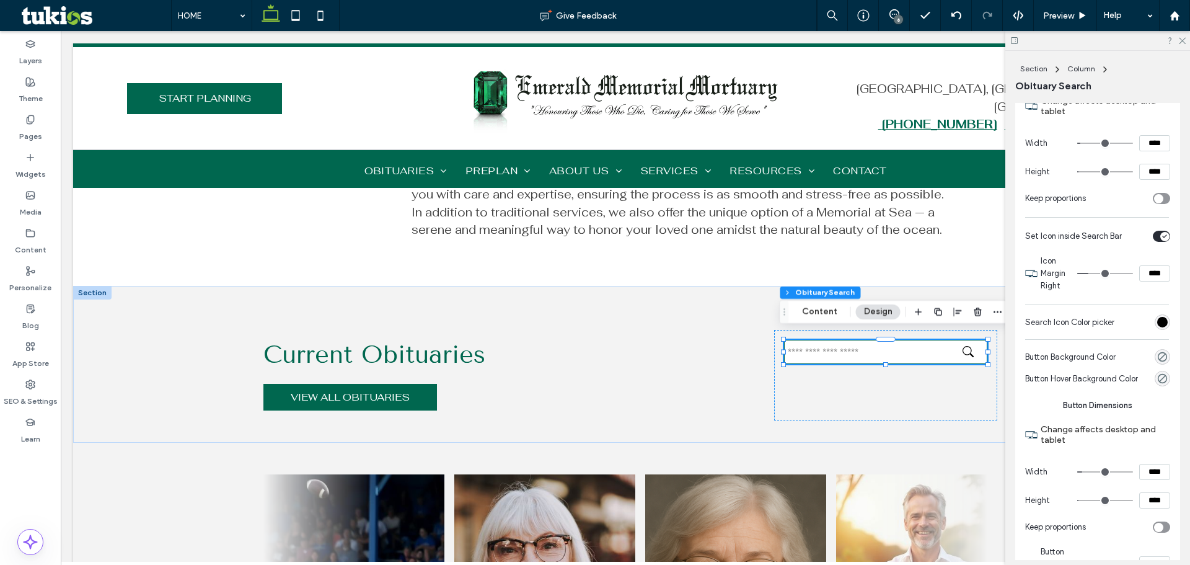
click at [1157, 327] on div "rgb(0, 0, 0)" at bounding box center [1162, 322] width 11 height 11
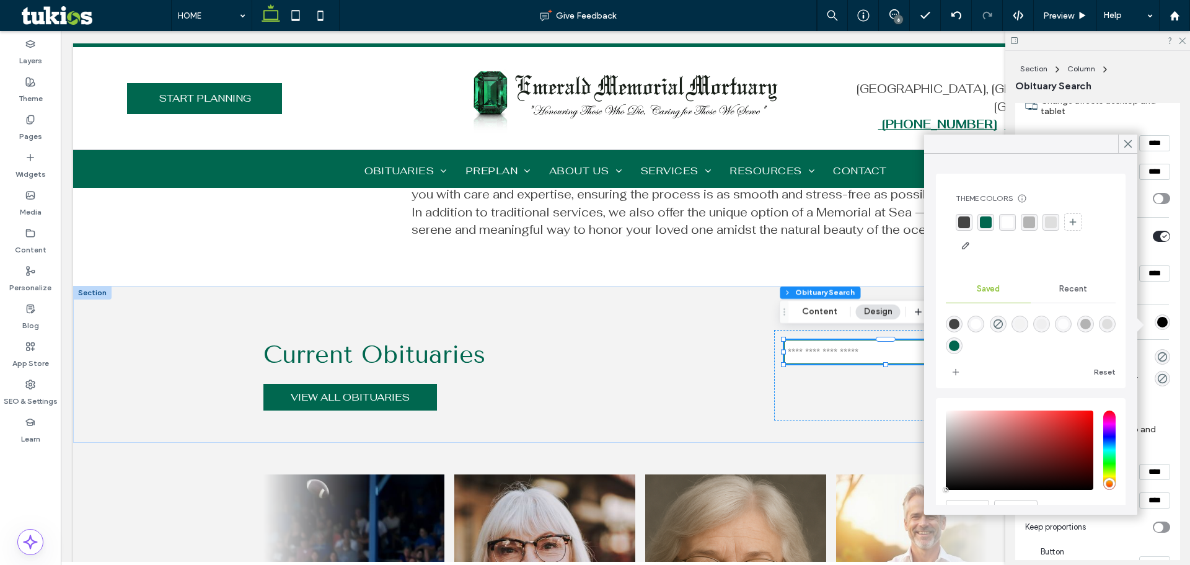
click at [983, 220] on div "rgba(0,103,79,1)" at bounding box center [986, 222] width 12 height 12
drag, startPoint x: 1062, startPoint y: 17, endPoint x: 1029, endPoint y: 35, distance: 37.7
click at [1062, 17] on span "Preview" at bounding box center [1058, 16] width 31 height 11
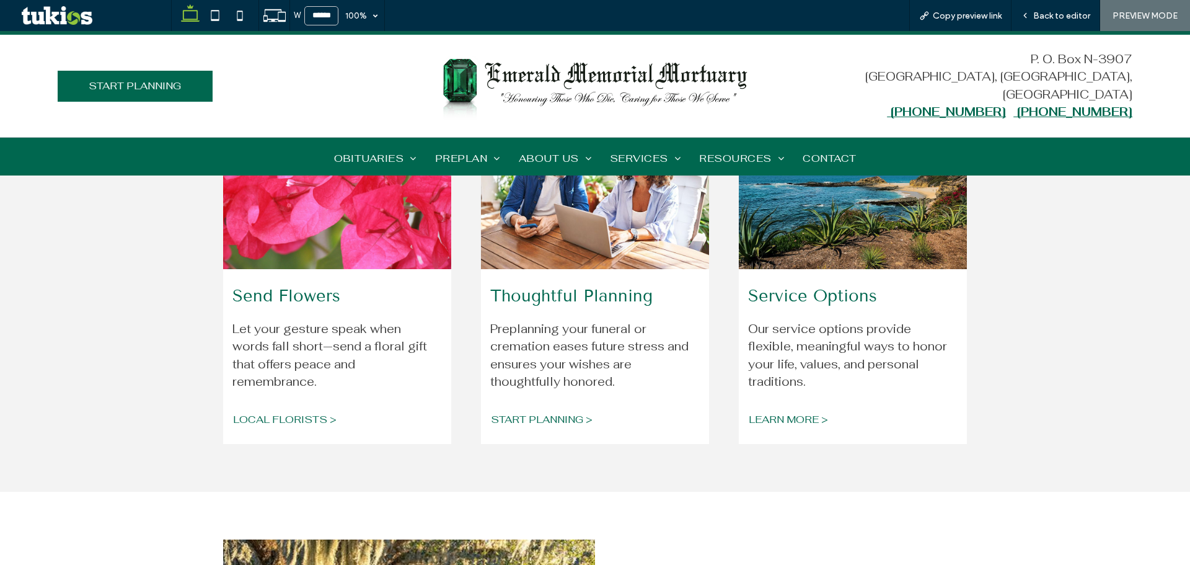
scroll to position [1246, 0]
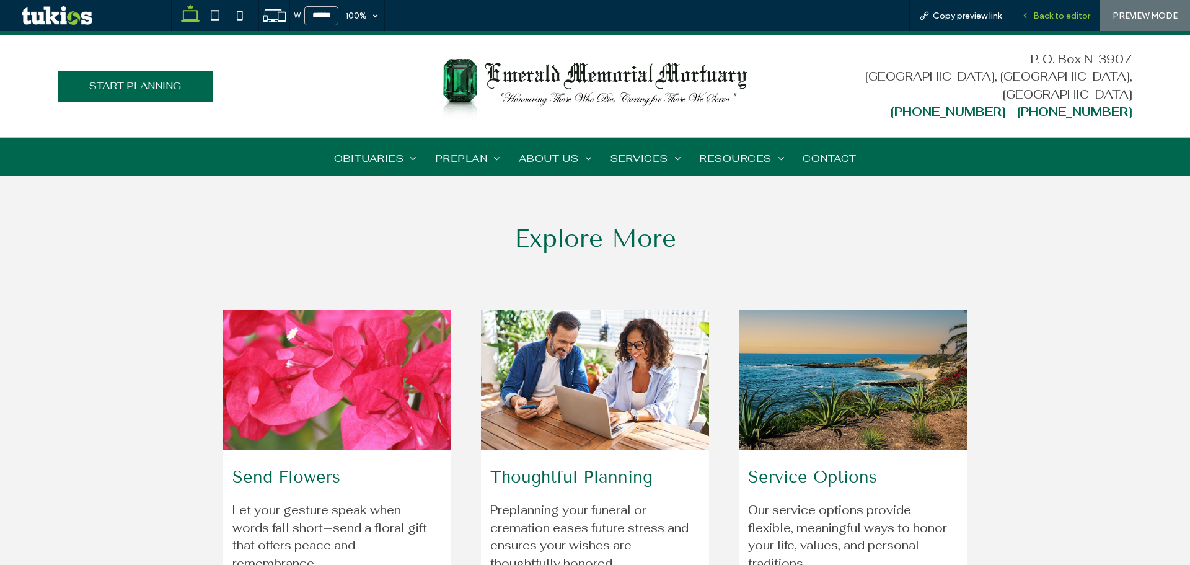
click at [1056, 11] on span "Back to editor" at bounding box center [1061, 16] width 57 height 11
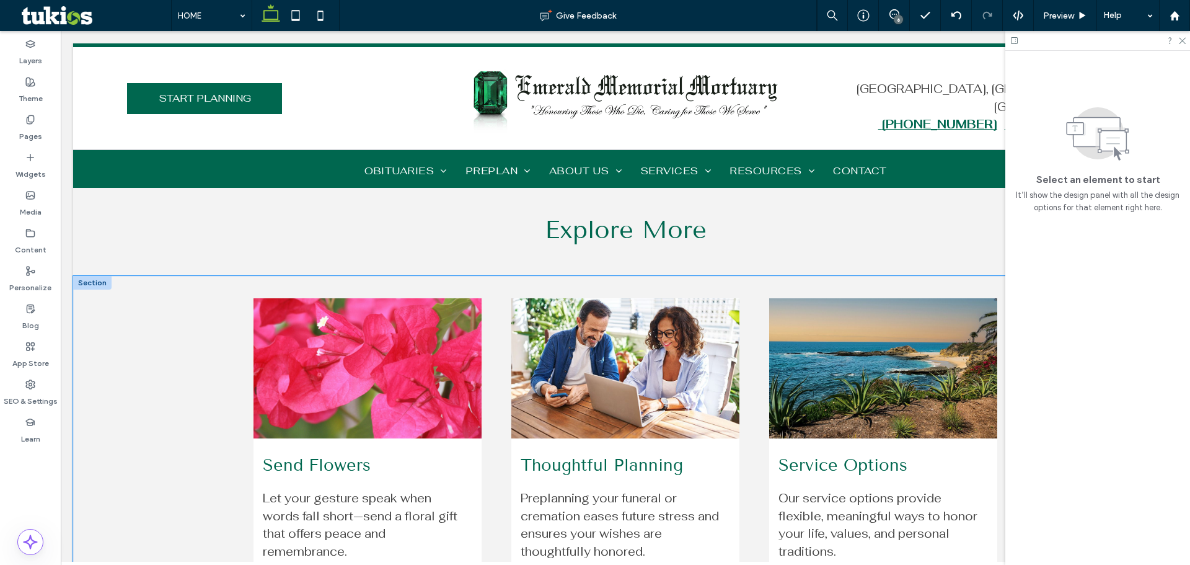
click at [733, 396] on span at bounding box center [625, 368] width 228 height 140
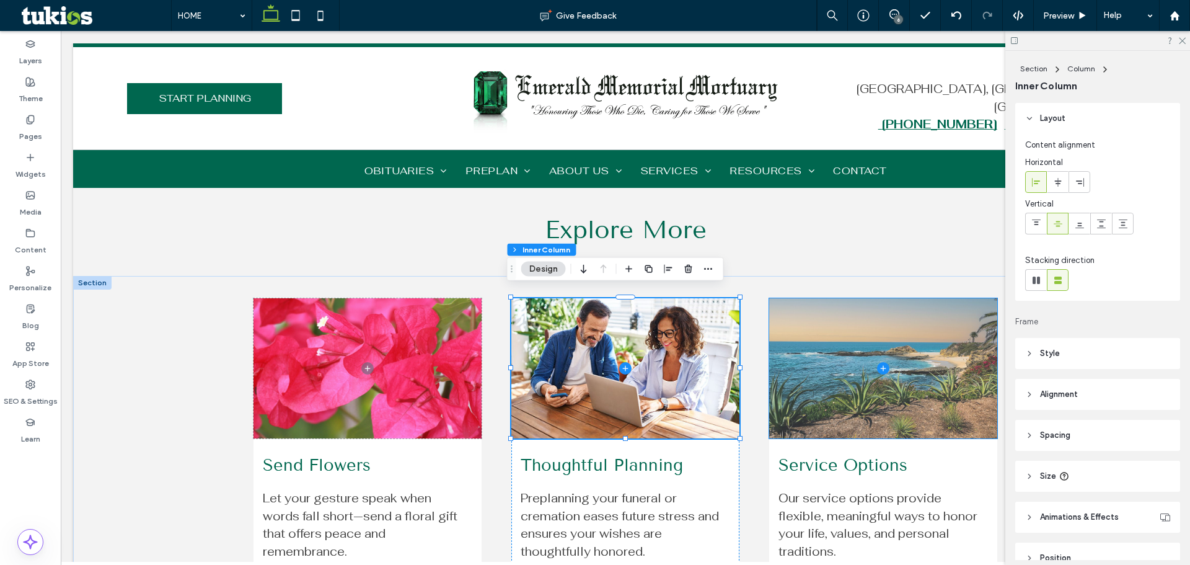
click at [847, 378] on span at bounding box center [883, 368] width 228 height 140
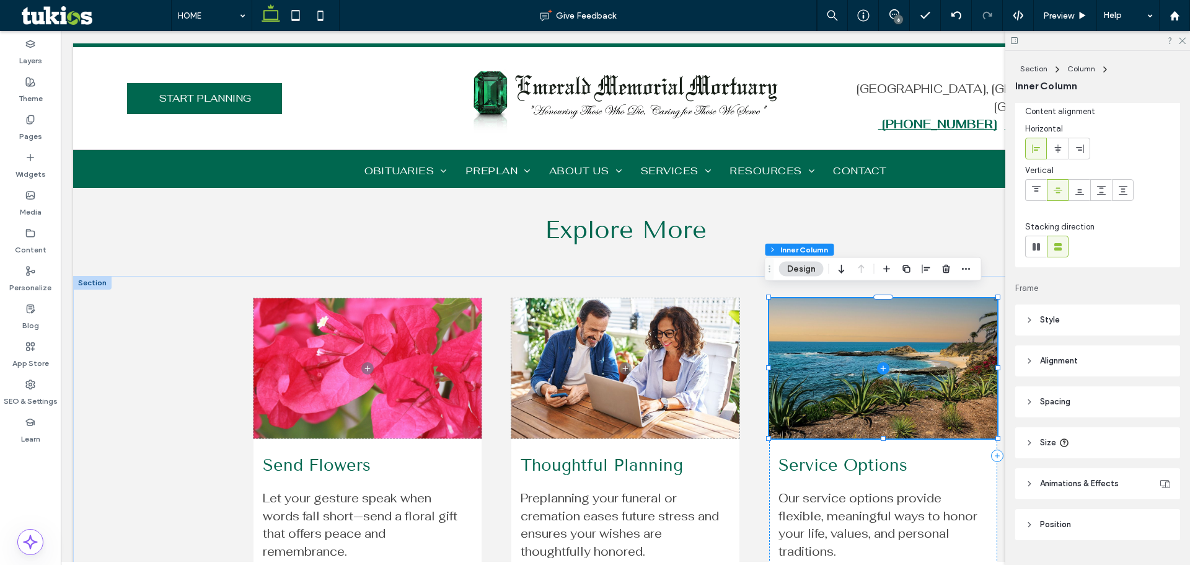
scroll to position [63, 0]
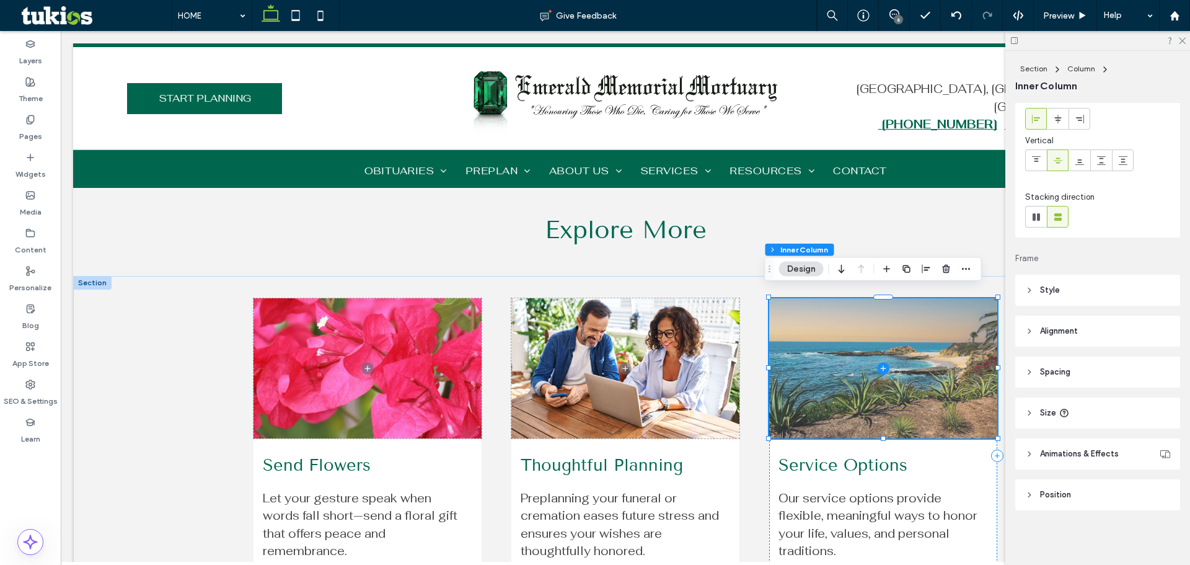
click at [836, 346] on span at bounding box center [883, 368] width 228 height 140
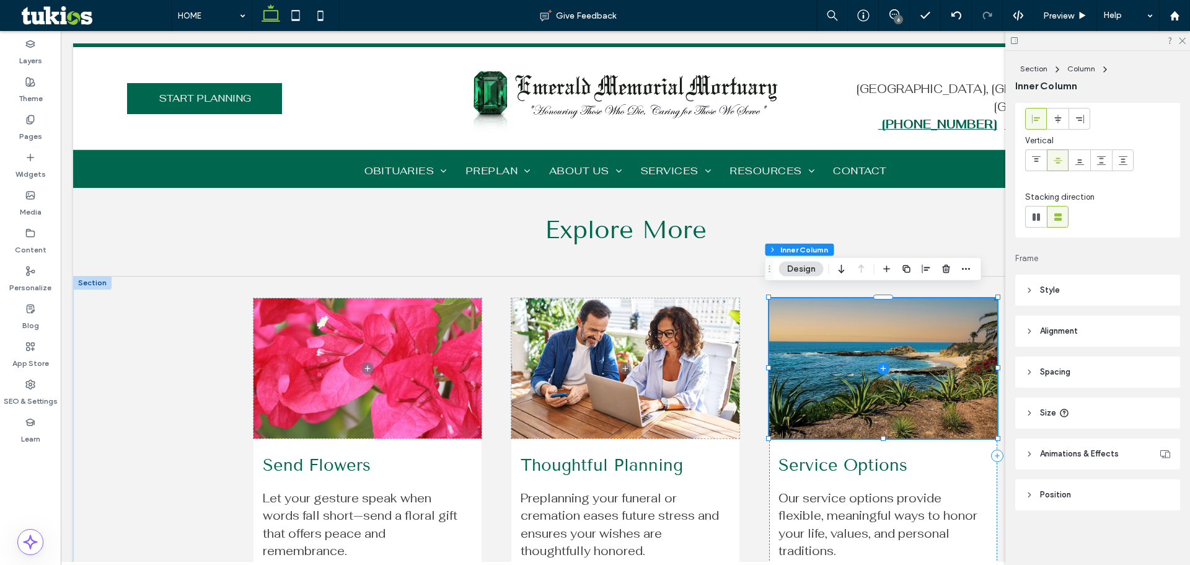
click at [1068, 290] on header "Style" at bounding box center [1098, 290] width 165 height 31
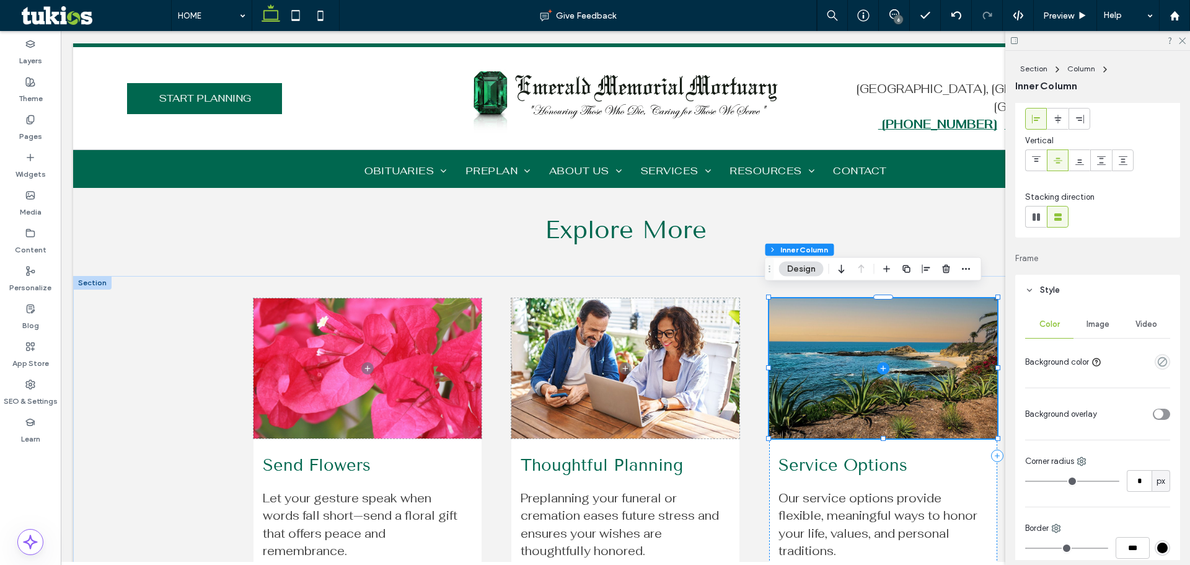
click at [1093, 325] on span "Image" at bounding box center [1098, 324] width 23 height 10
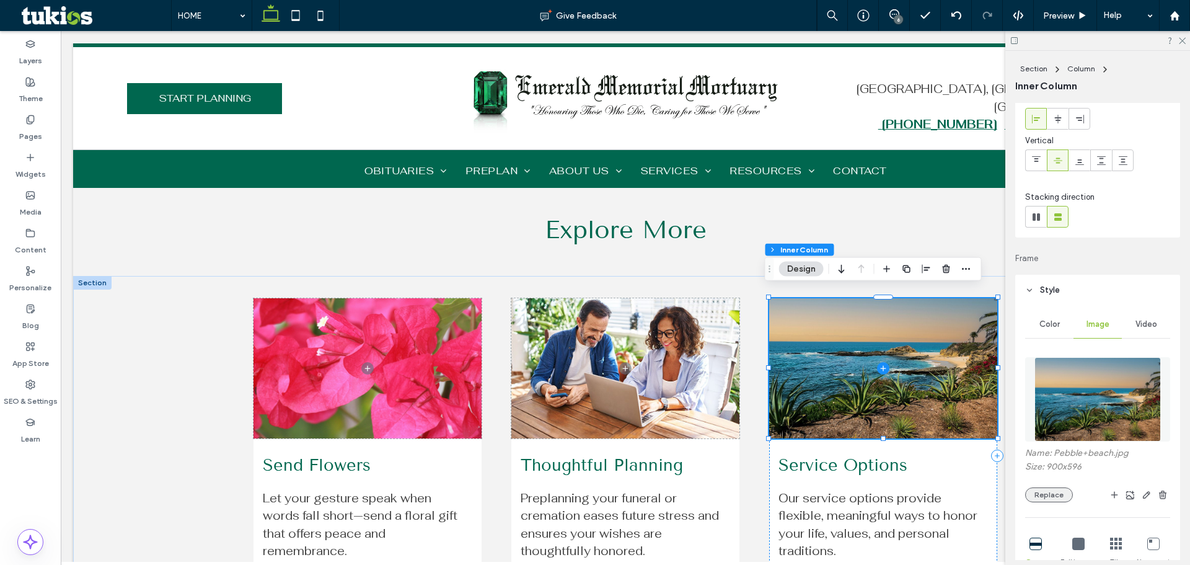
click at [1045, 500] on button "Replace" at bounding box center [1049, 494] width 48 height 15
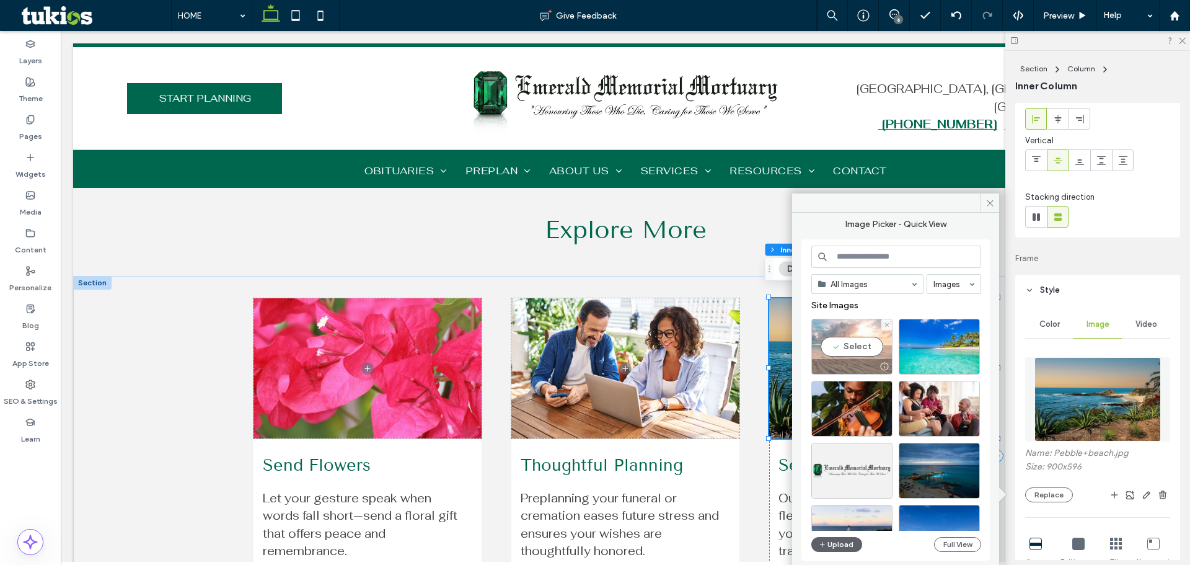
click at [878, 348] on div "Select" at bounding box center [852, 347] width 81 height 56
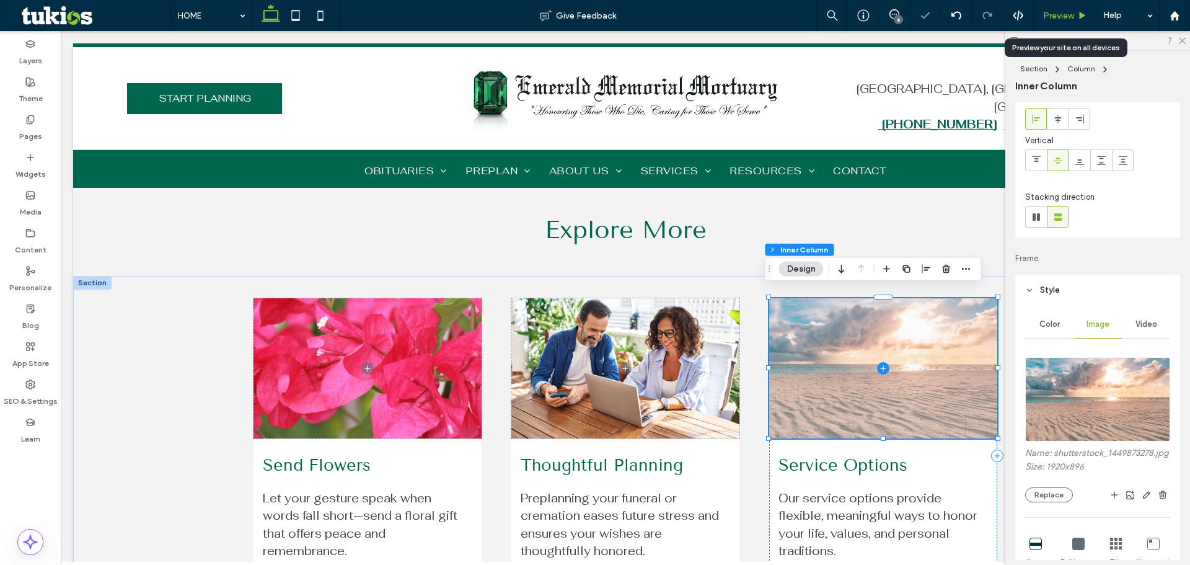
click at [1072, 15] on span "Preview" at bounding box center [1058, 16] width 31 height 11
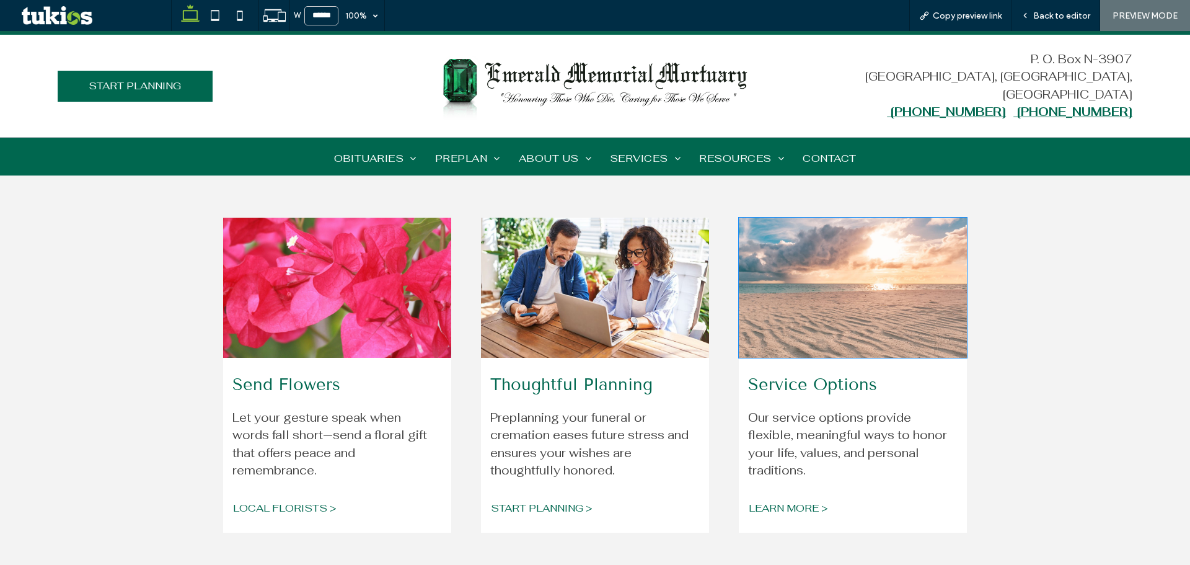
scroll to position [1317, 0]
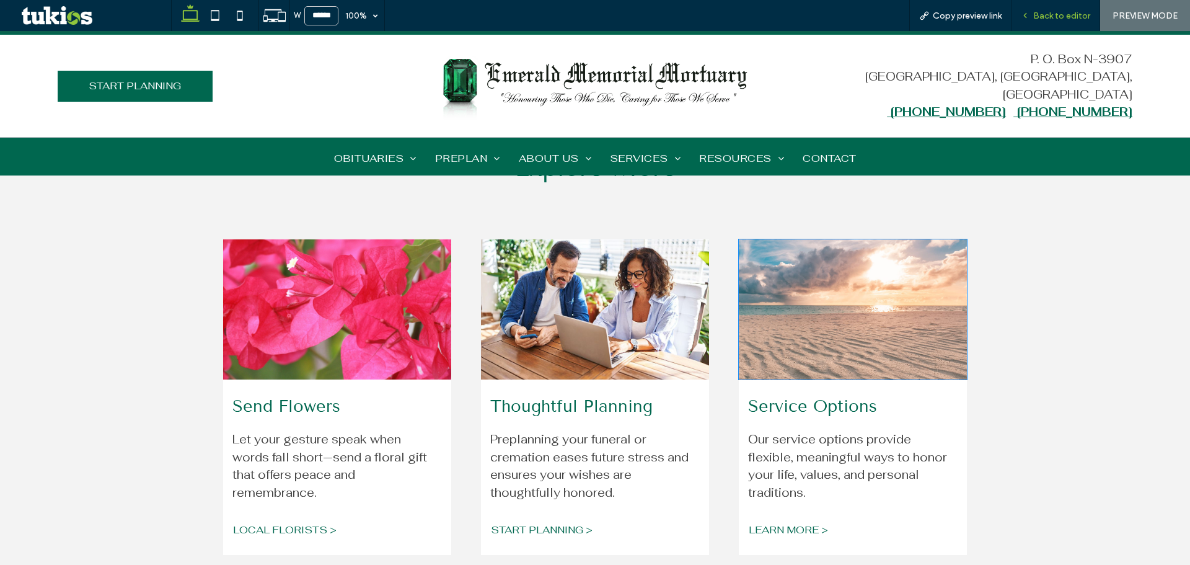
click at [1043, 16] on span "Back to editor" at bounding box center [1061, 16] width 57 height 11
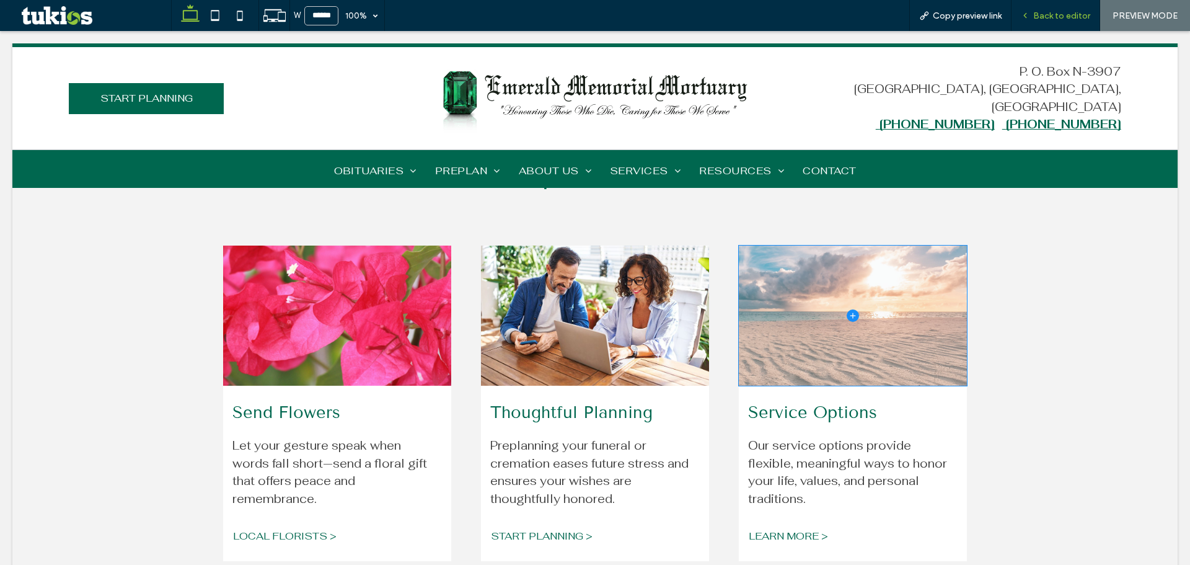
scroll to position [1309, 0]
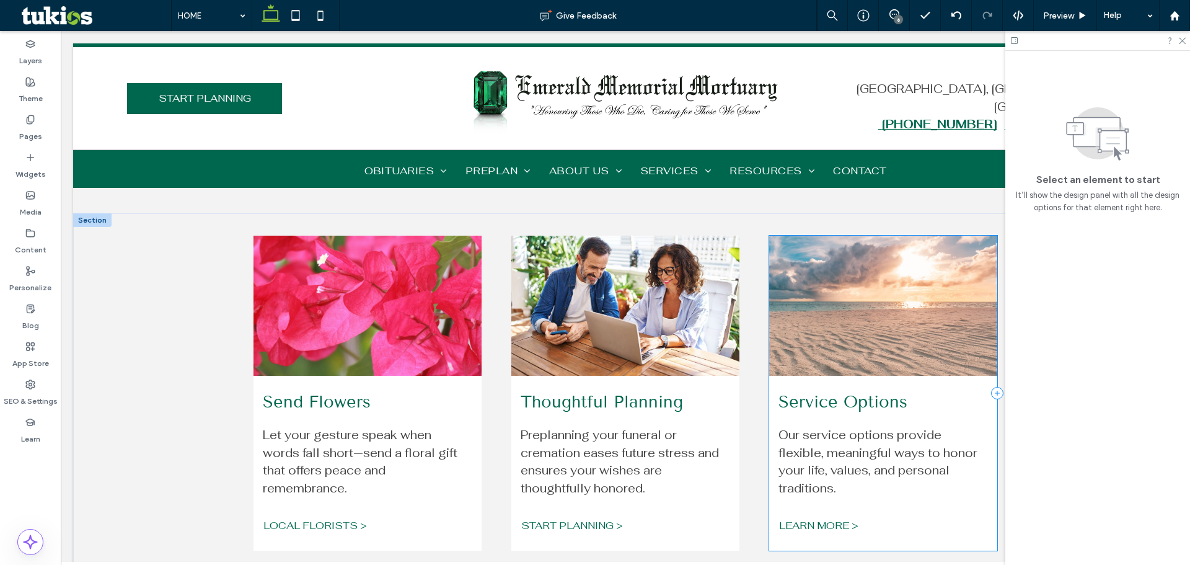
click at [782, 371] on div "Service Options Our service options provide flexible, meaningful ways to honor …" at bounding box center [883, 393] width 228 height 315
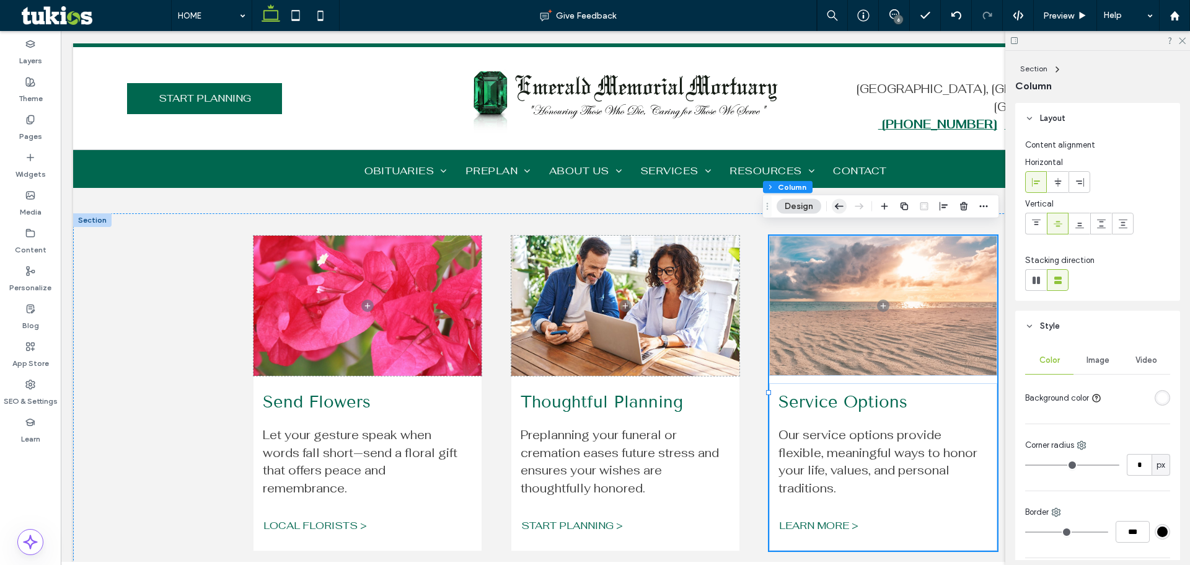
click at [834, 210] on icon "button" at bounding box center [839, 206] width 15 height 22
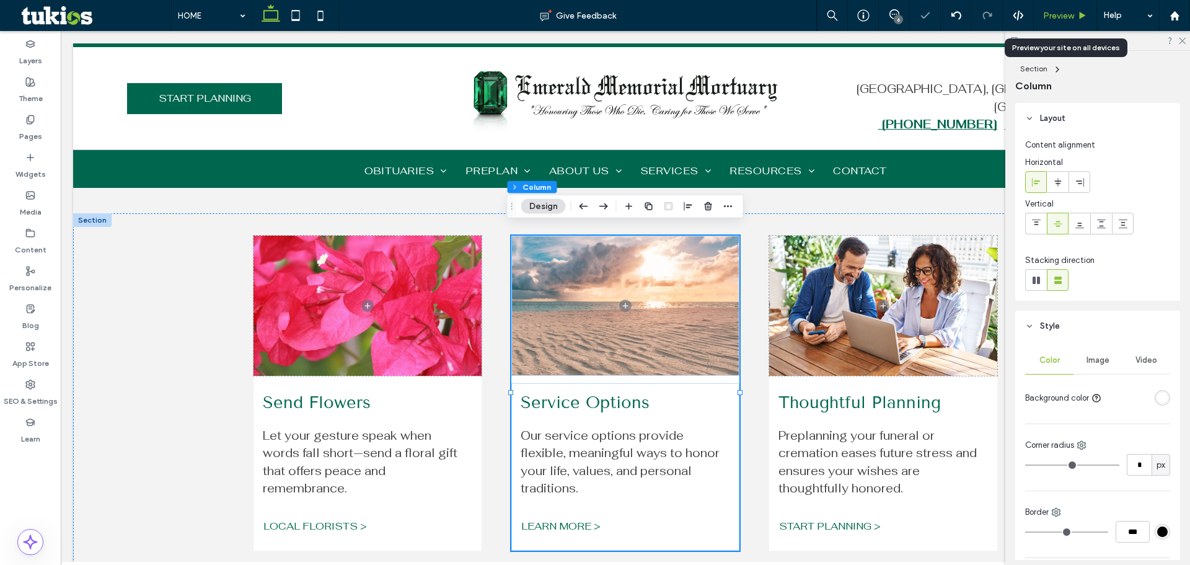
click at [1050, 17] on span "Preview" at bounding box center [1058, 16] width 31 height 11
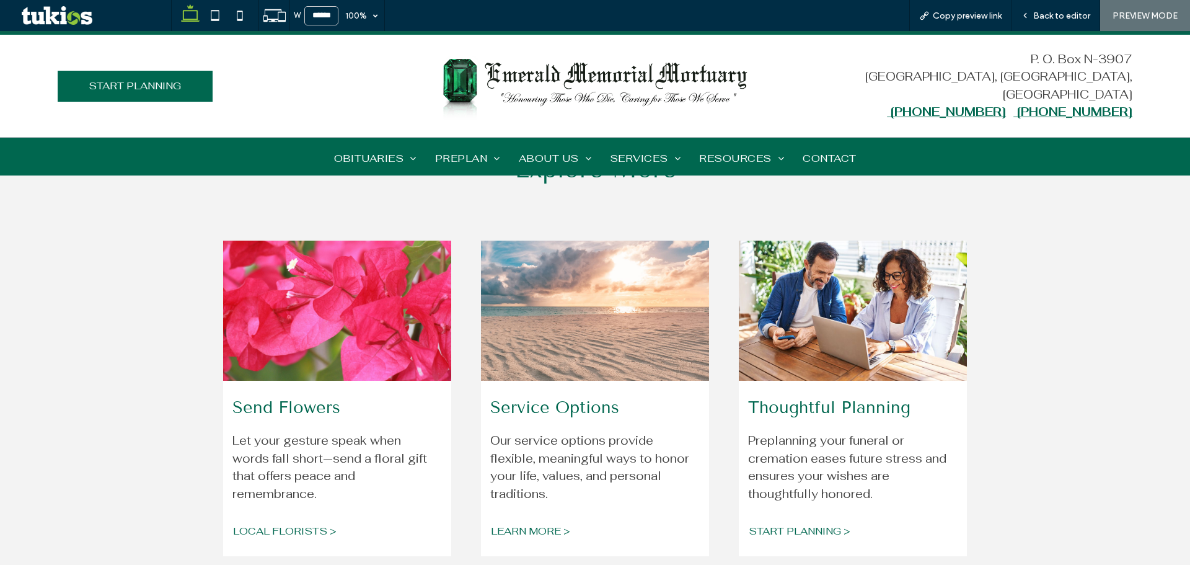
scroll to position [1317, 0]
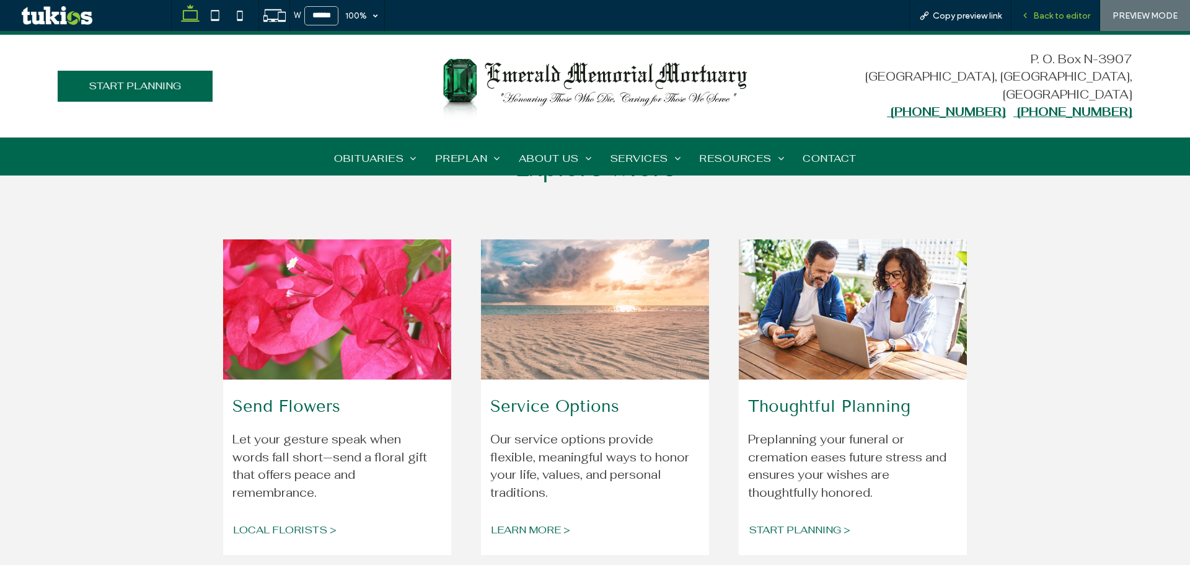
click at [1060, 9] on div "Back to editor" at bounding box center [1056, 15] width 89 height 31
click at [1058, 12] on span "Back to editor" at bounding box center [1061, 16] width 57 height 11
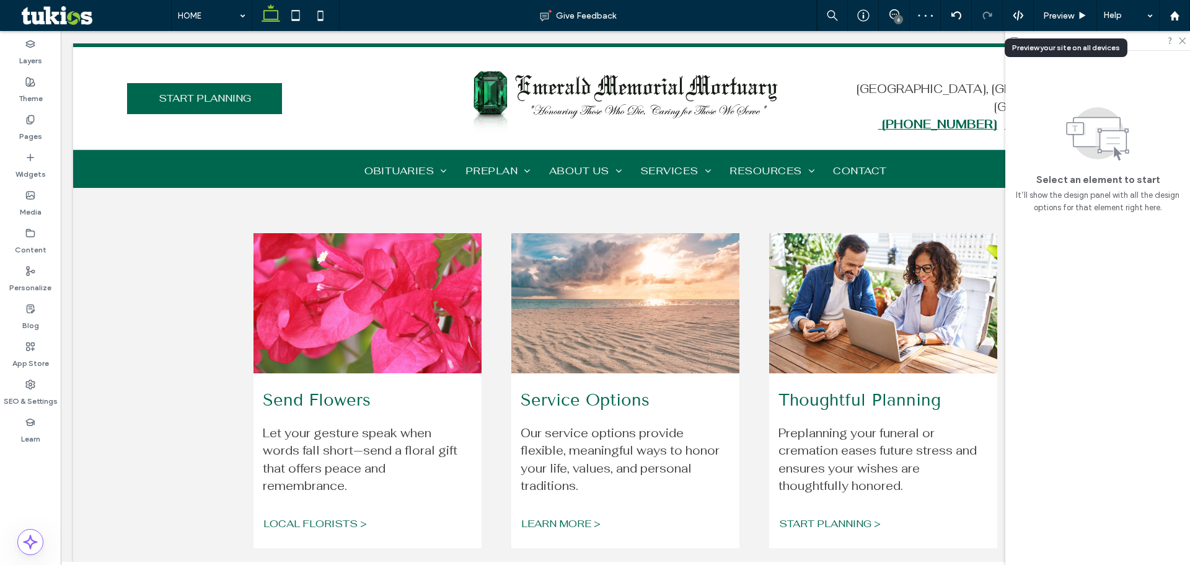
scroll to position [1309, 0]
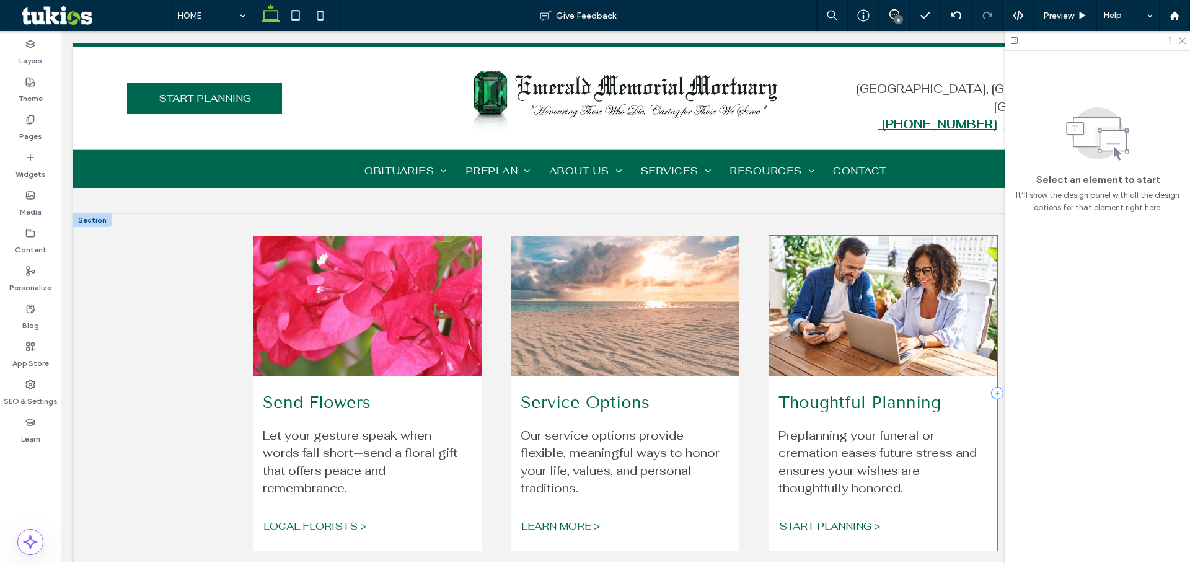
click at [780, 370] on div "Thoughtful Planning Preplanning your funeral or cremation eases future stress a…" at bounding box center [883, 393] width 228 height 315
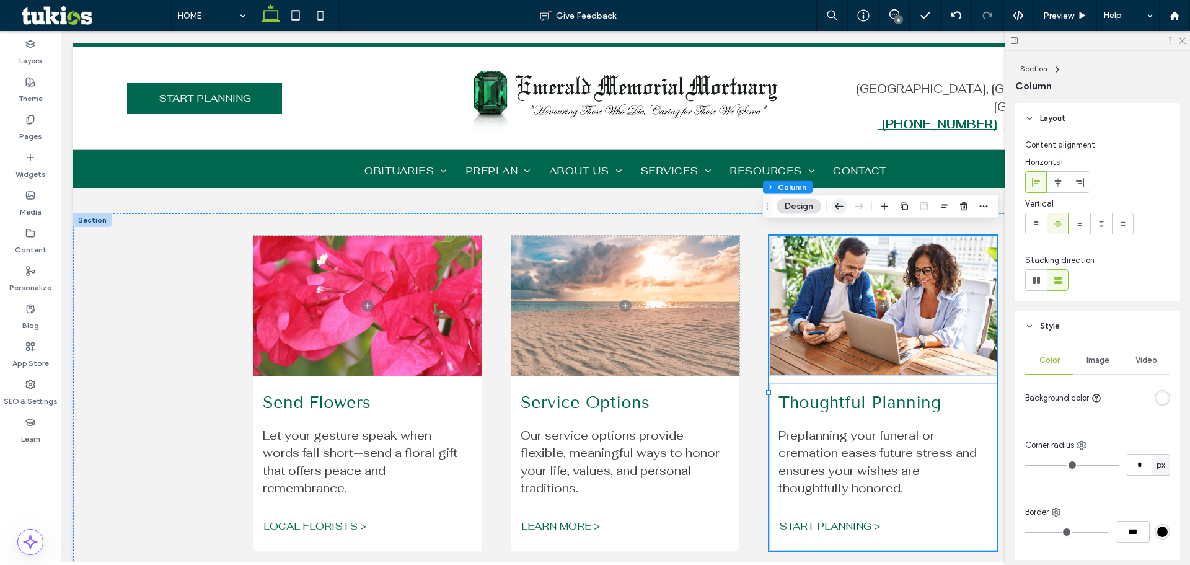
click at [841, 206] on use "button" at bounding box center [839, 206] width 9 height 6
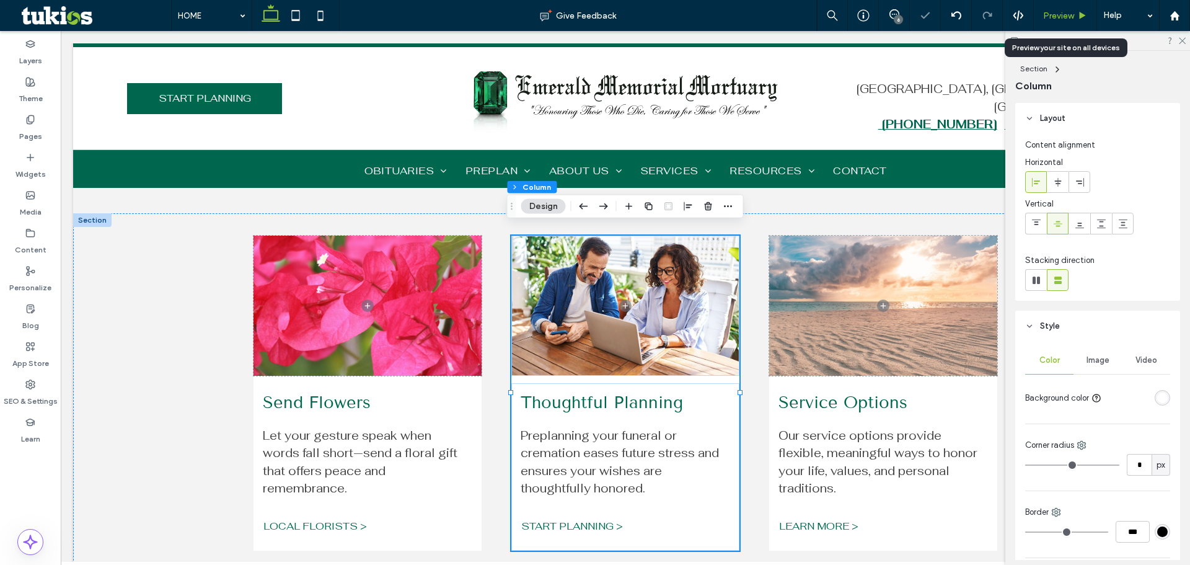
click at [1056, 17] on span "Preview" at bounding box center [1058, 16] width 31 height 11
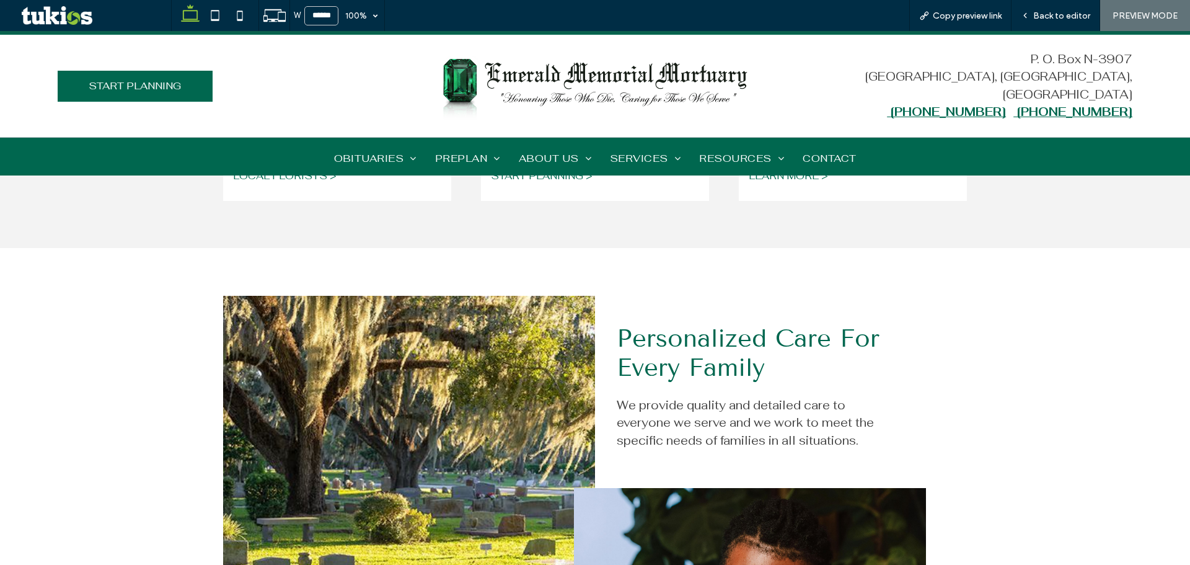
scroll to position [1751, 0]
